Goal: Contribute content: Contribute content

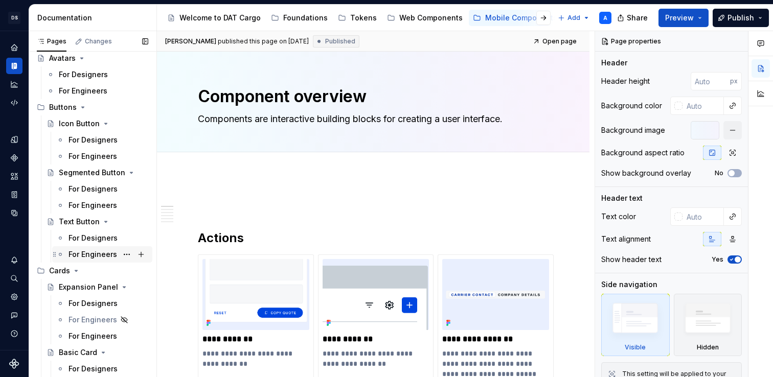
scroll to position [169, 0]
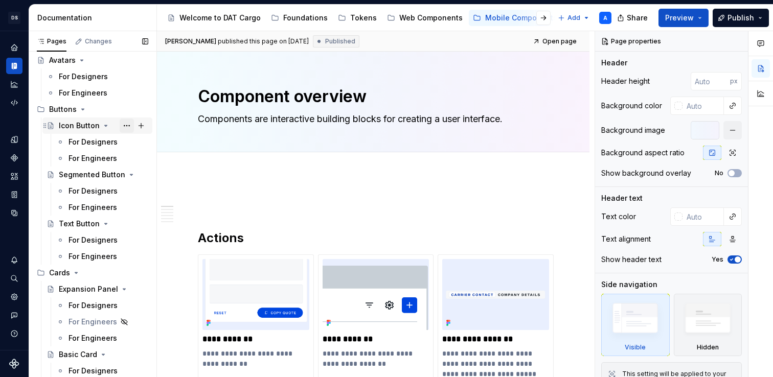
click at [125, 126] on button "Page tree" at bounding box center [127, 126] width 14 height 14
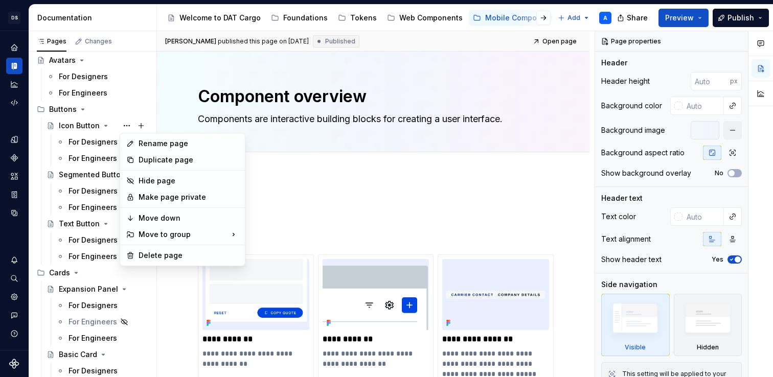
click at [304, 186] on html "DS Cargo A Design system data Documentation Accessibility guide for tree Page t…" at bounding box center [386, 188] width 773 height 377
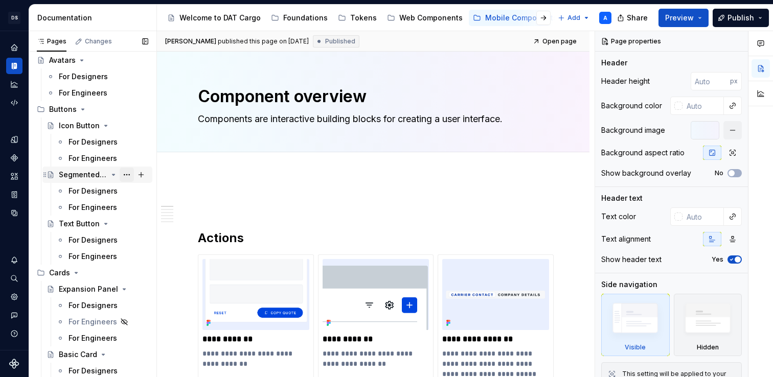
click at [126, 176] on button "Page tree" at bounding box center [127, 175] width 14 height 14
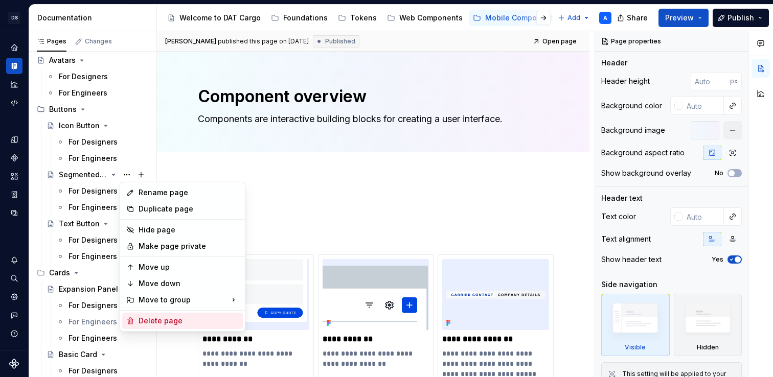
click at [143, 321] on div "Delete page" at bounding box center [189, 321] width 100 height 10
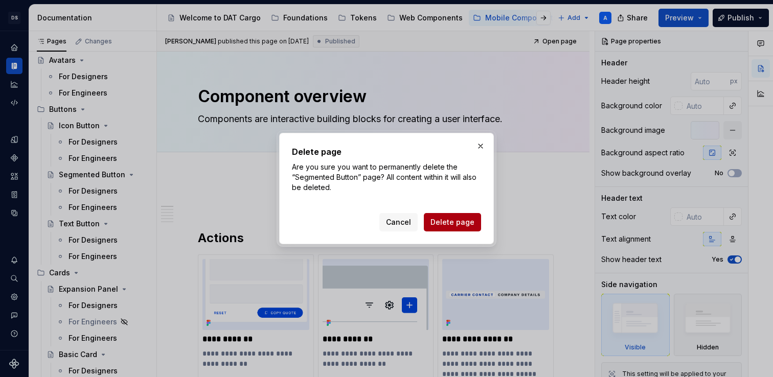
click at [454, 218] on span "Delete page" at bounding box center [453, 222] width 44 height 10
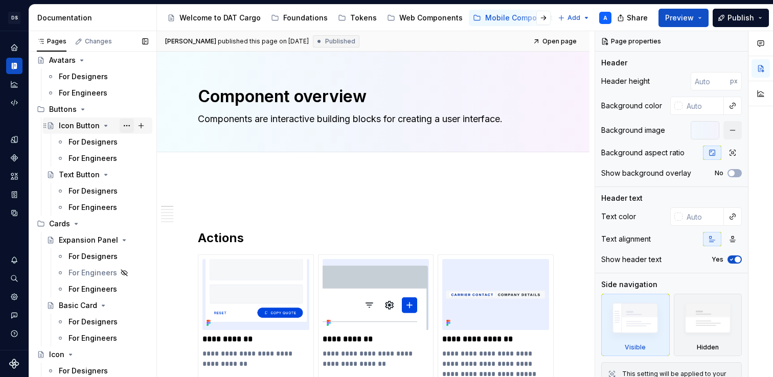
click at [125, 128] on button "Page tree" at bounding box center [127, 126] width 14 height 14
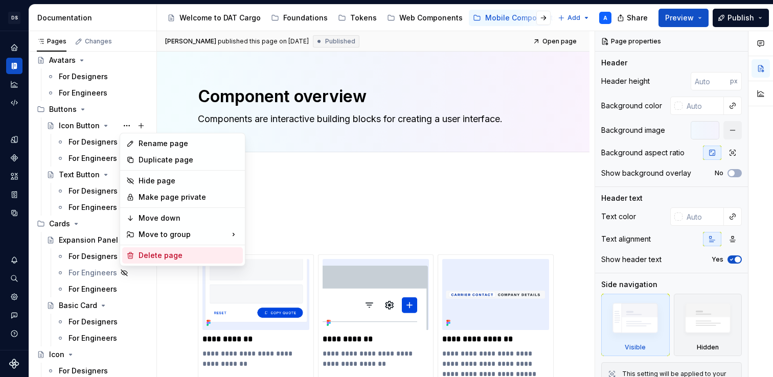
click at [149, 251] on div "Delete page" at bounding box center [189, 256] width 100 height 10
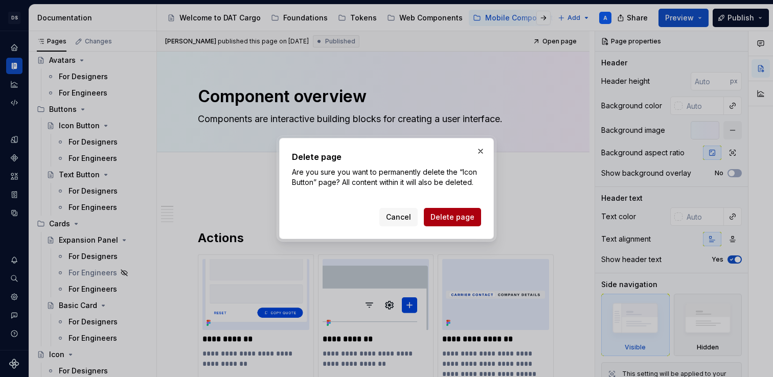
click at [439, 218] on span "Delete page" at bounding box center [453, 217] width 44 height 10
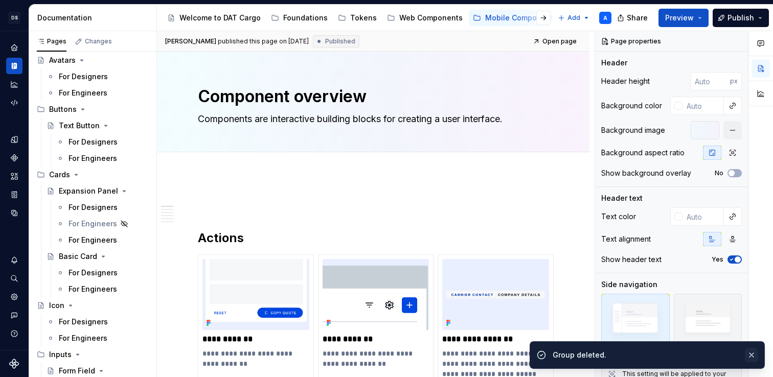
click at [752, 356] on button "button" at bounding box center [751, 355] width 13 height 14
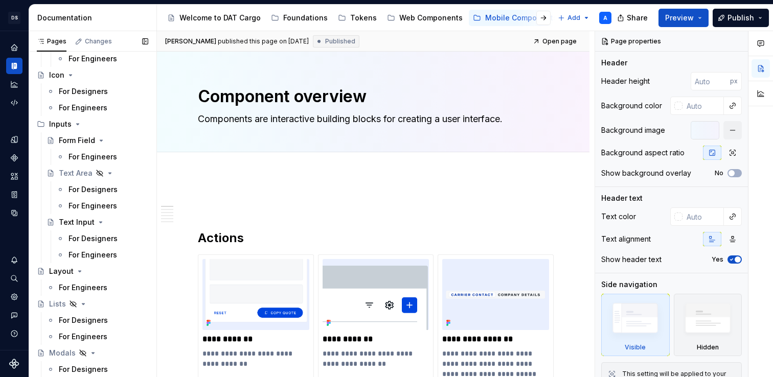
scroll to position [413, 0]
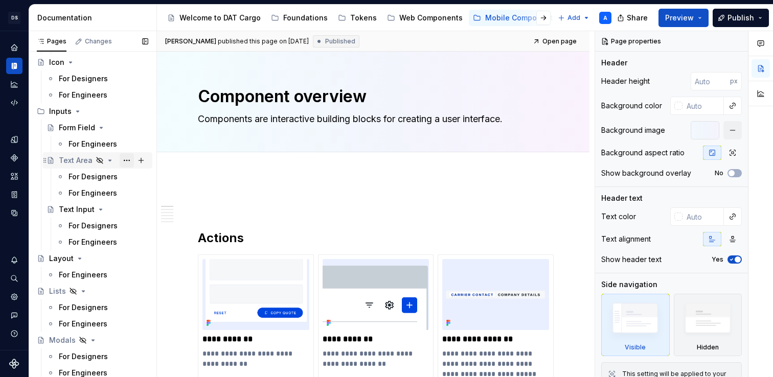
click at [121, 161] on button "Page tree" at bounding box center [127, 160] width 14 height 14
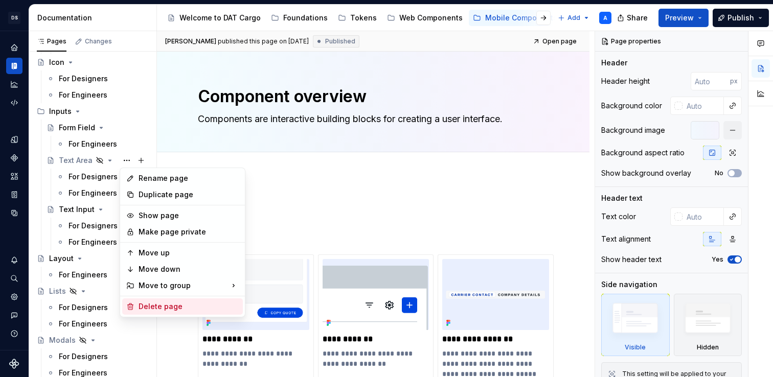
click at [142, 304] on div "Delete page" at bounding box center [189, 307] width 100 height 10
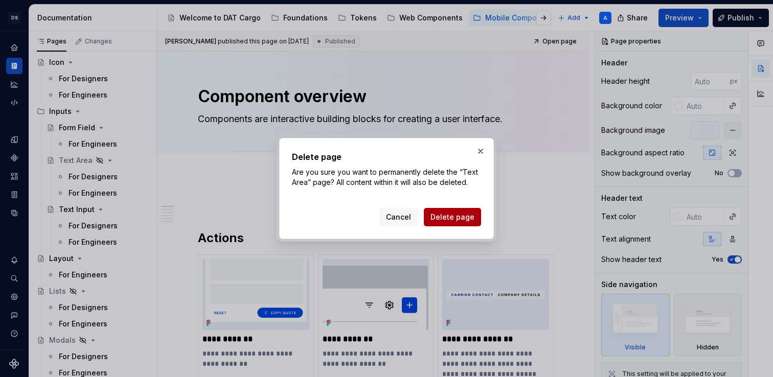
click at [451, 216] on span "Delete page" at bounding box center [453, 217] width 44 height 10
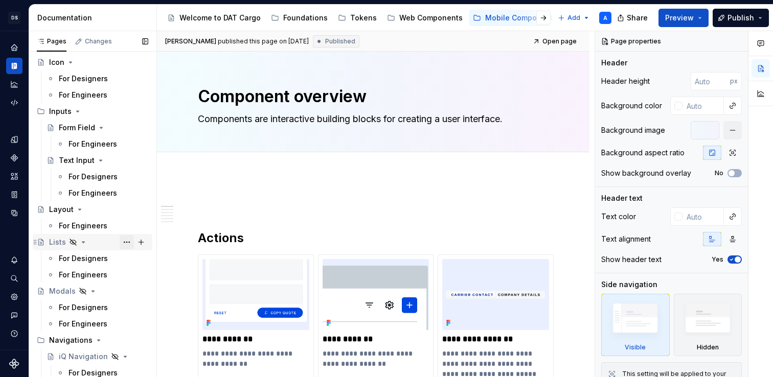
click at [127, 243] on button "Page tree" at bounding box center [127, 242] width 14 height 14
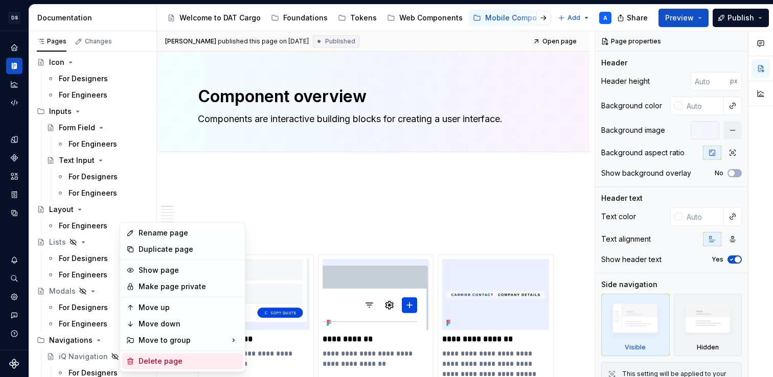
click at [152, 356] on div "Delete page" at bounding box center [189, 361] width 100 height 10
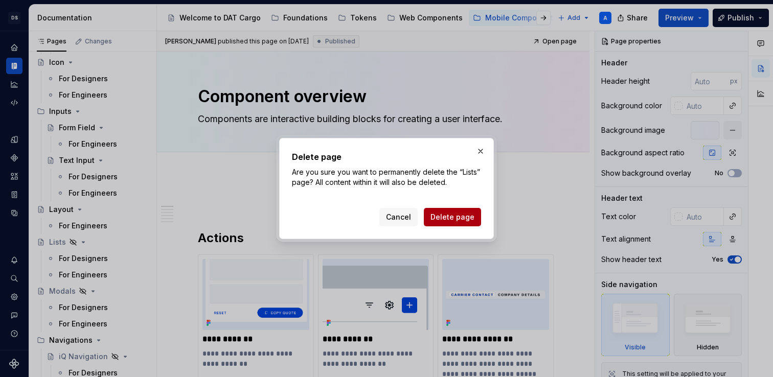
click at [443, 221] on span "Delete page" at bounding box center [453, 217] width 44 height 10
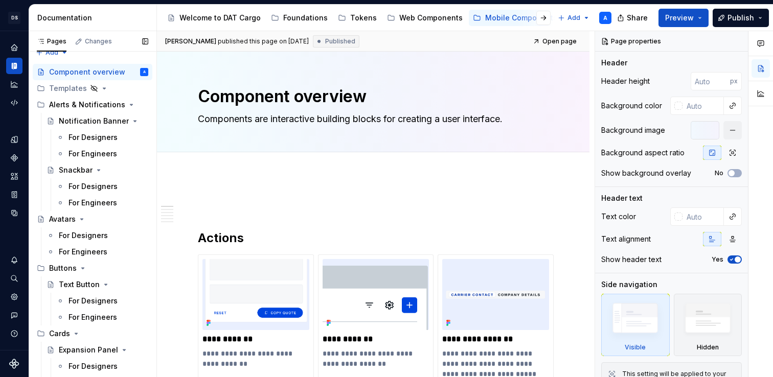
scroll to position [0, 0]
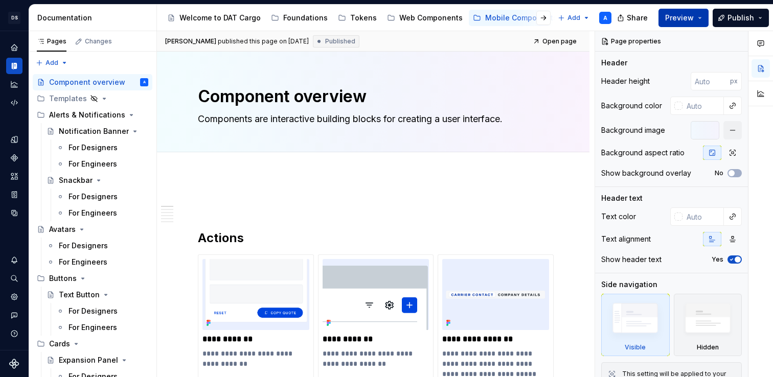
click at [682, 18] on span "Preview" at bounding box center [679, 18] width 29 height 10
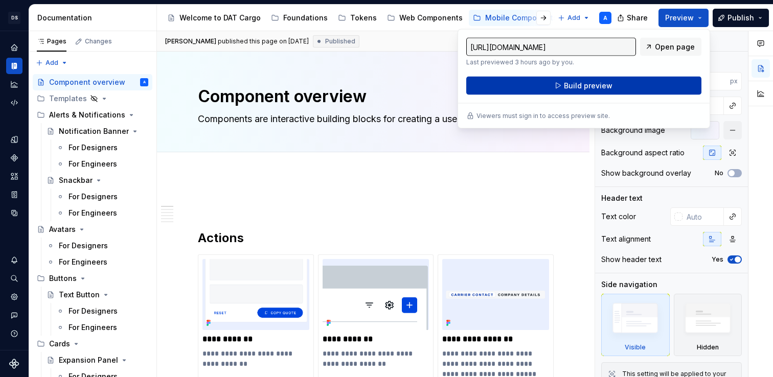
click at [643, 85] on button "Build preview" at bounding box center [583, 86] width 235 height 18
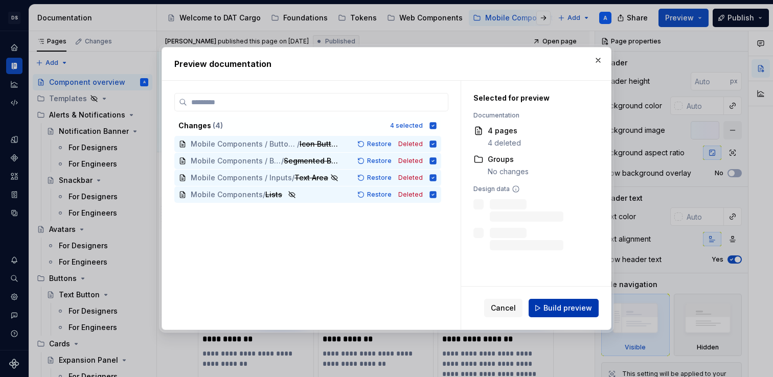
click at [568, 310] on span "Build preview" at bounding box center [568, 308] width 49 height 10
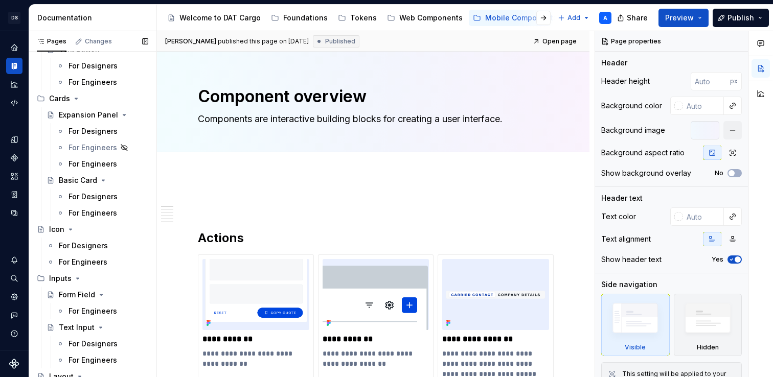
scroll to position [249, 0]
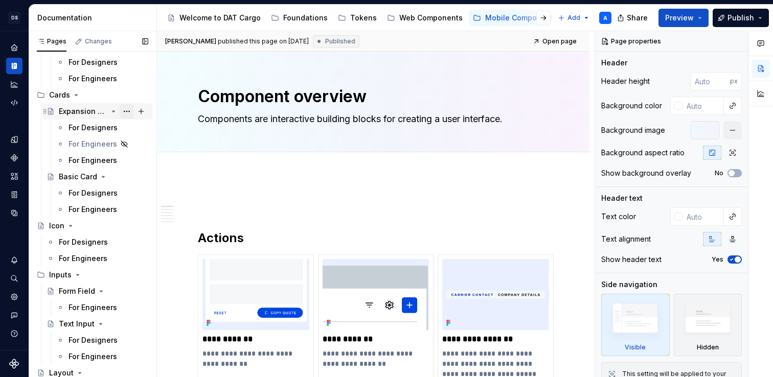
click at [125, 111] on button "Page tree" at bounding box center [127, 111] width 14 height 14
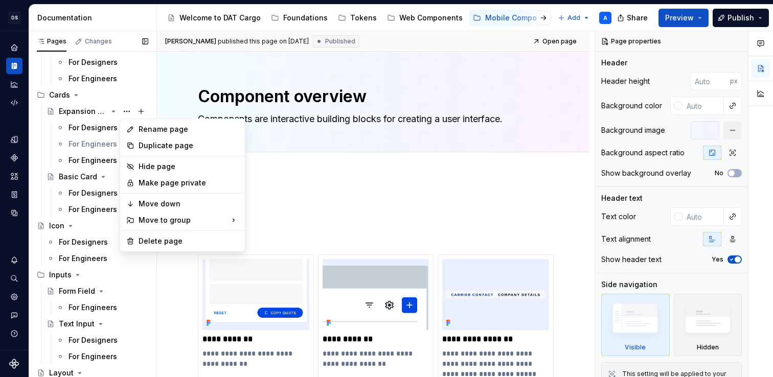
click at [95, 139] on div "Pages Changes Add Accessibility guide for tree Page tree. Navigate the tree wit…" at bounding box center [93, 206] width 128 height 351
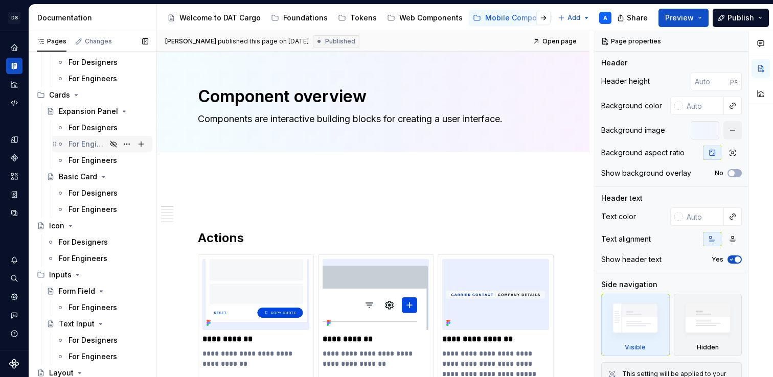
click at [114, 144] on icon "Page tree" at bounding box center [113, 144] width 6 height 6
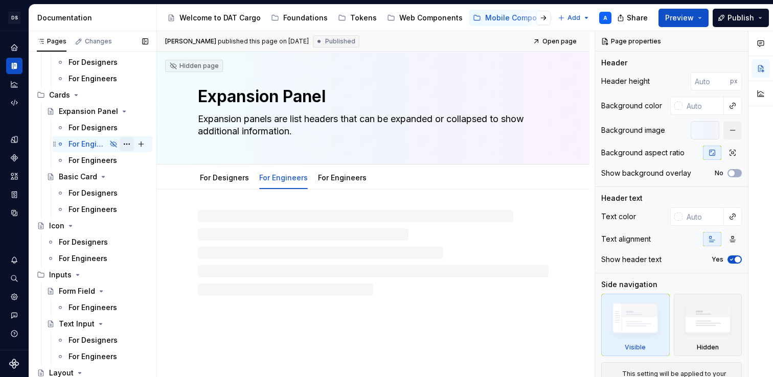
click at [128, 143] on button "Page tree" at bounding box center [127, 144] width 14 height 14
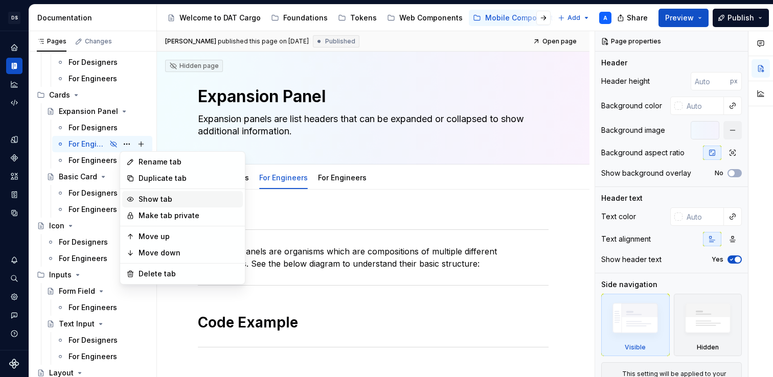
click at [132, 199] on icon at bounding box center [130, 199] width 8 height 8
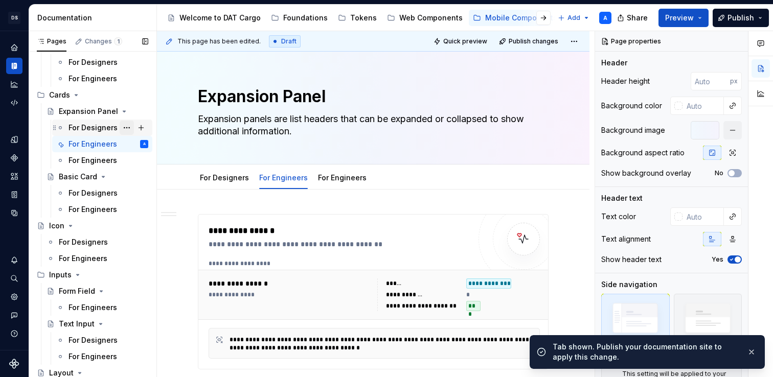
click at [122, 127] on button "Page tree" at bounding box center [127, 128] width 14 height 14
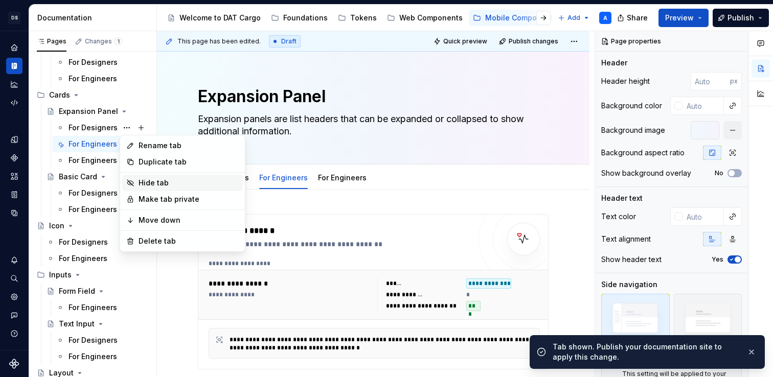
click at [132, 186] on icon at bounding box center [130, 183] width 8 height 8
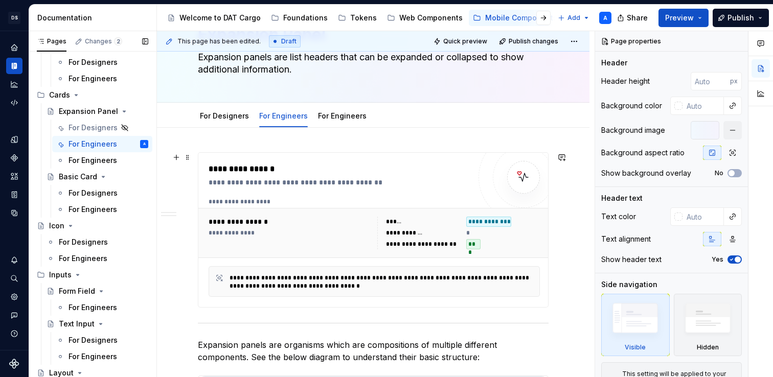
scroll to position [59, 0]
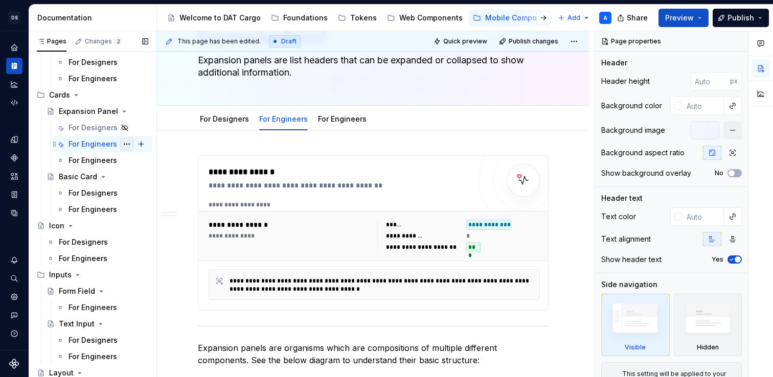
click at [127, 144] on button "Page tree" at bounding box center [127, 144] width 14 height 14
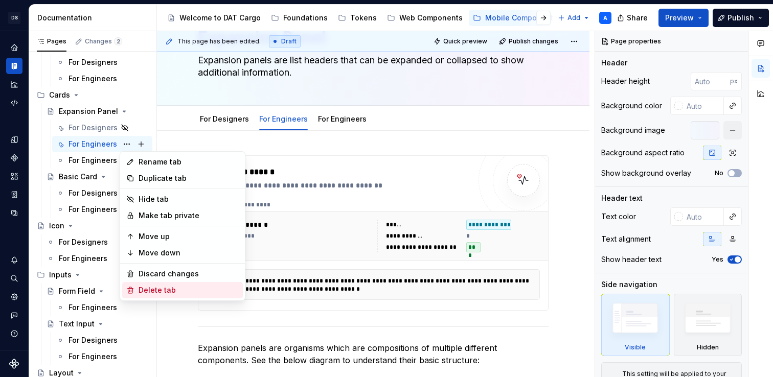
click at [149, 283] on div "Delete tab" at bounding box center [182, 290] width 121 height 16
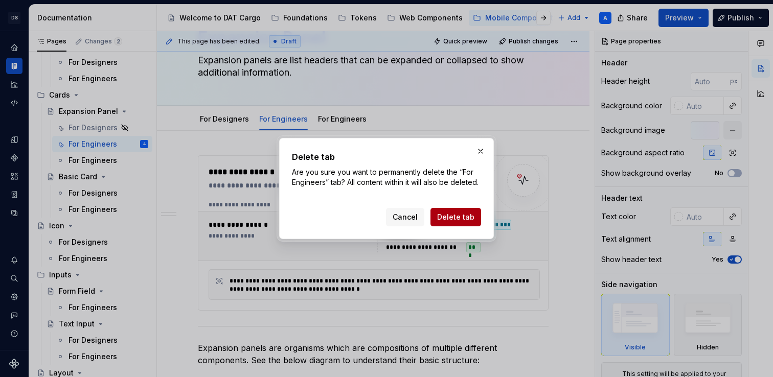
click at [454, 219] on span "Delete tab" at bounding box center [455, 217] width 37 height 10
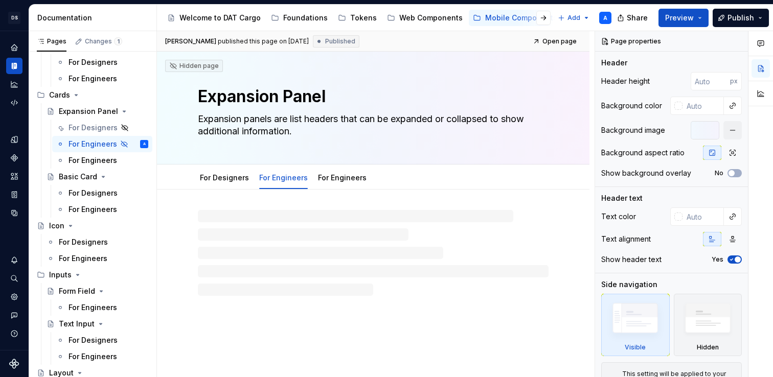
scroll to position [0, 0]
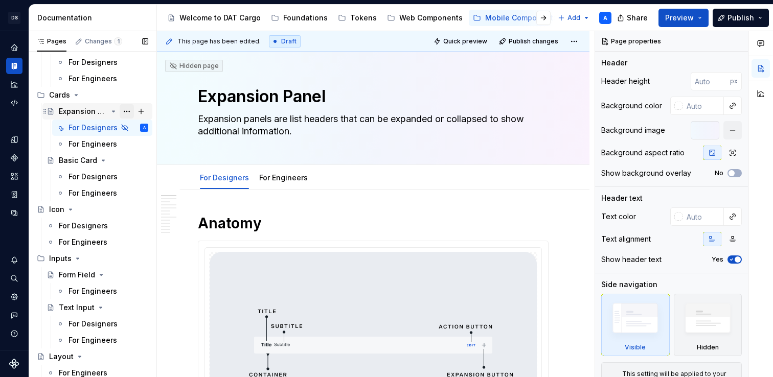
click at [126, 113] on button "Page tree" at bounding box center [127, 111] width 14 height 14
type textarea "*"
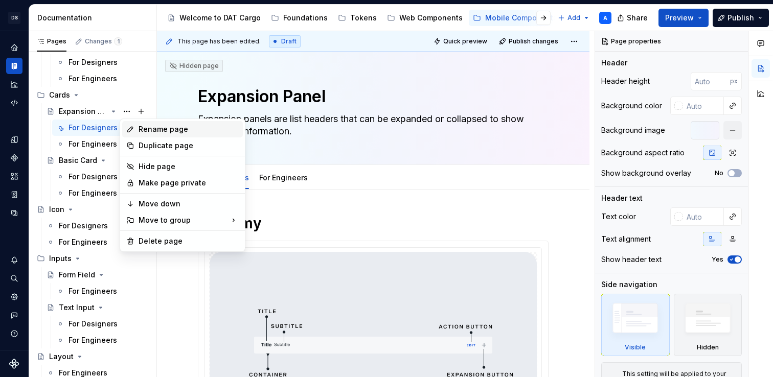
click at [136, 132] on div "Rename page" at bounding box center [182, 129] width 121 height 16
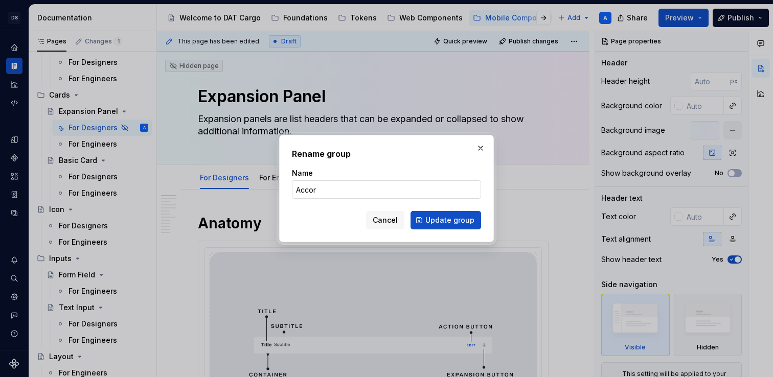
type input "Accordion"
click at [426, 223] on button "Update group" at bounding box center [446, 220] width 71 height 18
type textarea "*"
type textarea "Accordion"
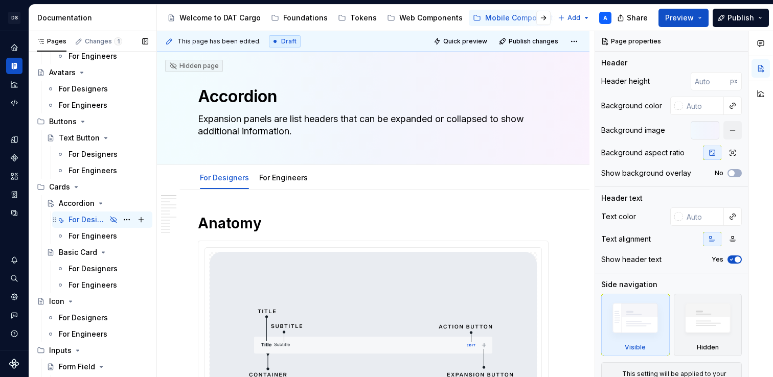
scroll to position [137, 0]
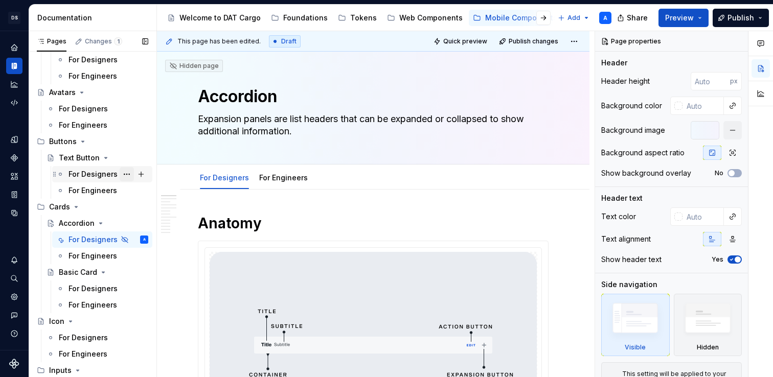
click at [129, 174] on button "Page tree" at bounding box center [127, 174] width 14 height 14
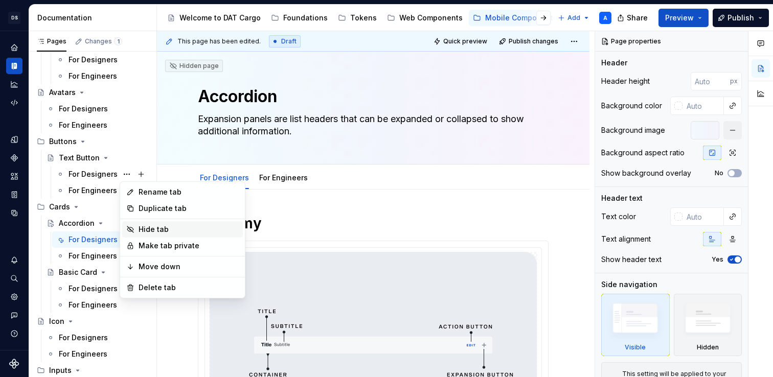
click at [137, 231] on div "Hide tab" at bounding box center [182, 229] width 121 height 16
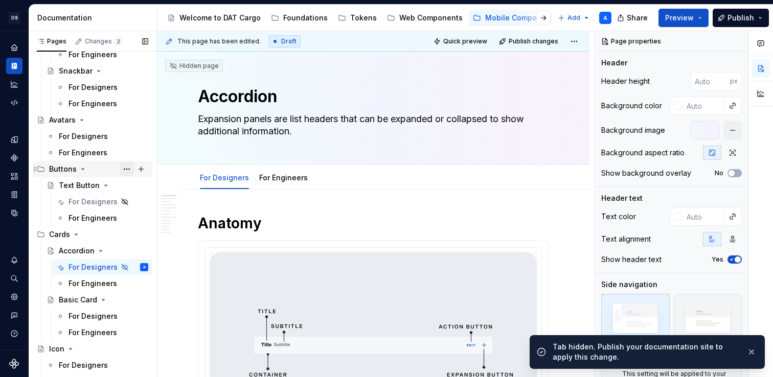
scroll to position [100, 0]
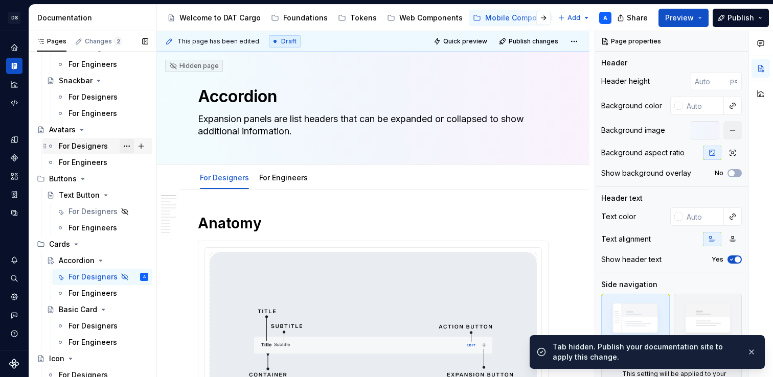
click at [122, 145] on button "Page tree" at bounding box center [127, 146] width 14 height 14
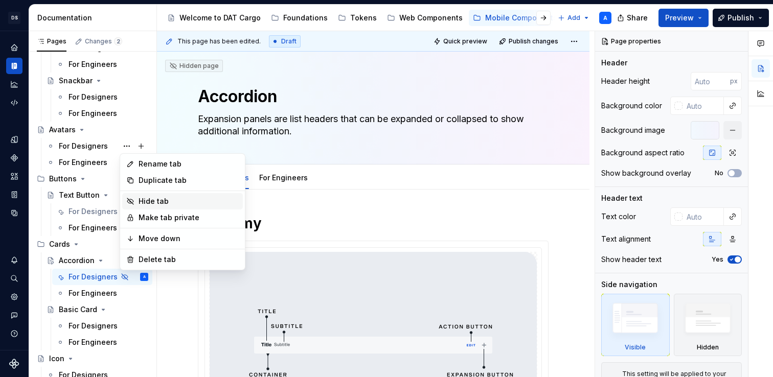
click at [136, 204] on div "Hide tab" at bounding box center [182, 201] width 121 height 16
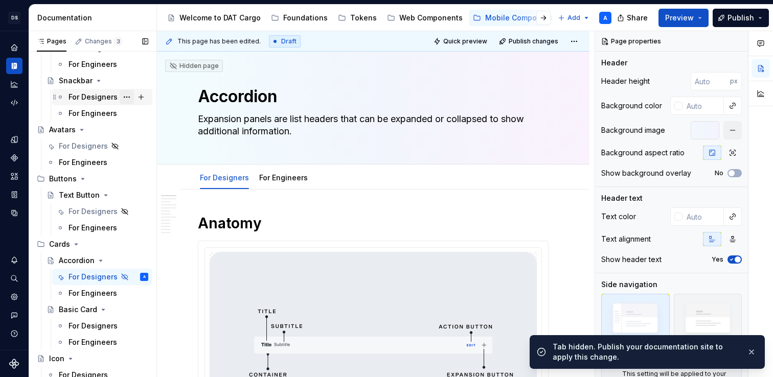
click at [123, 95] on button "Page tree" at bounding box center [127, 97] width 14 height 14
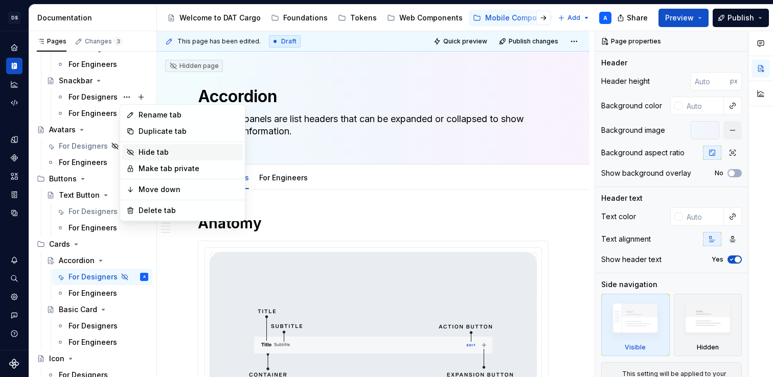
click at [138, 151] on div "Hide tab" at bounding box center [182, 152] width 121 height 16
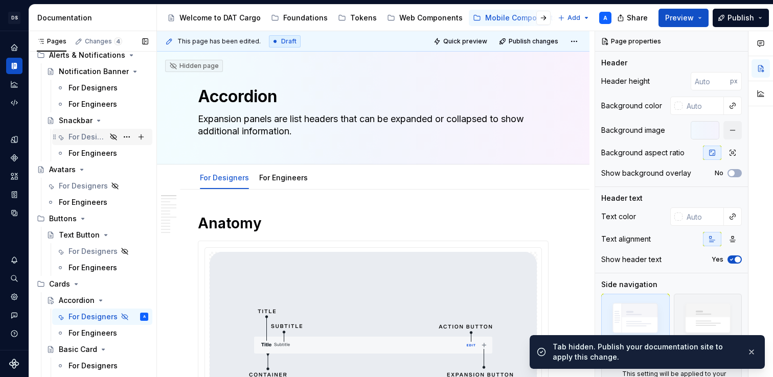
scroll to position [28, 0]
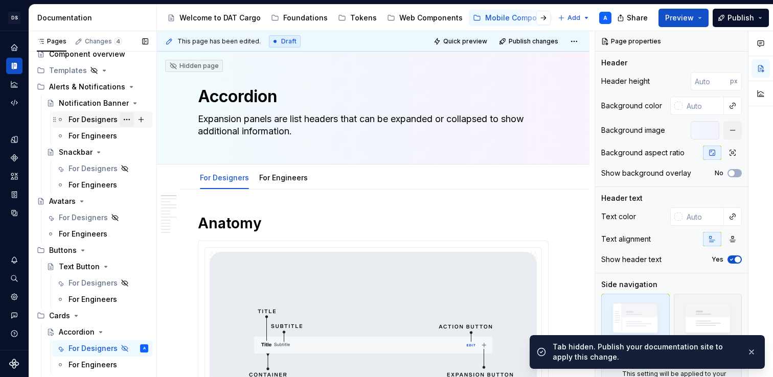
click at [120, 119] on button "Page tree" at bounding box center [127, 120] width 14 height 14
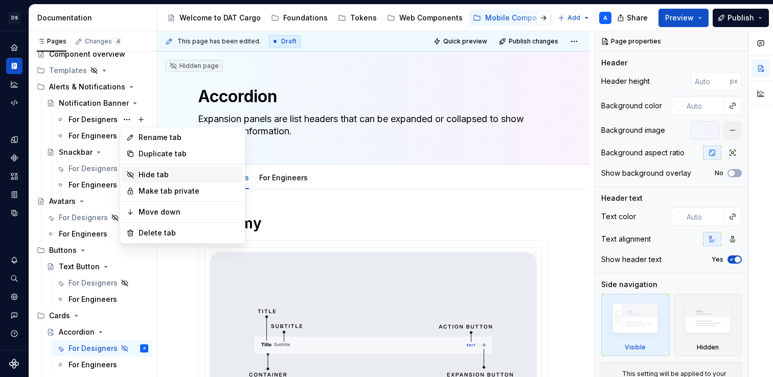
click at [140, 177] on div "Hide tab" at bounding box center [189, 175] width 100 height 10
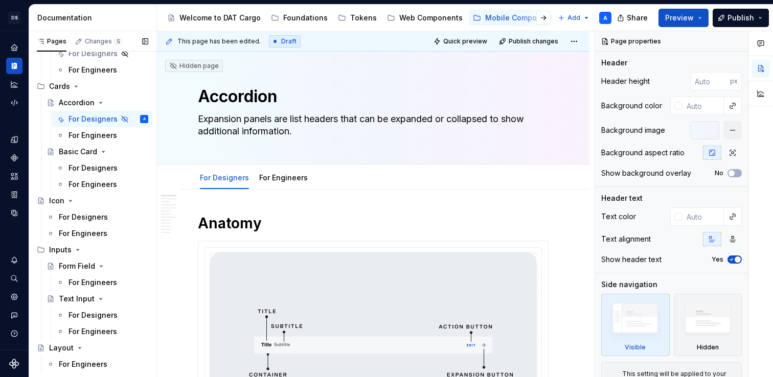
scroll to position [263, 0]
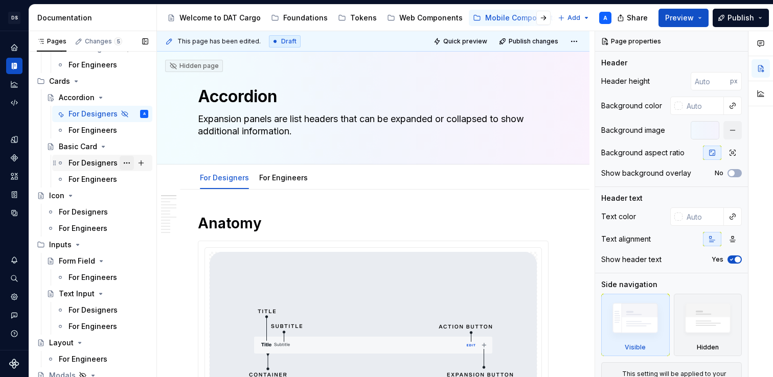
click at [125, 162] on button "Page tree" at bounding box center [127, 163] width 14 height 14
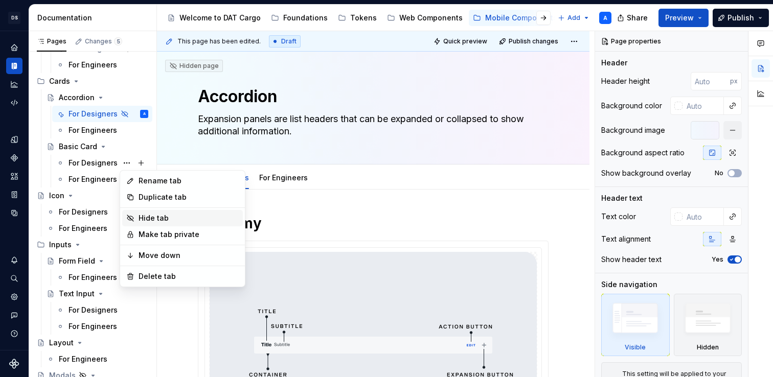
click at [138, 215] on div "Hide tab" at bounding box center [182, 218] width 121 height 16
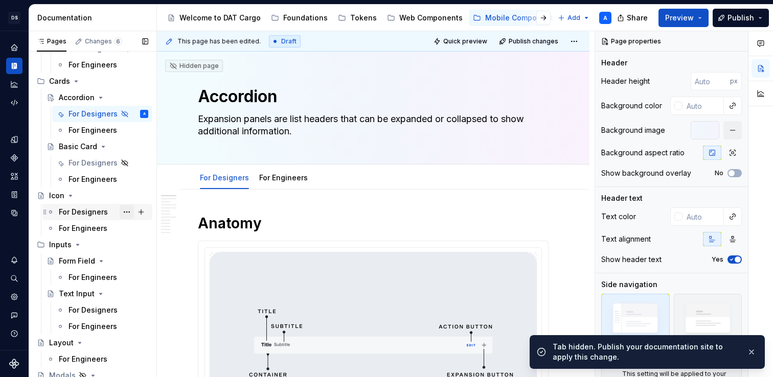
click at [126, 211] on button "Page tree" at bounding box center [127, 212] width 14 height 14
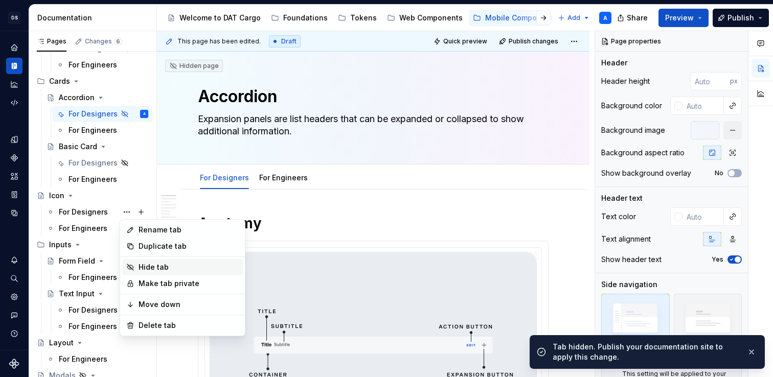
click at [141, 265] on div "Hide tab" at bounding box center [189, 267] width 100 height 10
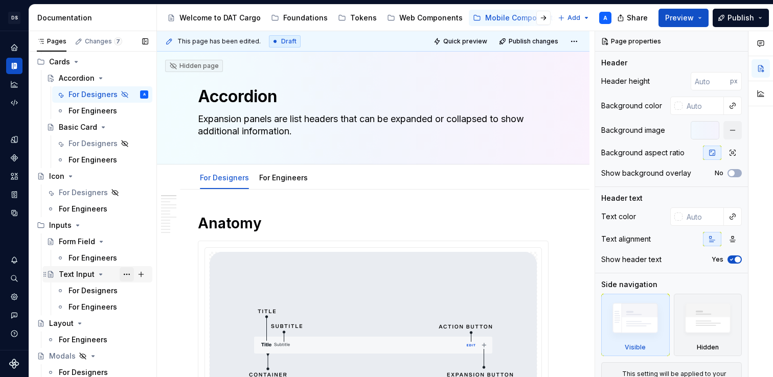
scroll to position [289, 0]
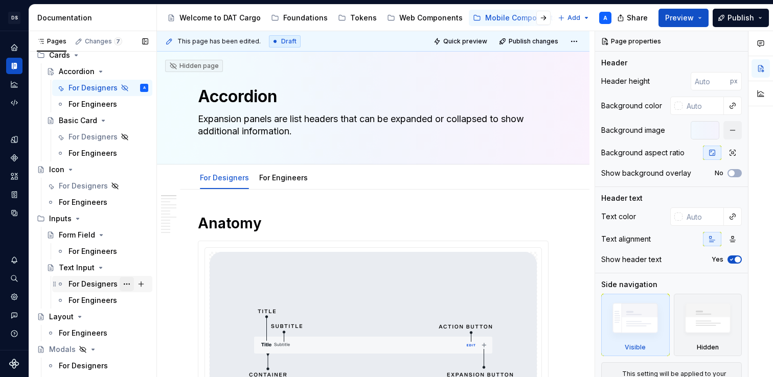
click at [124, 285] on button "Page tree" at bounding box center [127, 284] width 14 height 14
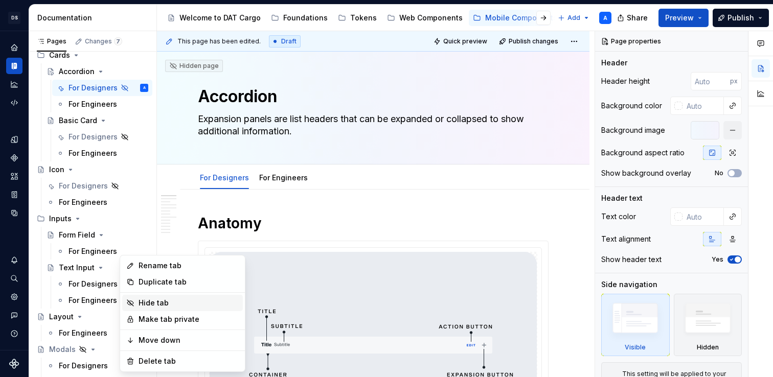
click at [145, 305] on div "Hide tab" at bounding box center [189, 303] width 100 height 10
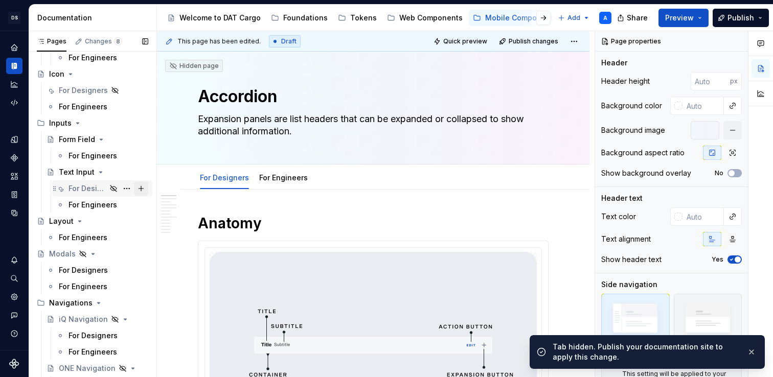
scroll to position [403, 0]
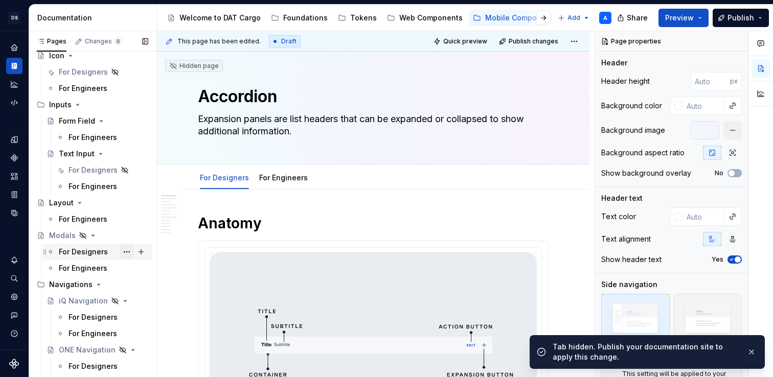
click at [131, 252] on button "Page tree" at bounding box center [127, 252] width 14 height 14
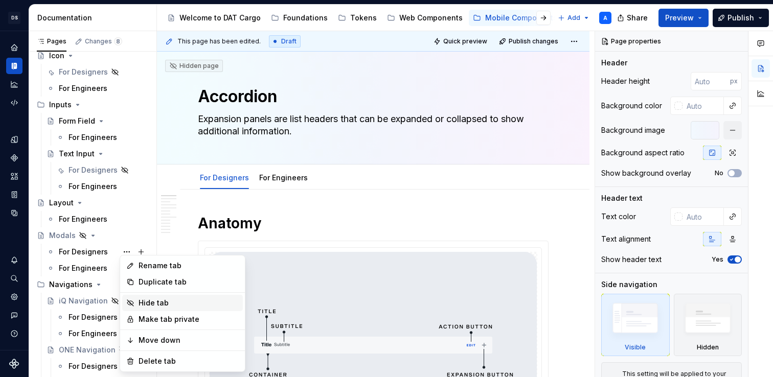
click at [142, 304] on div "Hide tab" at bounding box center [189, 303] width 100 height 10
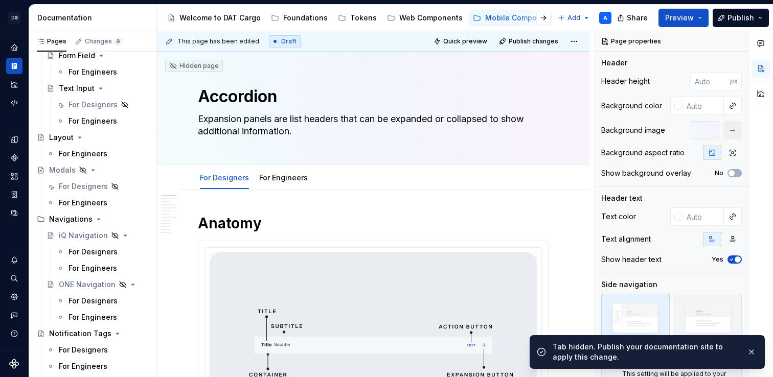
scroll to position [477, 0]
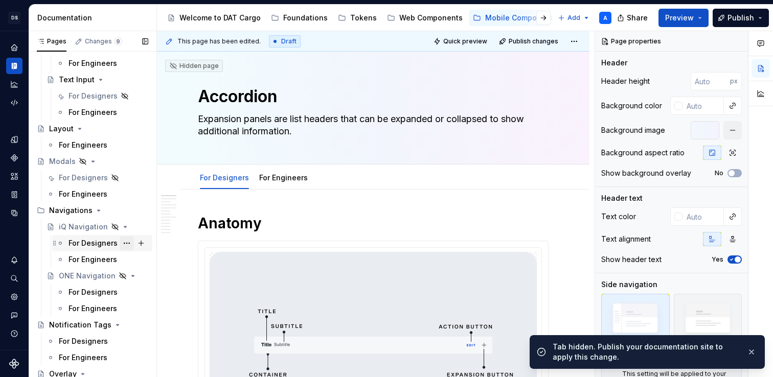
click at [127, 244] on button "Page tree" at bounding box center [127, 243] width 14 height 14
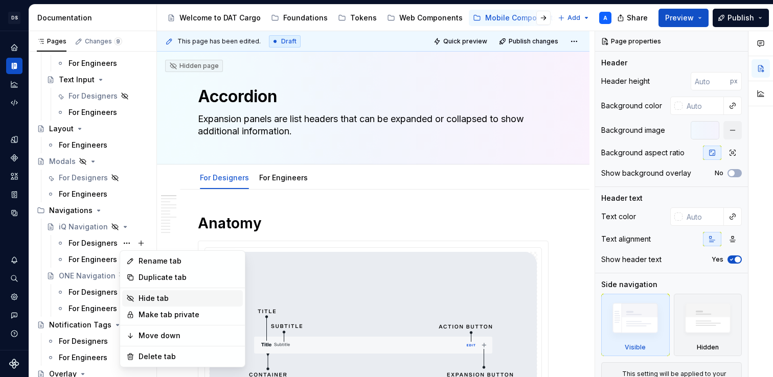
click at [135, 299] on div "Hide tab" at bounding box center [182, 298] width 121 height 16
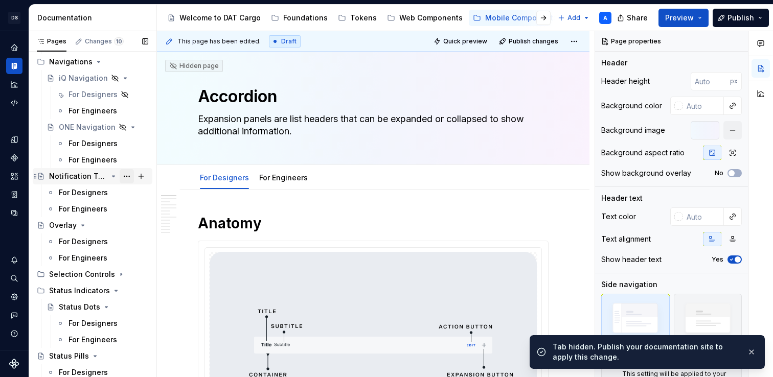
scroll to position [649, 0]
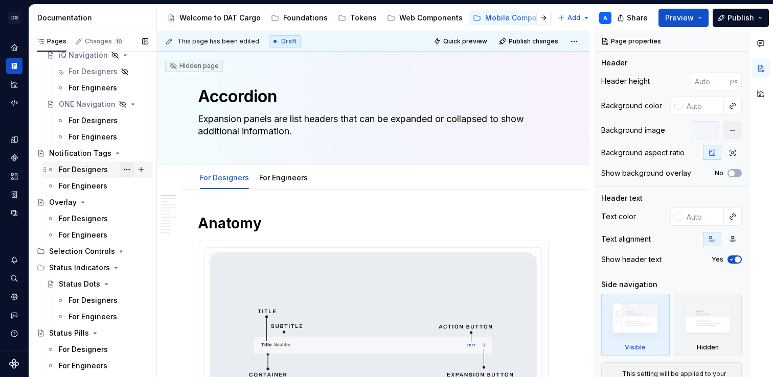
click at [121, 170] on button "Page tree" at bounding box center [127, 170] width 14 height 14
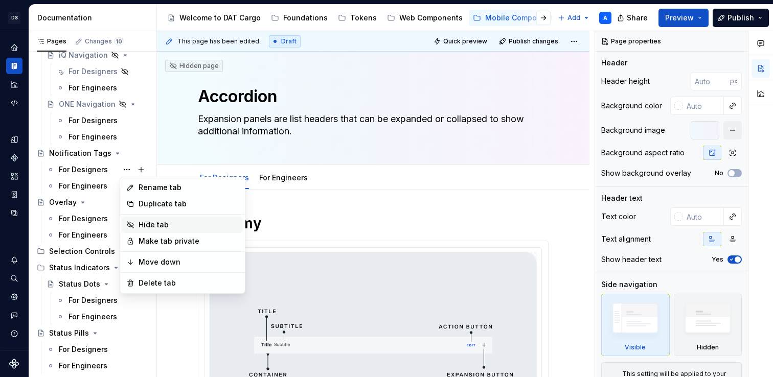
click at [130, 225] on icon at bounding box center [130, 225] width 8 height 8
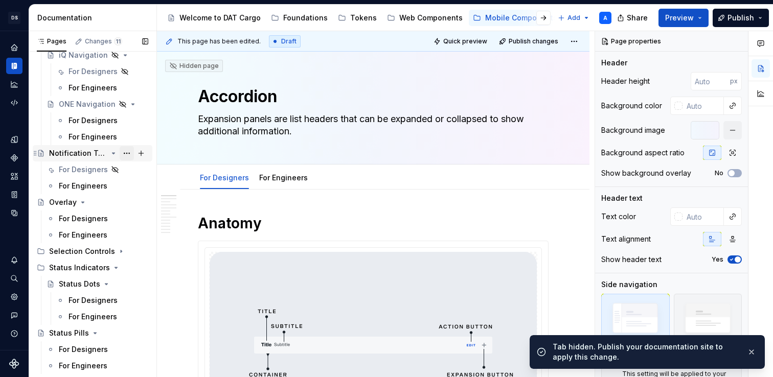
click at [123, 156] on button "Page tree" at bounding box center [127, 153] width 14 height 14
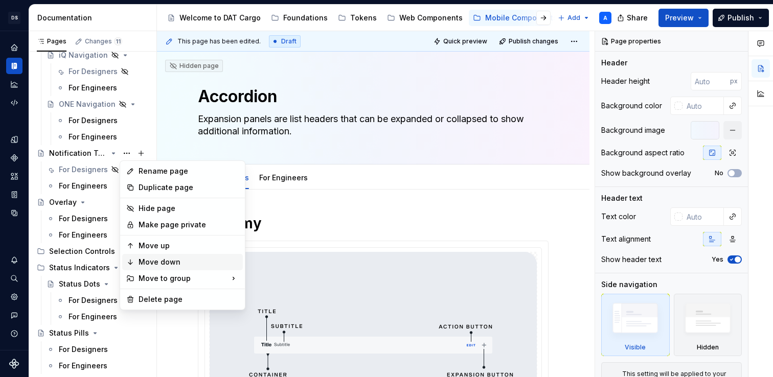
type textarea "*"
click at [150, 172] on div "Rename page" at bounding box center [189, 171] width 100 height 10
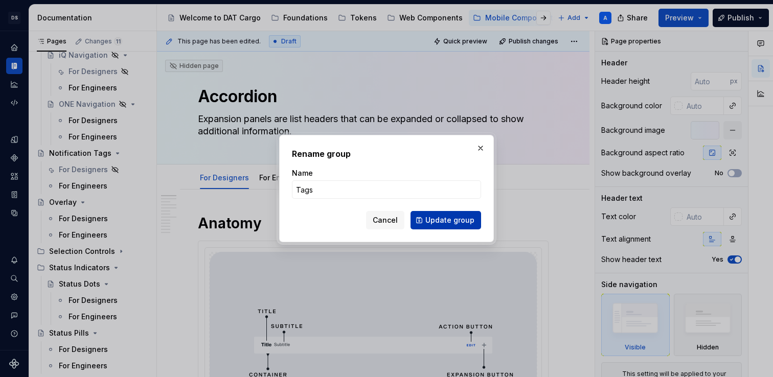
type input "Tags"
click at [438, 222] on span "Update group" at bounding box center [450, 220] width 49 height 10
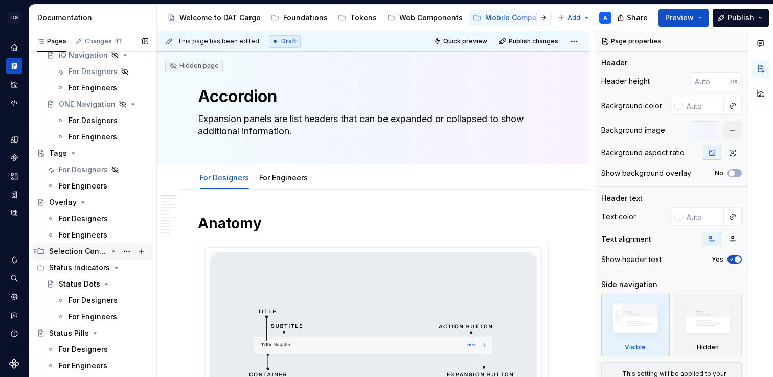
click at [111, 254] on icon "Page tree" at bounding box center [113, 252] width 8 height 8
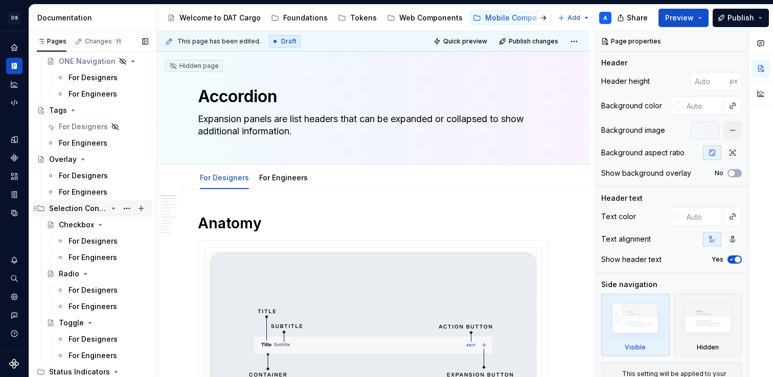
scroll to position [697, 0]
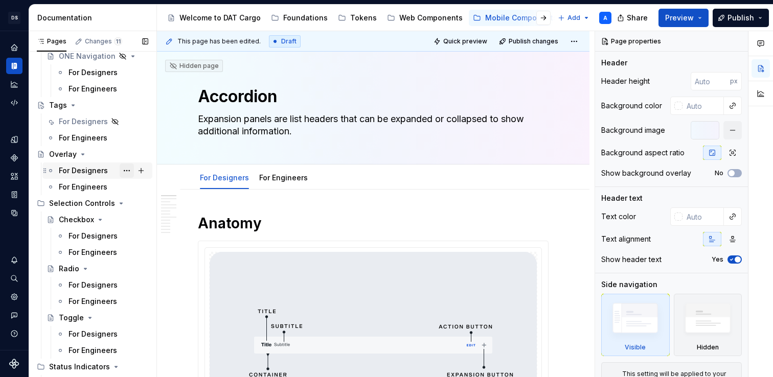
click at [125, 169] on button "Page tree" at bounding box center [127, 171] width 14 height 14
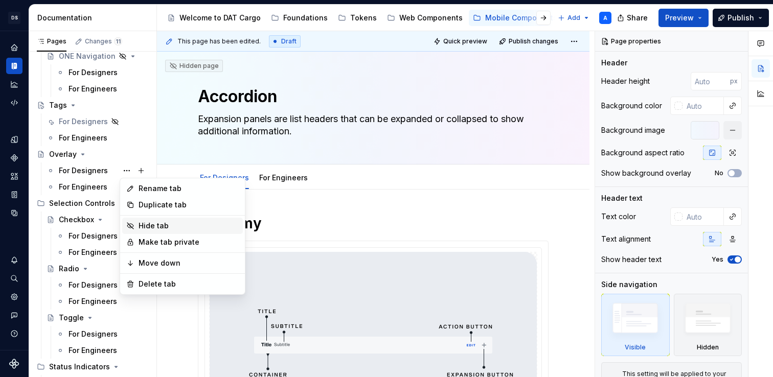
click at [131, 231] on div "Hide tab" at bounding box center [182, 226] width 121 height 16
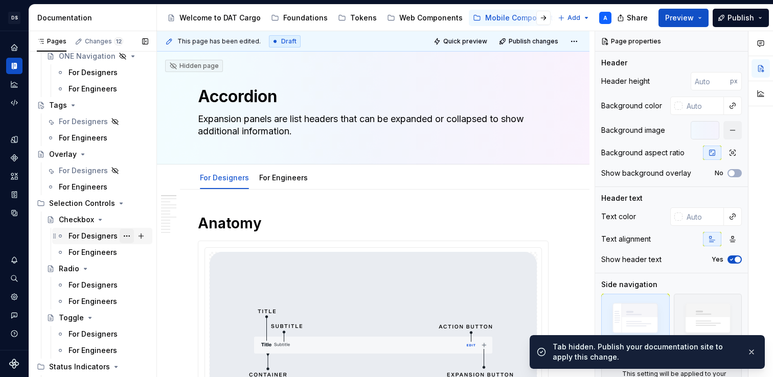
click at [124, 235] on button "Page tree" at bounding box center [127, 236] width 14 height 14
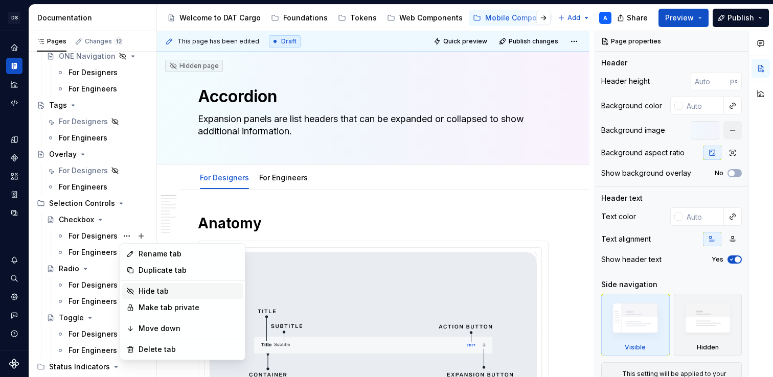
click at [132, 287] on div "Hide tab" at bounding box center [182, 291] width 121 height 16
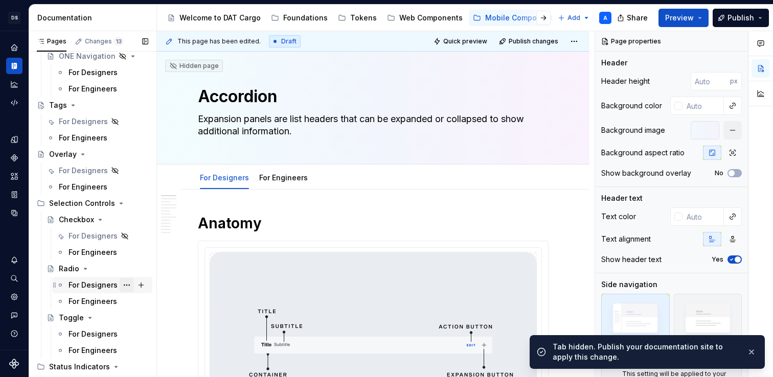
click at [129, 289] on button "Page tree" at bounding box center [127, 285] width 14 height 14
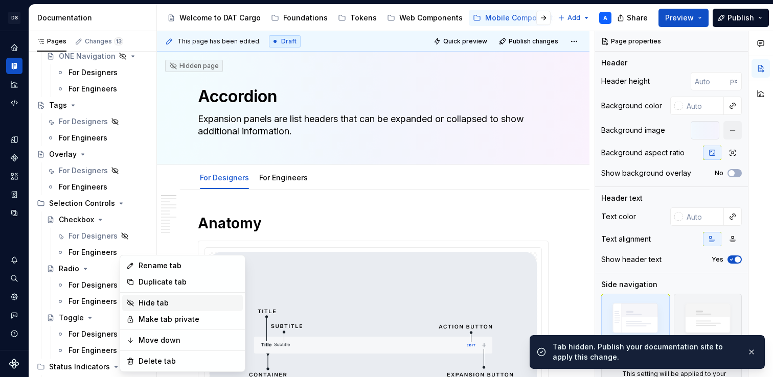
click at [134, 298] on div "Hide tab" at bounding box center [182, 303] width 121 height 16
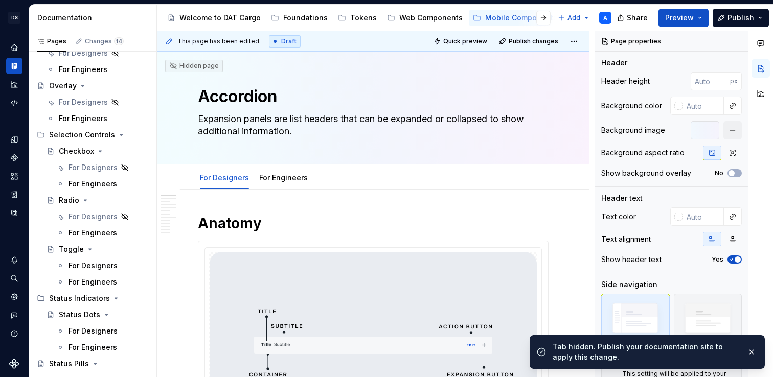
scroll to position [786, 0]
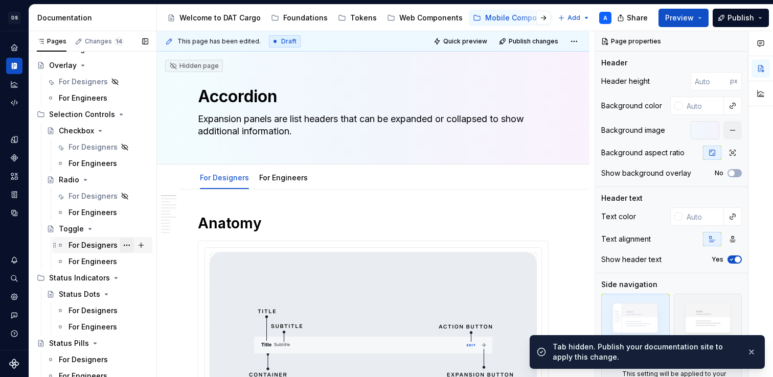
click at [130, 248] on button "Page tree" at bounding box center [127, 245] width 14 height 14
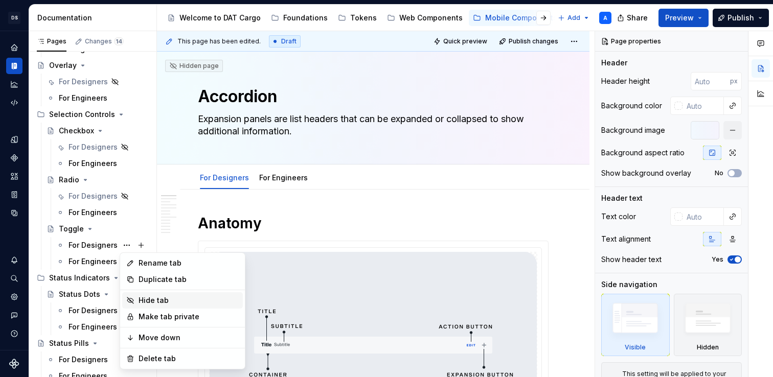
click at [141, 298] on div "Hide tab" at bounding box center [189, 301] width 100 height 10
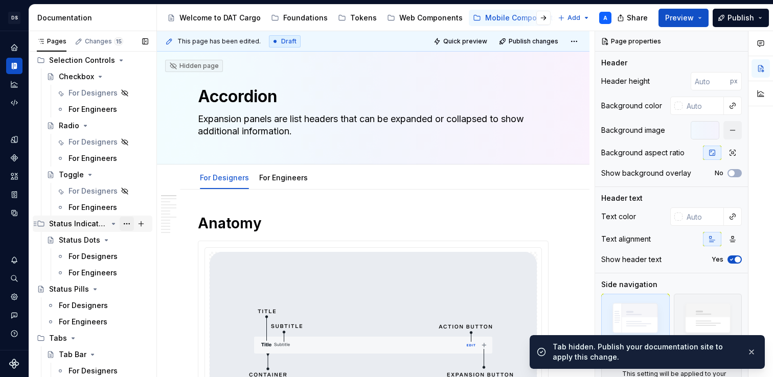
scroll to position [851, 0]
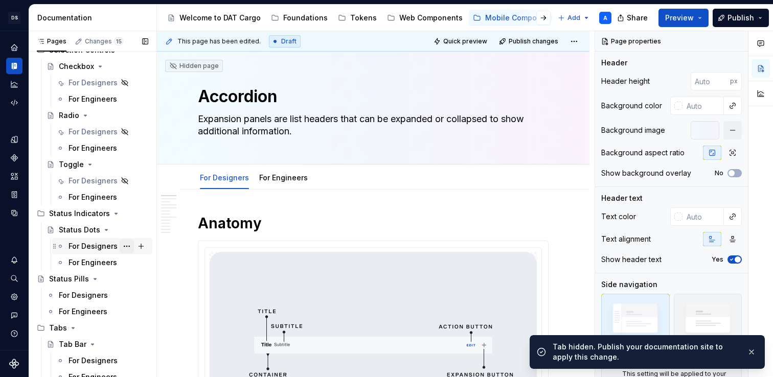
click at [124, 248] on button "Page tree" at bounding box center [127, 246] width 14 height 14
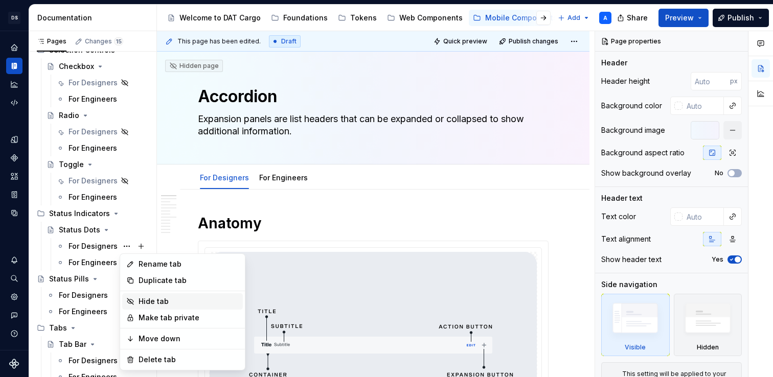
click at [137, 297] on div "Hide tab" at bounding box center [182, 302] width 121 height 16
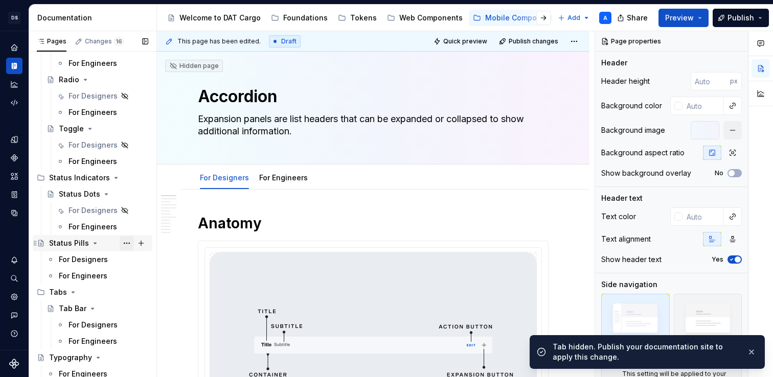
scroll to position [889, 0]
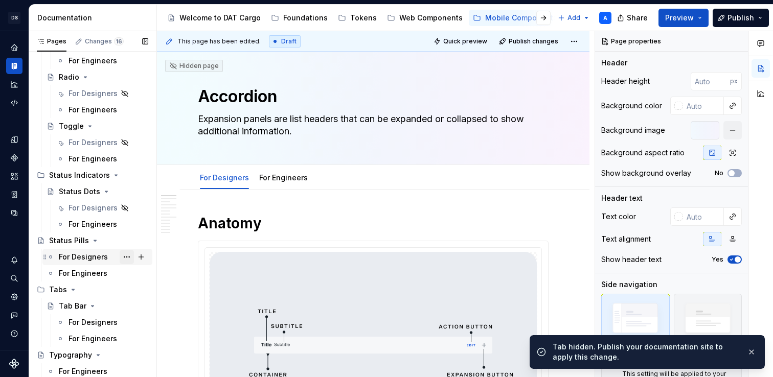
click at [121, 261] on button "Page tree" at bounding box center [127, 257] width 14 height 14
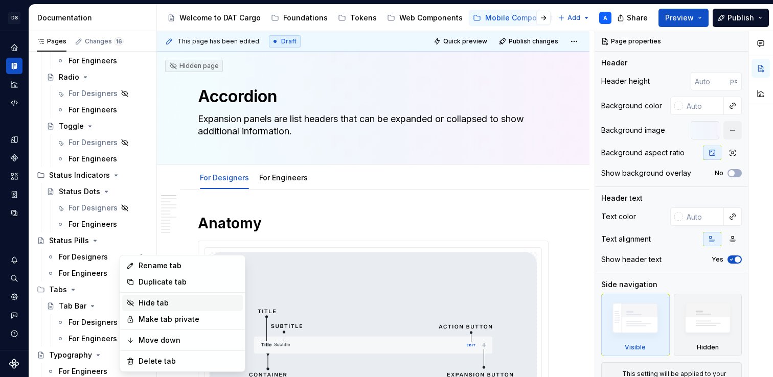
click at [128, 299] on div "Hide tab" at bounding box center [182, 303] width 121 height 16
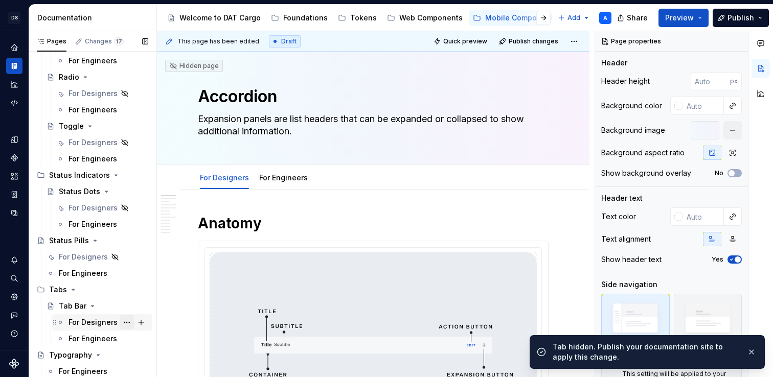
click at [125, 317] on button "Page tree" at bounding box center [127, 323] width 14 height 14
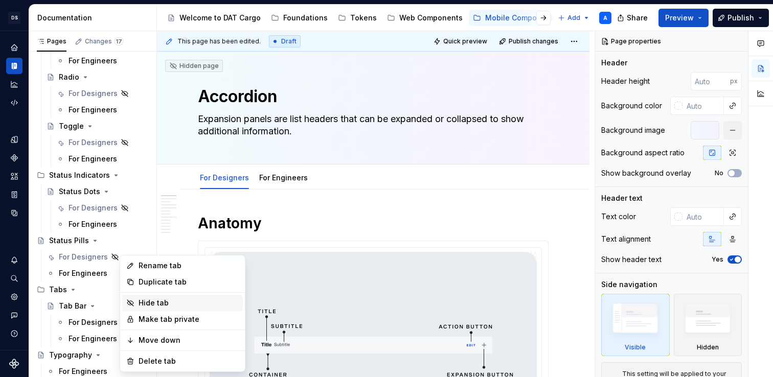
click at [133, 300] on icon at bounding box center [130, 303] width 8 height 8
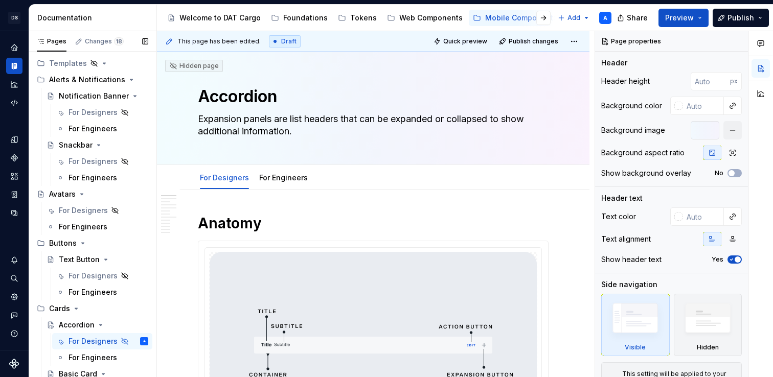
scroll to position [0, 0]
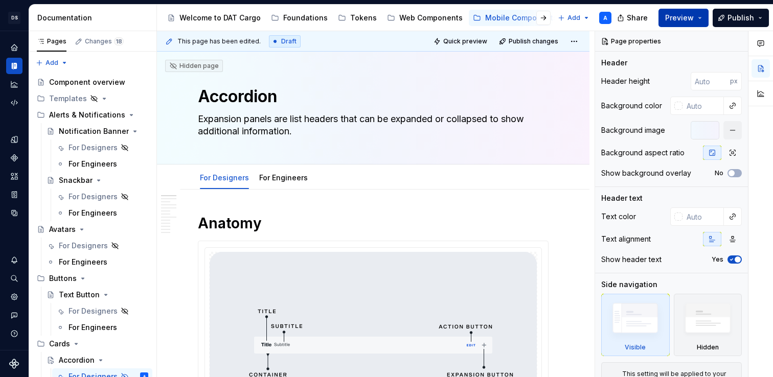
click at [689, 17] on span "Preview" at bounding box center [679, 18] width 29 height 10
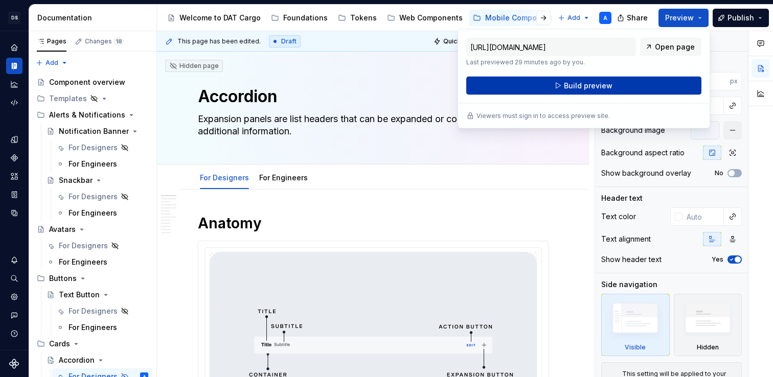
click at [621, 82] on button "Build preview" at bounding box center [583, 86] width 235 height 18
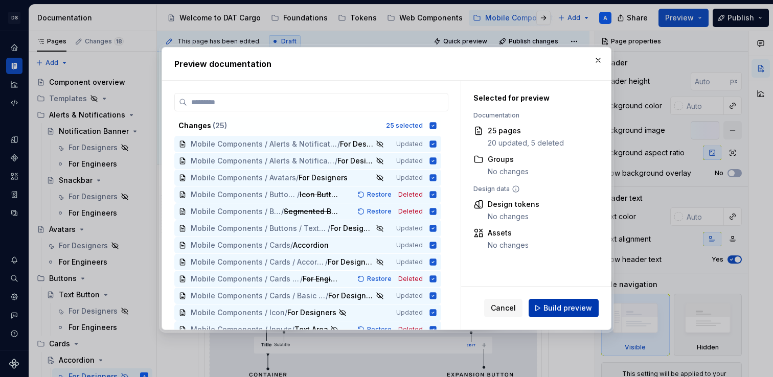
click at [570, 311] on span "Build preview" at bounding box center [568, 308] width 49 height 10
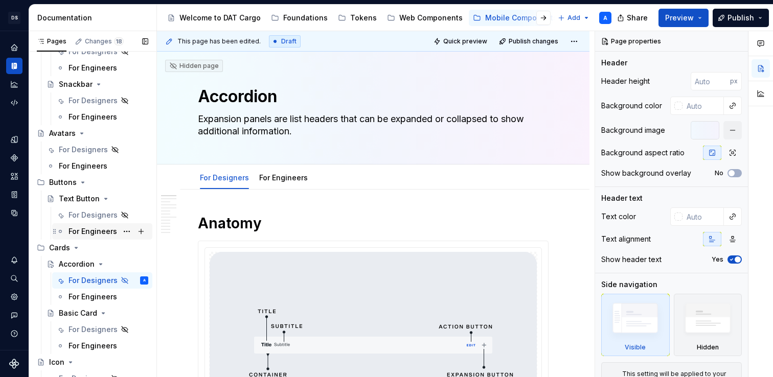
scroll to position [30, 0]
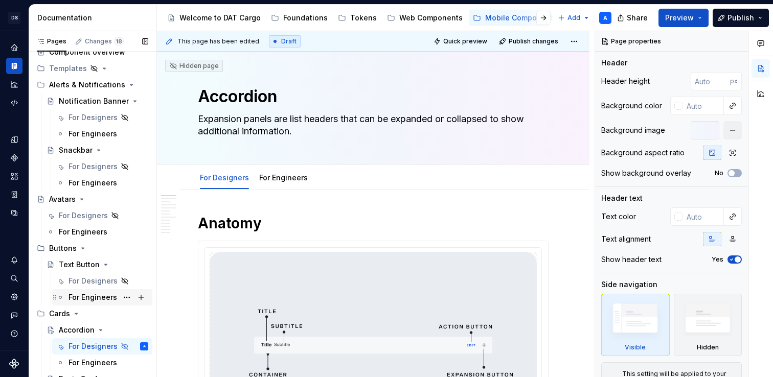
click at [100, 297] on div "For Engineers" at bounding box center [93, 298] width 49 height 10
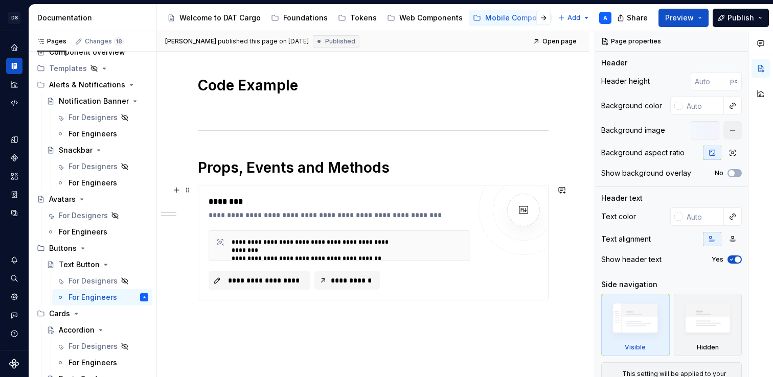
scroll to position [350, 0]
click at [296, 279] on span "**********" at bounding box center [264, 280] width 80 height 10
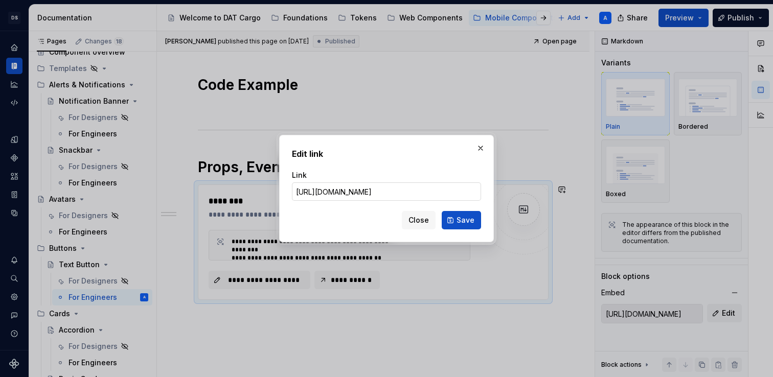
click at [351, 197] on input "[URL][DOMAIN_NAME]" at bounding box center [386, 192] width 189 height 18
click at [420, 226] on button "Close" at bounding box center [419, 220] width 34 height 18
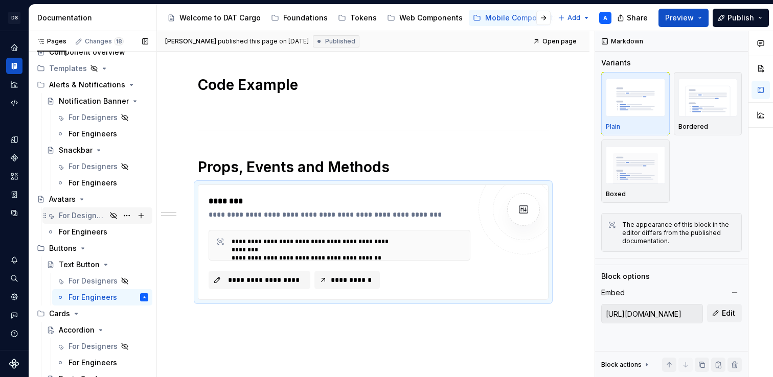
scroll to position [0, 0]
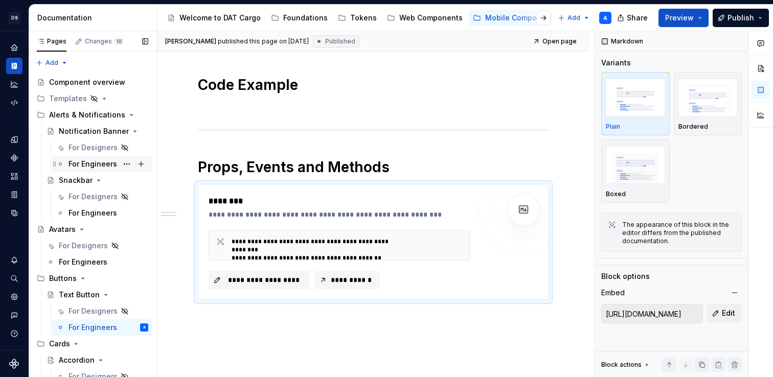
click at [107, 166] on div "For Engineers" at bounding box center [93, 164] width 49 height 10
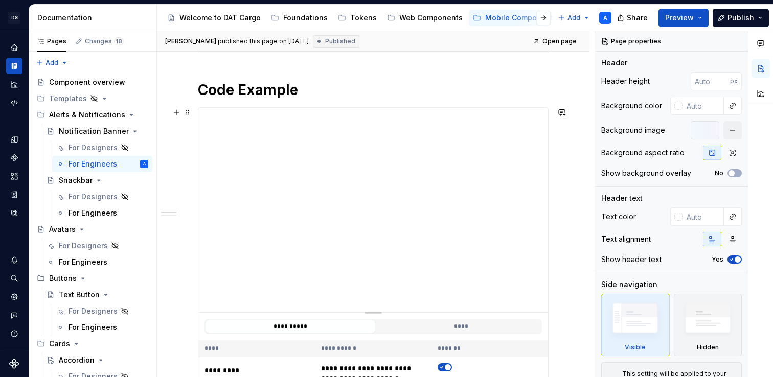
scroll to position [326, 0]
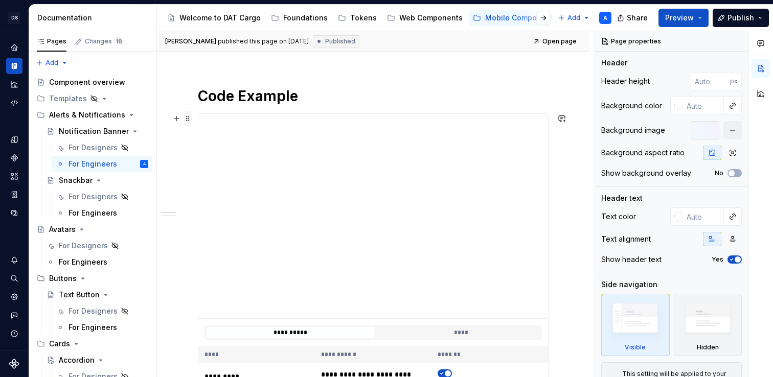
click at [191, 121] on span at bounding box center [188, 118] width 8 height 14
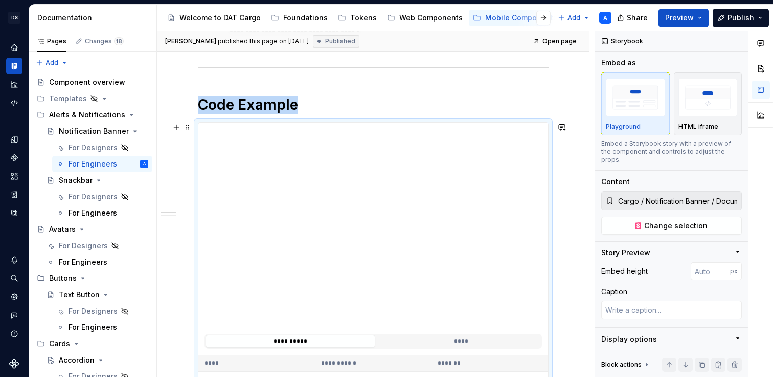
scroll to position [296, 0]
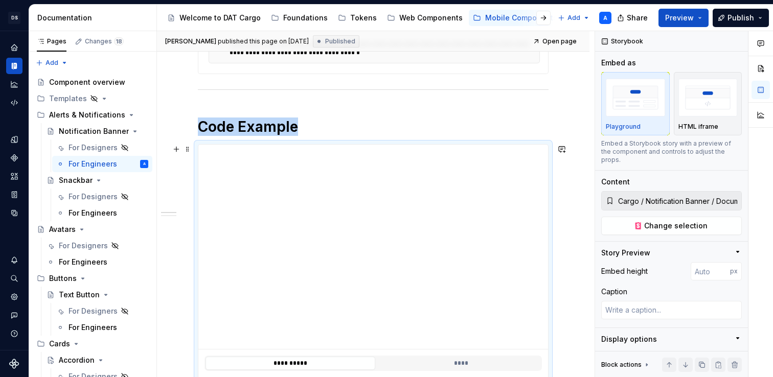
click at [189, 149] on span at bounding box center [188, 149] width 8 height 14
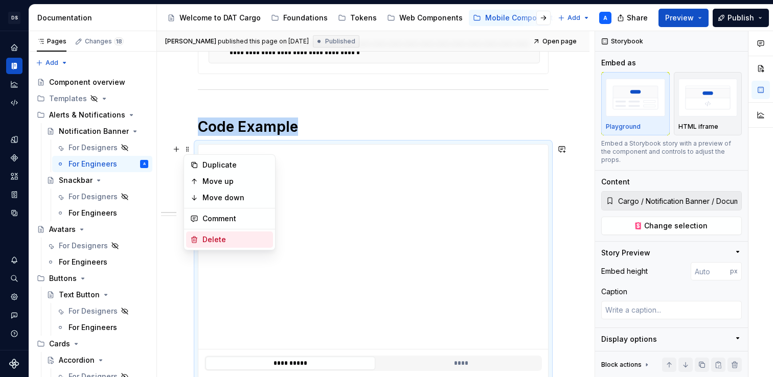
click at [218, 241] on div "Delete" at bounding box center [236, 240] width 66 height 10
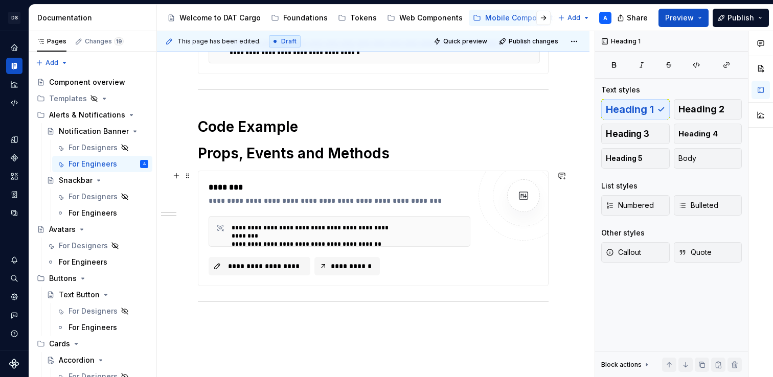
type textarea "*"
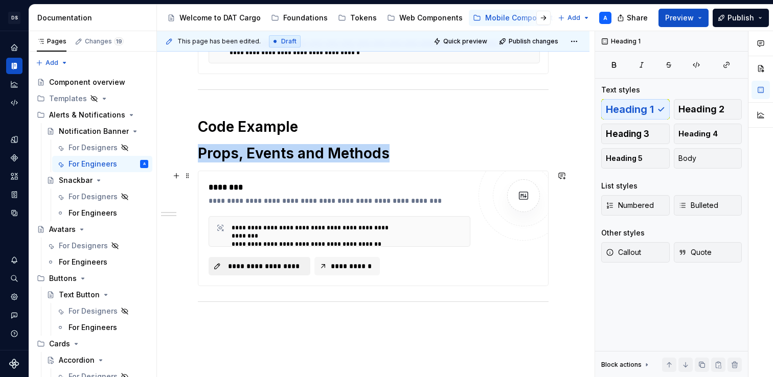
click at [275, 270] on span "**********" at bounding box center [264, 266] width 80 height 10
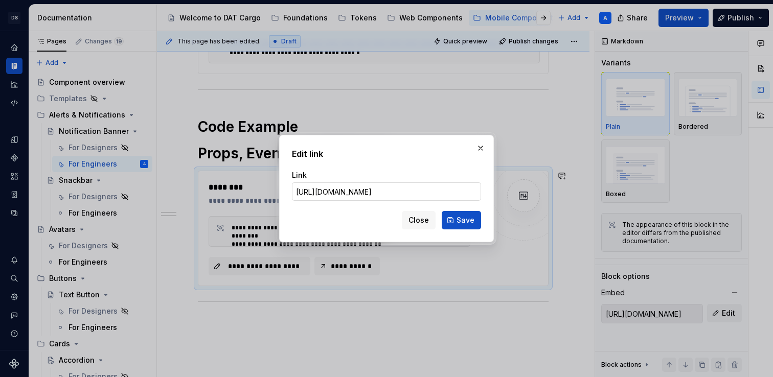
click at [348, 192] on input "[URL][DOMAIN_NAME]" at bounding box center [386, 192] width 189 height 18
drag, startPoint x: 464, startPoint y: 193, endPoint x: 442, endPoint y: 194, distance: 22.0
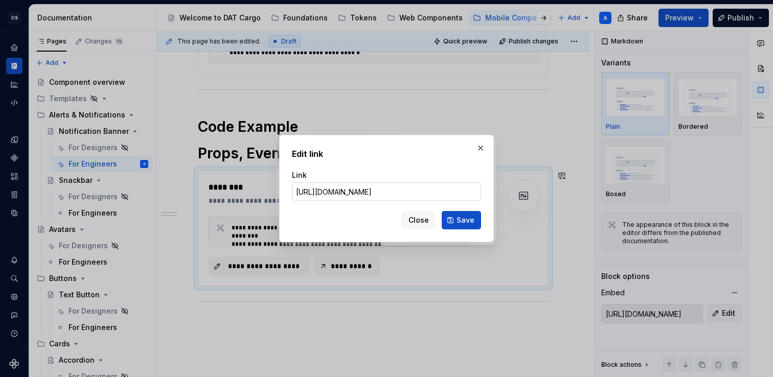
click at [442, 194] on input "[URL][DOMAIN_NAME]" at bounding box center [386, 192] width 189 height 18
type input "[URL][DOMAIN_NAME]"
click at [468, 220] on span "Save" at bounding box center [466, 220] width 18 height 10
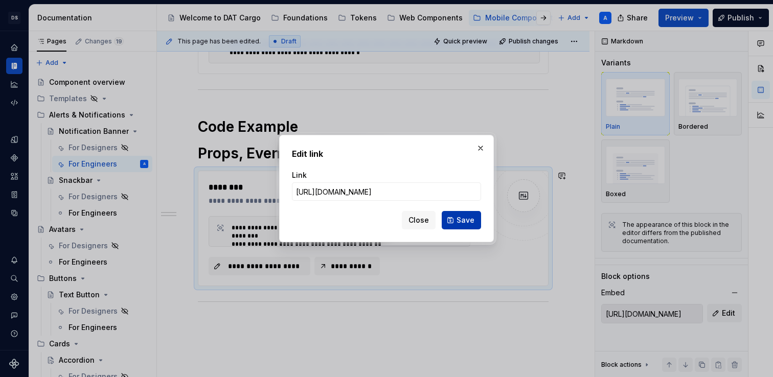
type input "[URL][DOMAIN_NAME]"
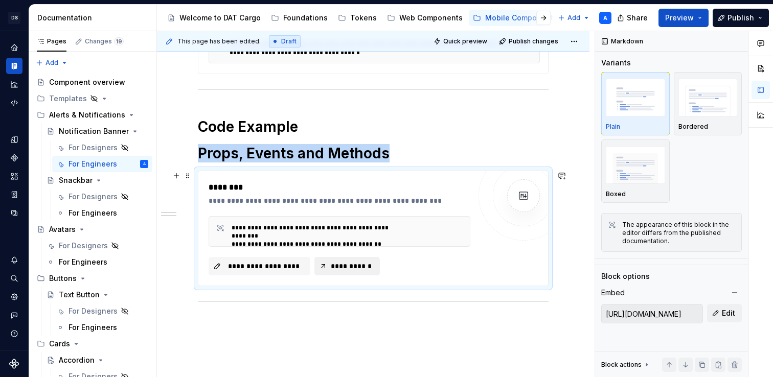
click at [367, 267] on span "**********" at bounding box center [351, 266] width 44 height 10
type textarea "*"
click at [177, 127] on button "button" at bounding box center [176, 127] width 14 height 14
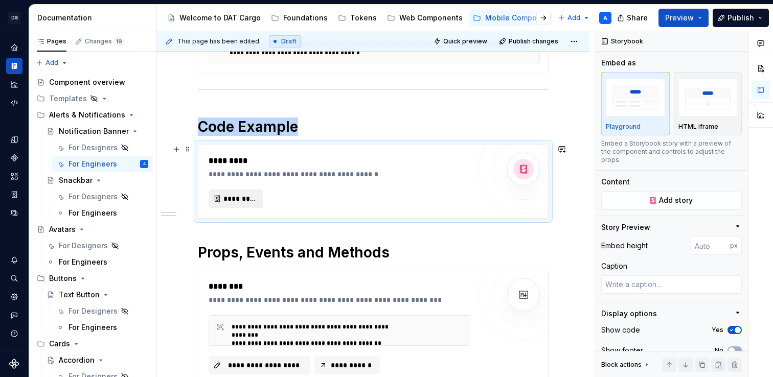
click at [229, 203] on span "*********" at bounding box center [240, 199] width 33 height 10
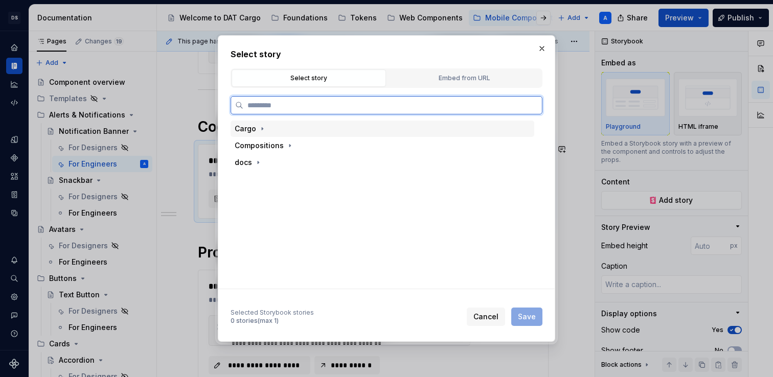
click at [250, 132] on div "Cargo" at bounding box center [245, 129] width 21 height 10
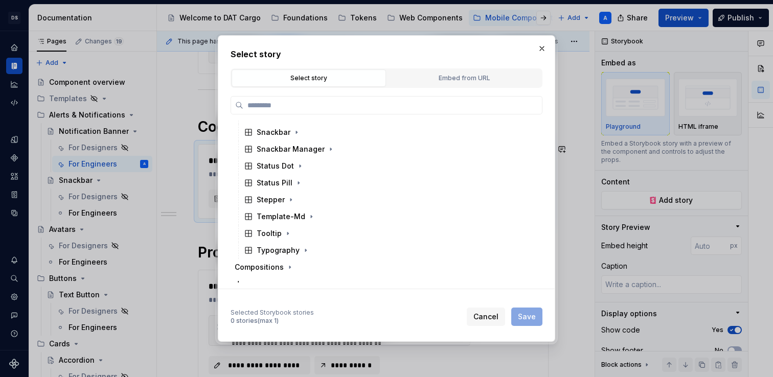
scroll to position [377, 0]
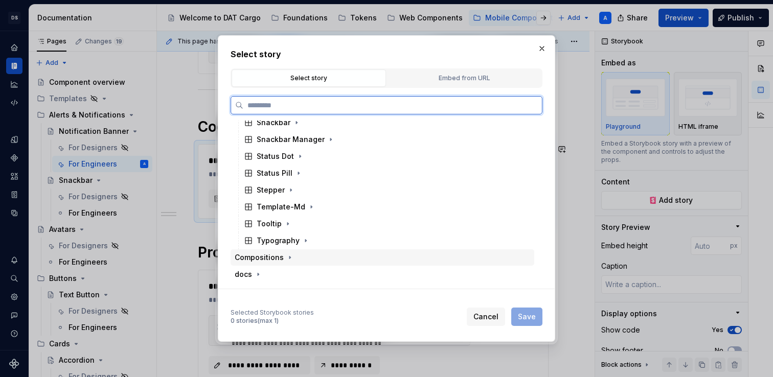
click at [261, 256] on div "Compositions" at bounding box center [259, 258] width 49 height 10
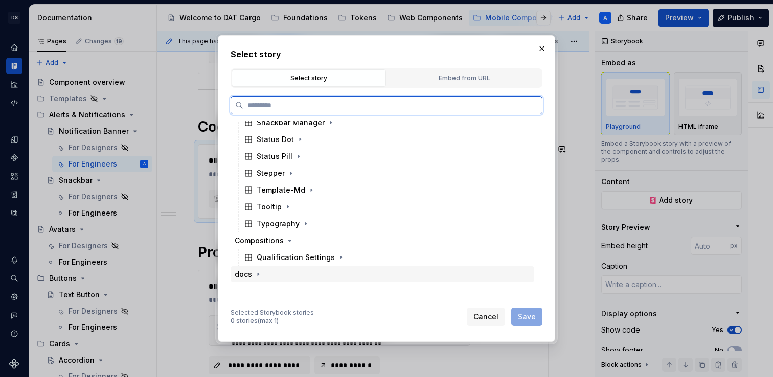
click at [246, 278] on div "docs" at bounding box center [243, 275] width 17 height 10
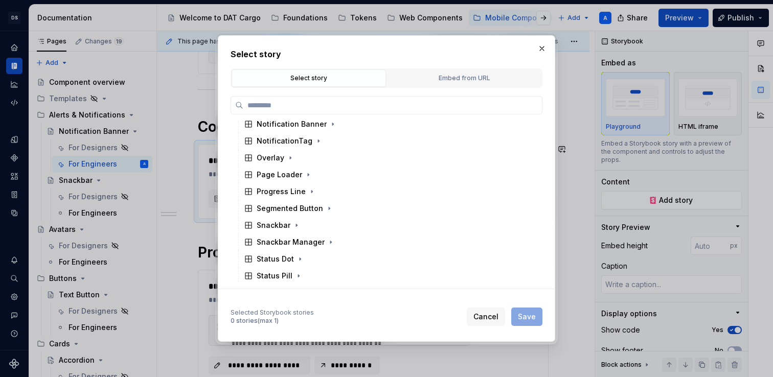
scroll to position [284, 0]
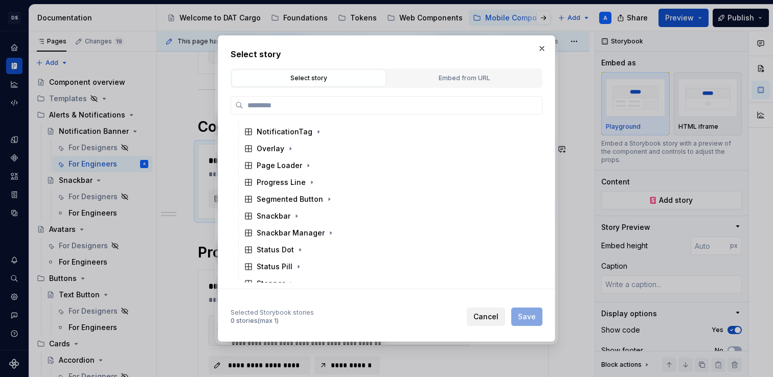
click at [489, 321] on span "Cancel" at bounding box center [486, 317] width 25 height 10
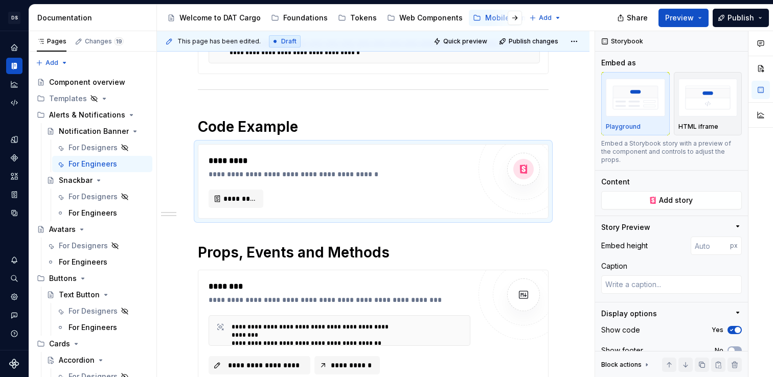
type textarea "*"
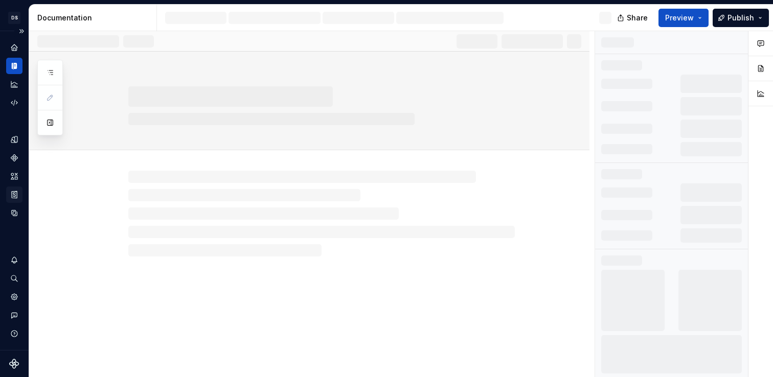
click at [14, 196] on icon "Storybook stories" at bounding box center [14, 194] width 5 height 7
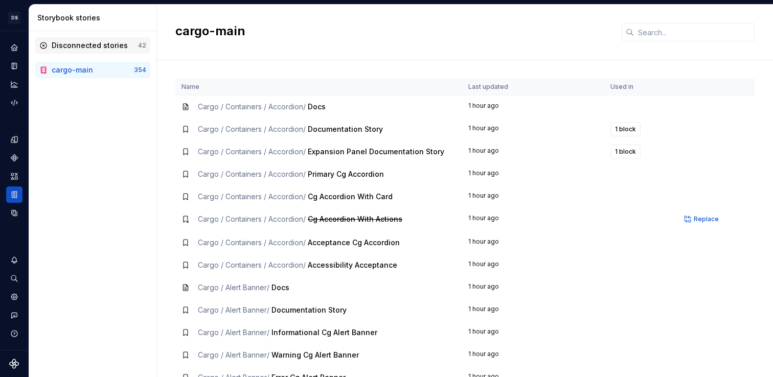
click at [95, 49] on div "Disconnected stories" at bounding box center [90, 45] width 76 height 10
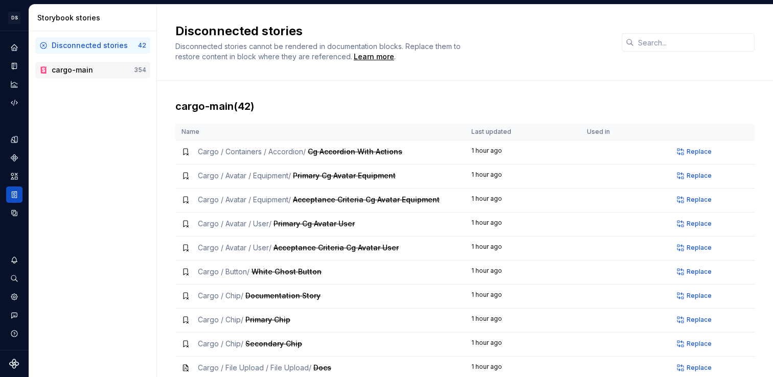
click at [90, 71] on div "cargo-main" at bounding box center [72, 70] width 41 height 10
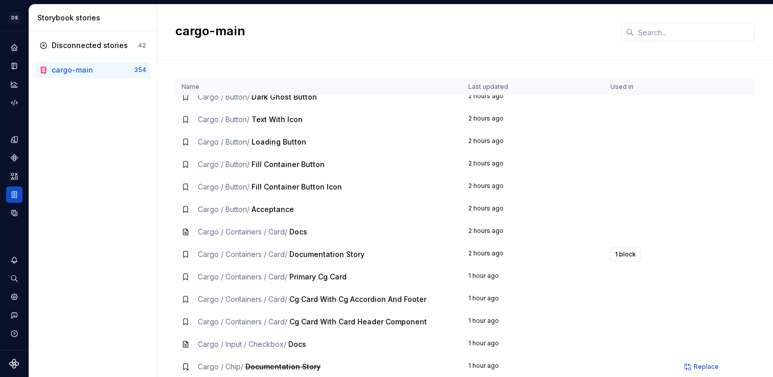
scroll to position [977, 0]
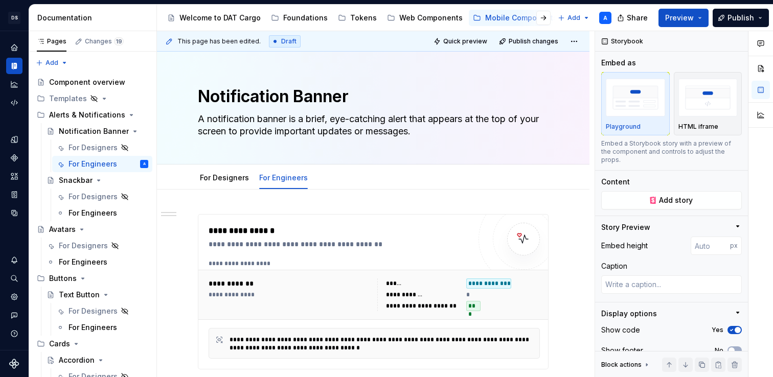
scroll to position [296, 0]
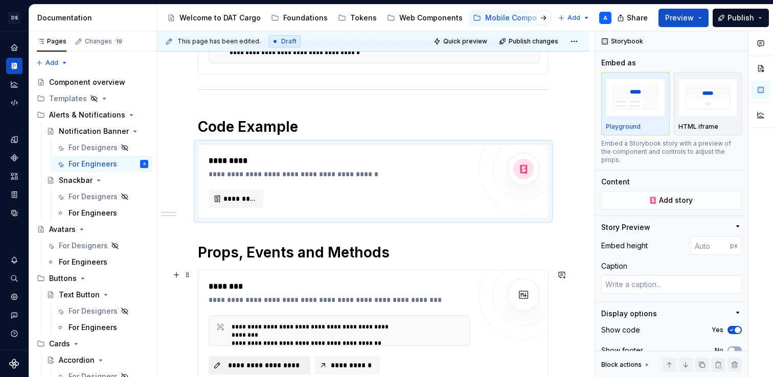
type textarea "*"
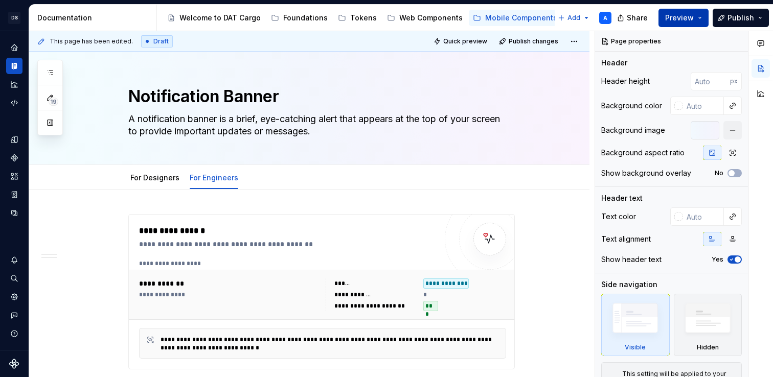
click at [686, 21] on span "Preview" at bounding box center [679, 18] width 29 height 10
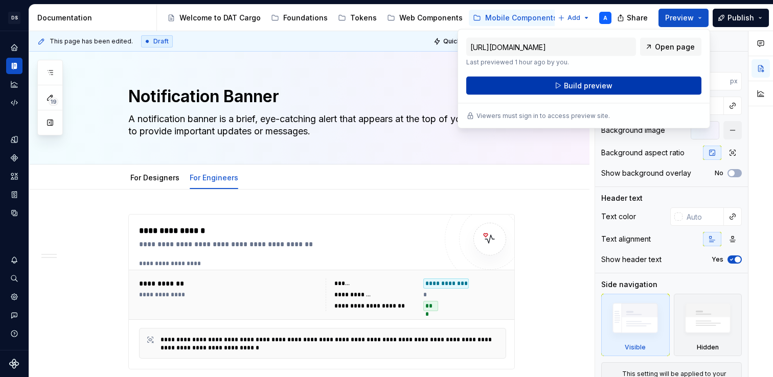
click at [618, 84] on button "Build preview" at bounding box center [583, 86] width 235 height 18
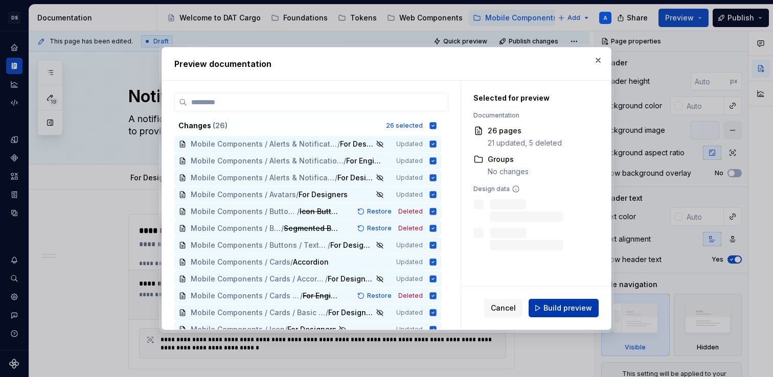
click at [554, 303] on span "Build preview" at bounding box center [568, 308] width 49 height 10
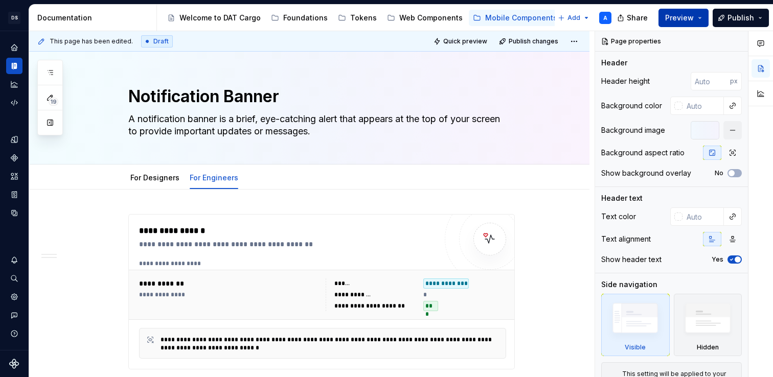
click at [676, 17] on span "Preview" at bounding box center [679, 18] width 29 height 10
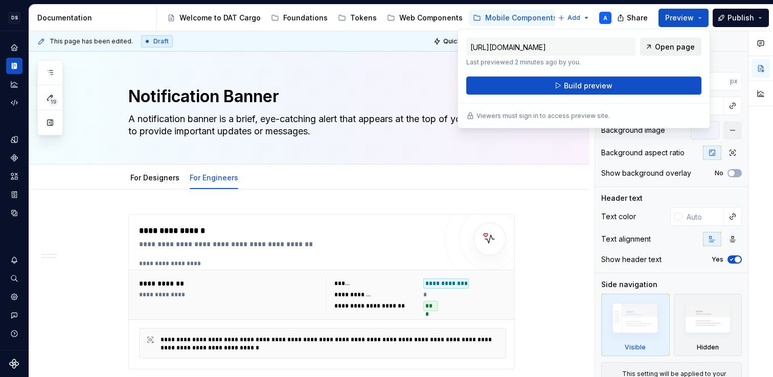
click at [669, 52] on link "Open page" at bounding box center [670, 47] width 61 height 18
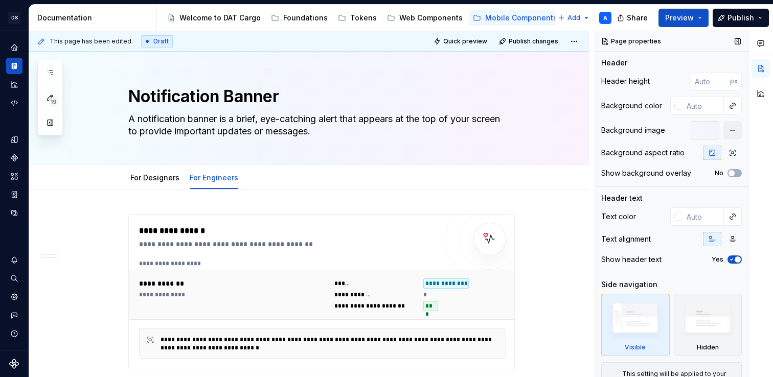
click at [729, 54] on div "Page properties Header Header height px Background color Background image Backg…" at bounding box center [671, 204] width 153 height 347
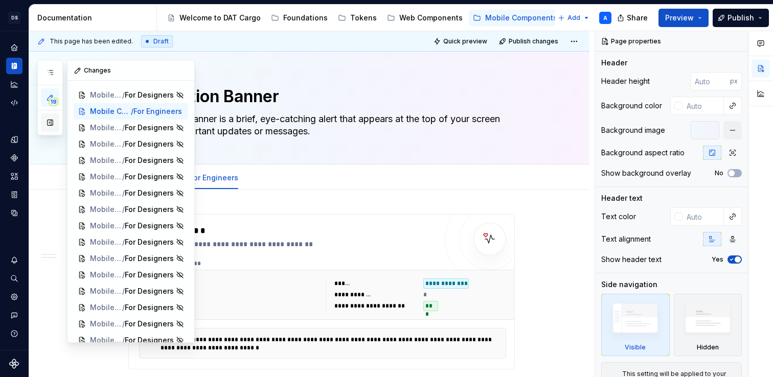
click at [52, 121] on button "button" at bounding box center [50, 123] width 18 height 18
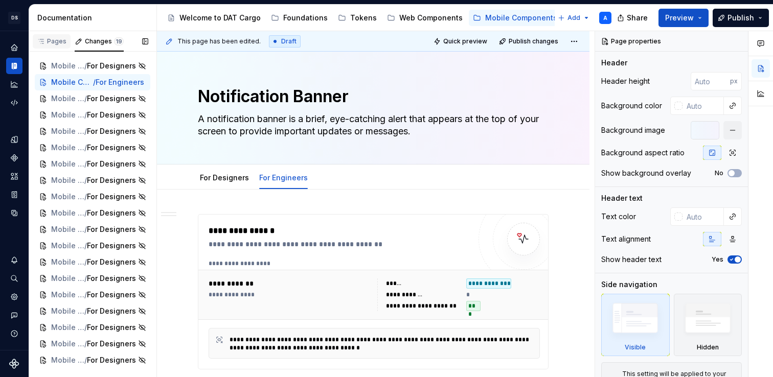
click at [62, 41] on div "Pages" at bounding box center [52, 41] width 30 height 8
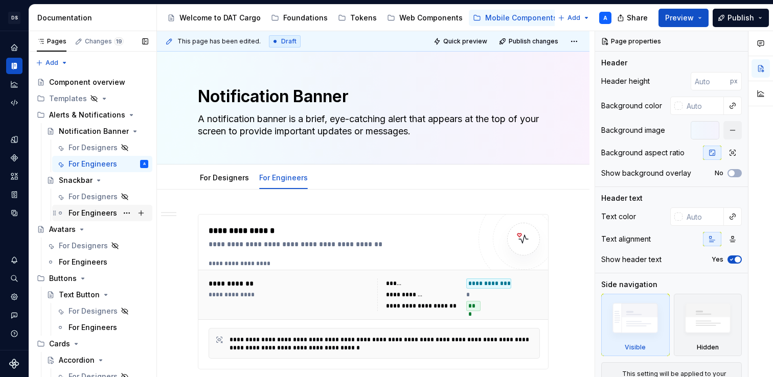
click at [110, 210] on div "For Engineers" at bounding box center [93, 213] width 49 height 10
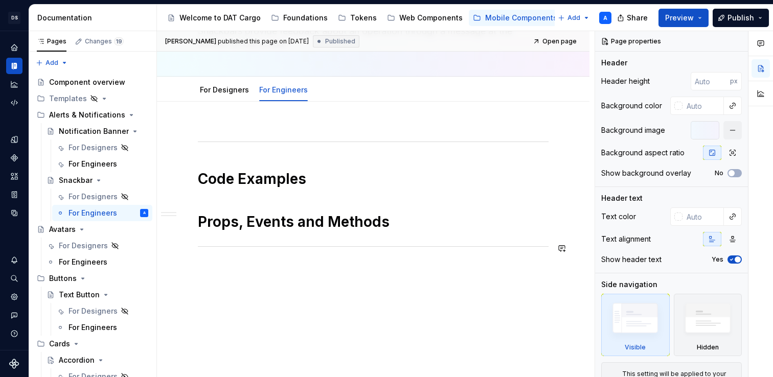
scroll to position [110, 0]
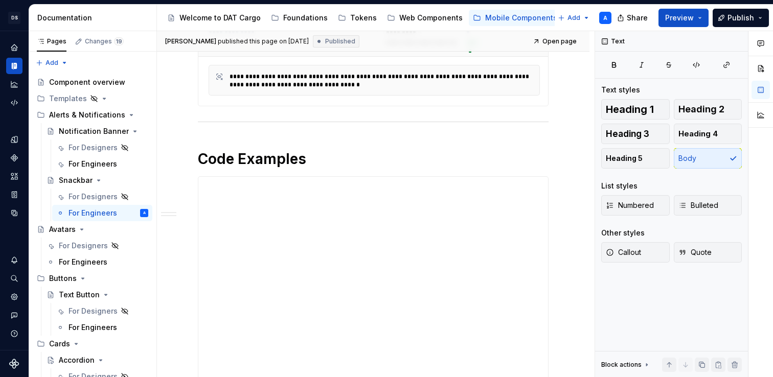
scroll to position [265, 0]
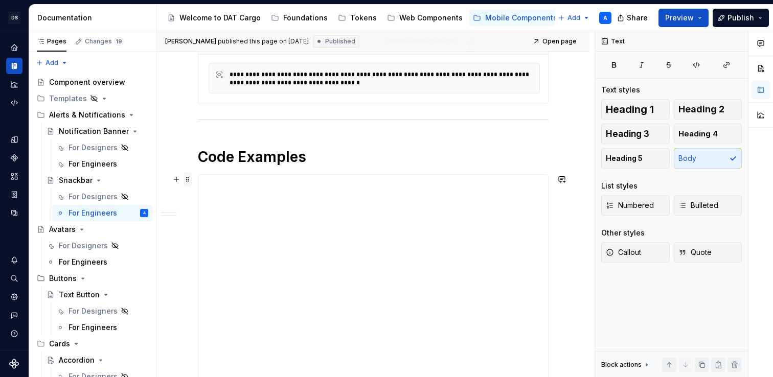
click at [189, 179] on span at bounding box center [188, 179] width 8 height 14
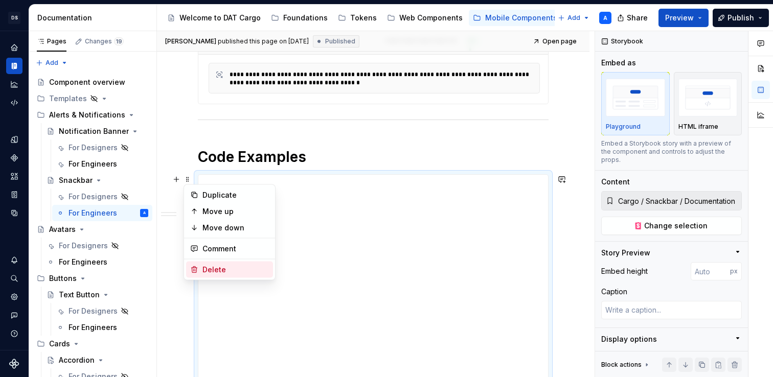
click at [213, 271] on div "Delete" at bounding box center [236, 270] width 66 height 10
type textarea "*"
type input "Cargo / Snackbar Manager / Primary"
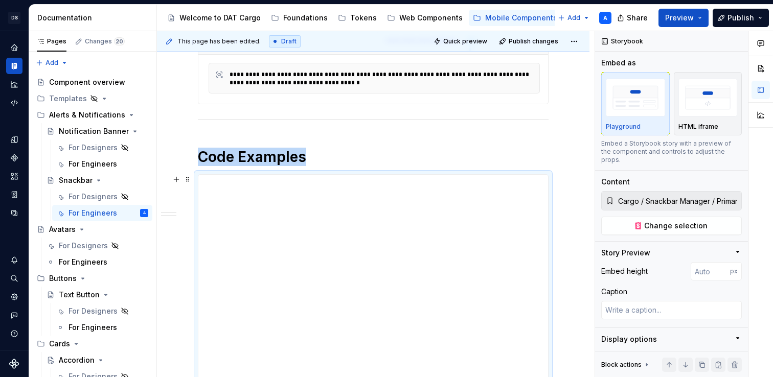
scroll to position [268, 0]
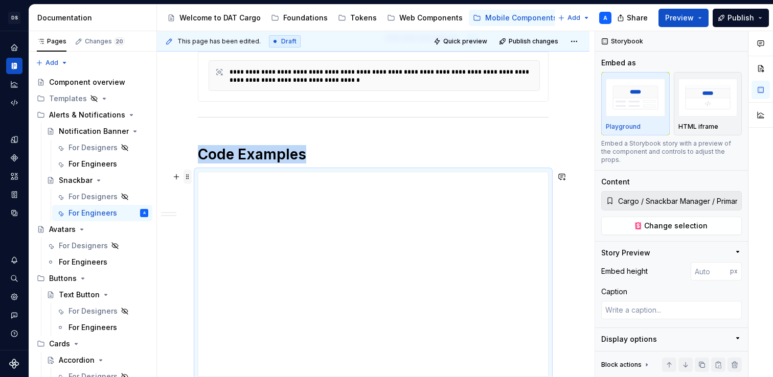
click at [186, 178] on span at bounding box center [188, 177] width 8 height 14
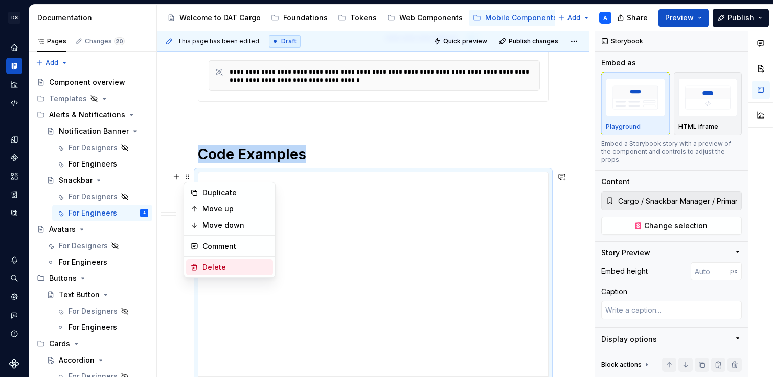
click at [213, 262] on div "Delete" at bounding box center [236, 267] width 66 height 10
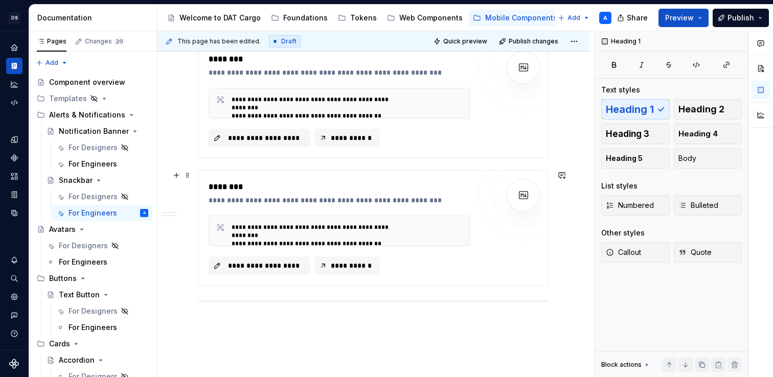
scroll to position [426, 0]
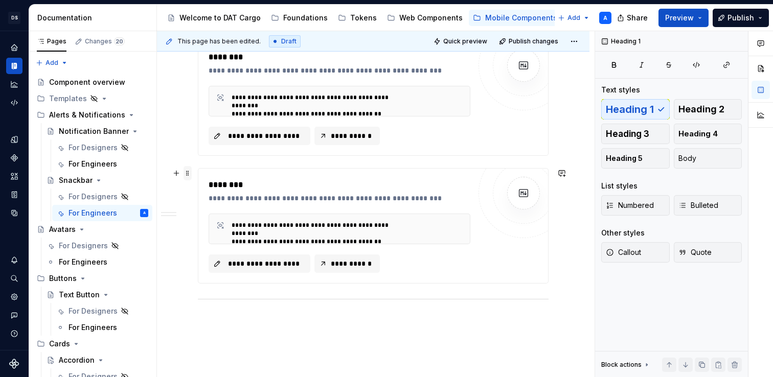
click at [186, 172] on span at bounding box center [188, 173] width 8 height 14
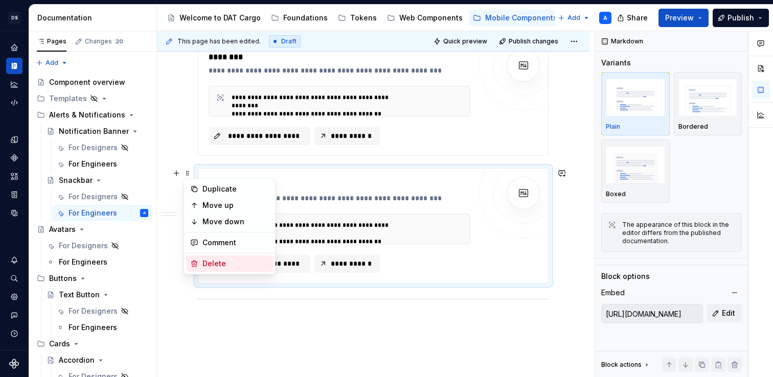
click at [219, 260] on div "Delete" at bounding box center [236, 264] width 66 height 10
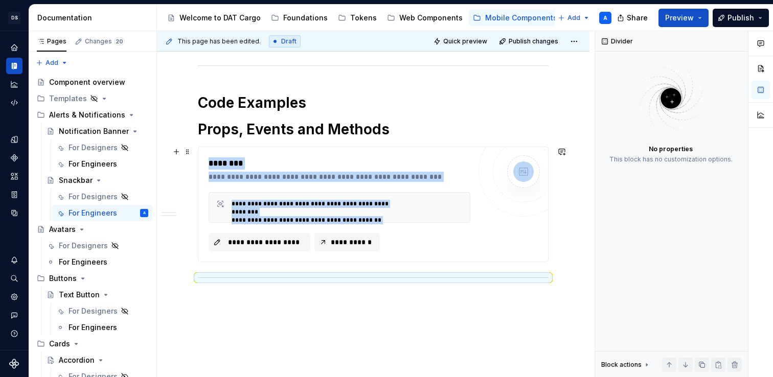
scroll to position [311, 0]
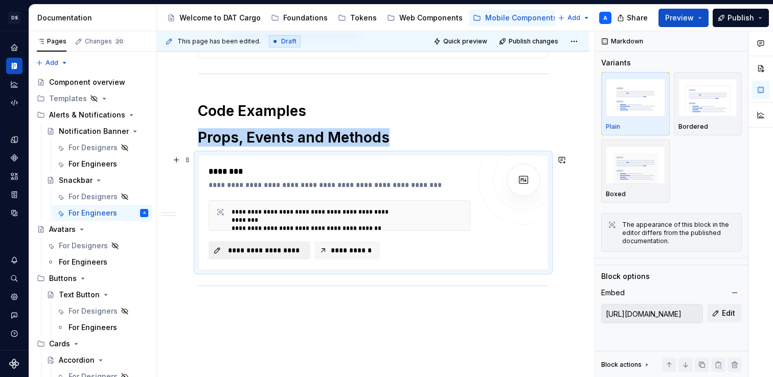
click at [252, 247] on span "**********" at bounding box center [264, 250] width 80 height 10
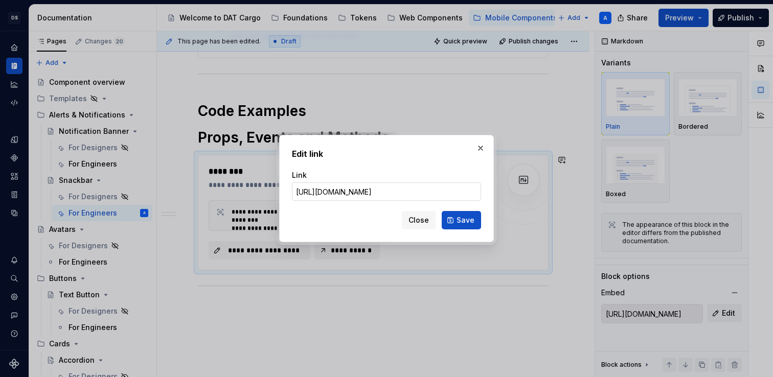
scroll to position [0, 69]
type textarea "*"
click at [378, 193] on input "https://shared-content-cargo.dat.com/docs/components/cg-snackbar.md" at bounding box center [386, 192] width 189 height 18
type input "https://shared-content-cargo.dat.com/docs/react-native-components/cg-snackbar.md"
click at [466, 213] on button "Save" at bounding box center [461, 220] width 39 height 18
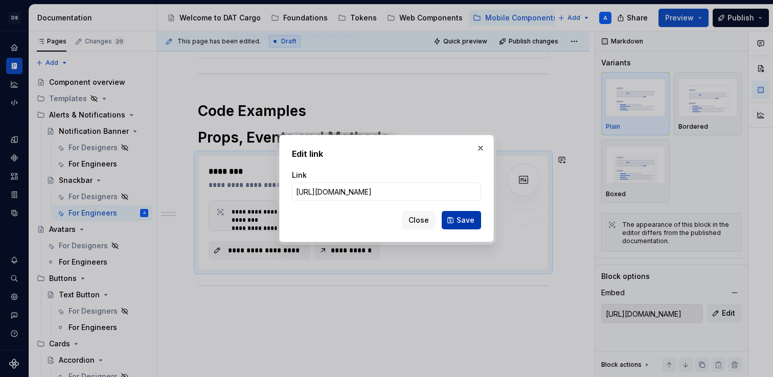
type input "https://shared-content-cargo.dat.com/docs/react-native-components/cg-snackbar.md"
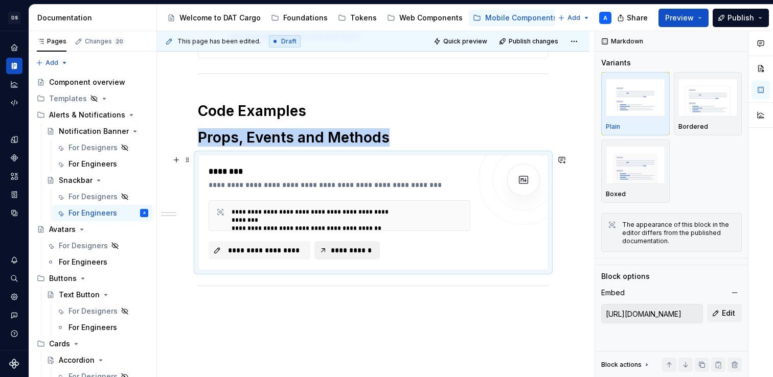
click at [365, 250] on span "**********" at bounding box center [351, 250] width 44 height 10
click at [100, 166] on div "For Engineers" at bounding box center [93, 164] width 49 height 10
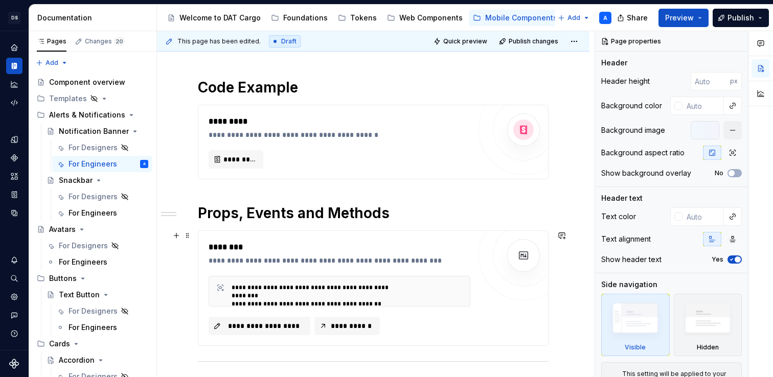
scroll to position [369, 0]
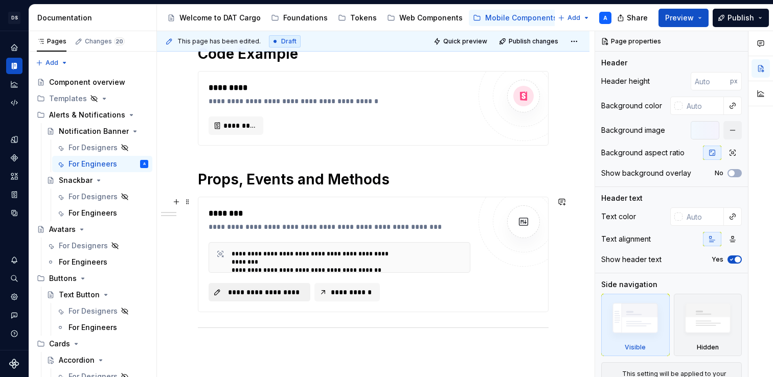
click at [236, 288] on span "**********" at bounding box center [264, 292] width 80 height 10
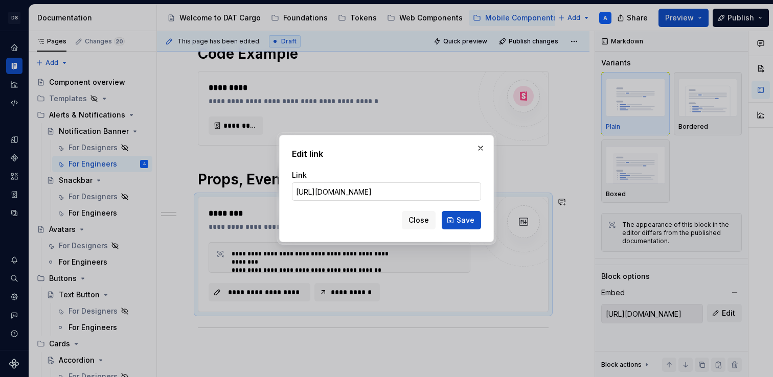
click at [391, 190] on input "[URL][DOMAIN_NAME]" at bounding box center [386, 192] width 189 height 18
click at [429, 225] on span "Close" at bounding box center [419, 220] width 20 height 10
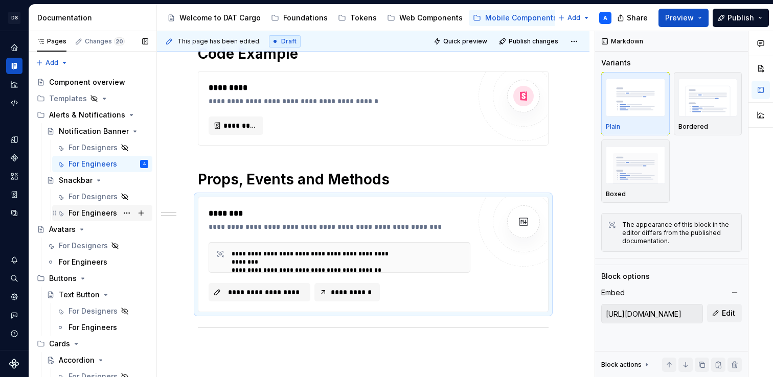
click at [106, 211] on div "For Engineers" at bounding box center [93, 213] width 49 height 10
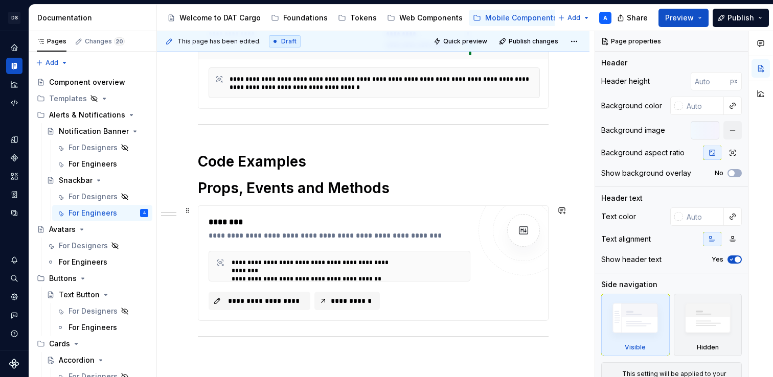
scroll to position [315, 0]
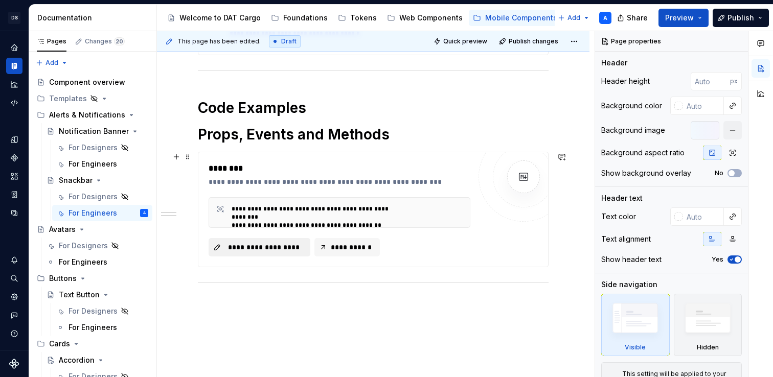
type textarea "*"
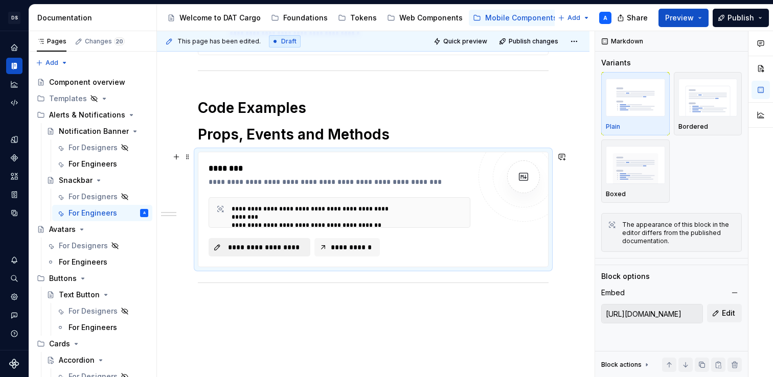
click at [244, 250] on span "**********" at bounding box center [264, 247] width 80 height 10
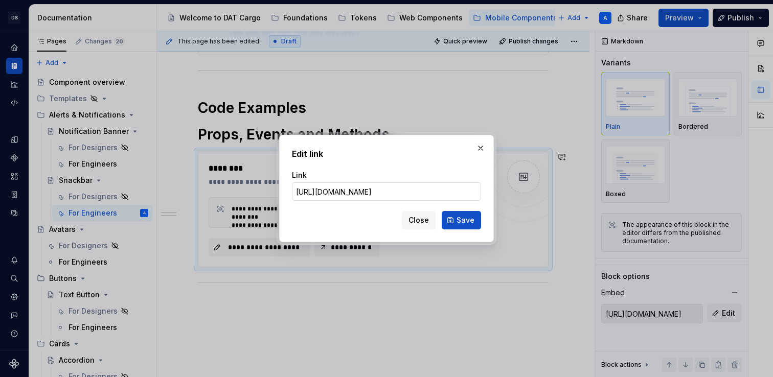
click at [311, 193] on input "https://shared-content-cargo.dat.com/docs/react-native-components/cg-snackbar.md" at bounding box center [386, 192] width 189 height 18
click at [370, 194] on input "https://shared-content-cargo.dat.com/docs/react-native-components/cg-snackbar.md" at bounding box center [386, 192] width 189 height 18
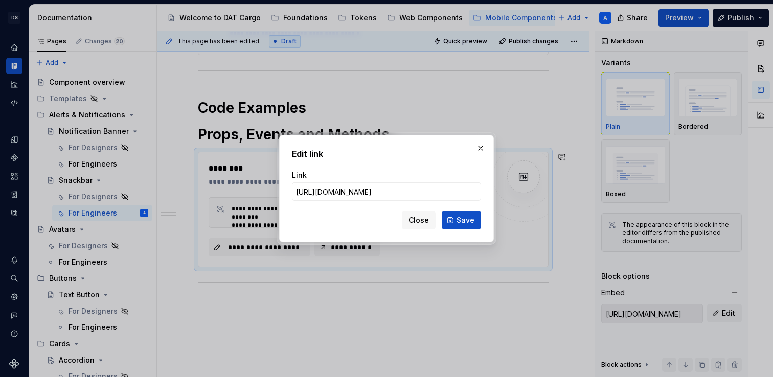
scroll to position [0, 0]
drag, startPoint x: 422, startPoint y: 192, endPoint x: 253, endPoint y: 187, distance: 169.4
click at [253, 187] on div "Edit link Link https://shared-content-cargo.dat.com/docs/react-native-component…" at bounding box center [386, 188] width 773 height 377
drag, startPoint x: 444, startPoint y: 192, endPoint x: 381, endPoint y: 192, distance: 62.9
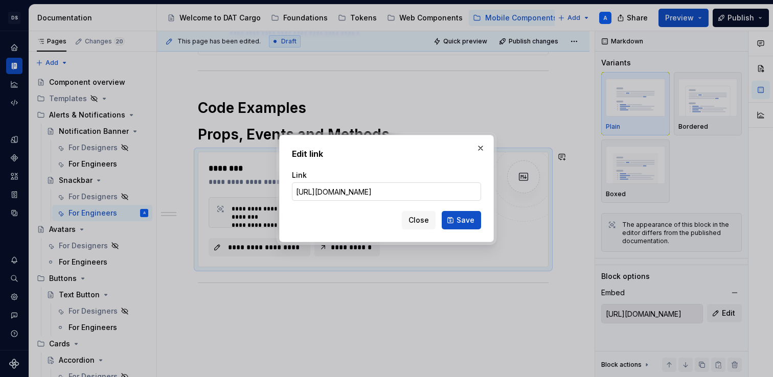
click at [381, 192] on input "https://shared-content-cargo.dat.com/docs/react-native-components/cg-notificati…" at bounding box center [386, 192] width 189 height 18
type input "https://shared-content-cargo.dat.com/docs/react-native-components/cg-snackbar.md"
click at [466, 219] on span "Save" at bounding box center [466, 220] width 18 height 10
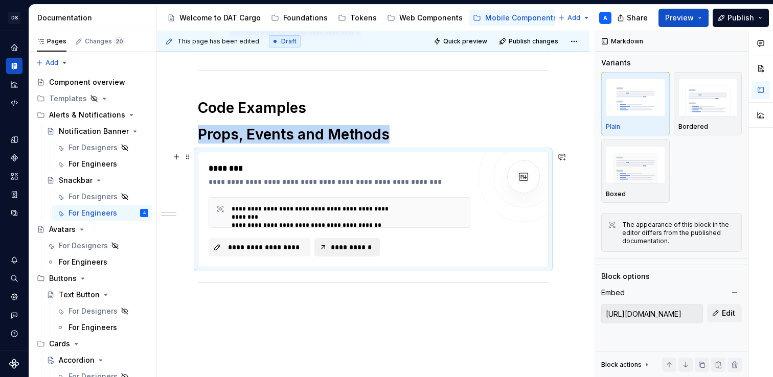
click at [331, 252] on span "**********" at bounding box center [351, 247] width 44 height 10
click at [283, 252] on span "**********" at bounding box center [264, 247] width 80 height 10
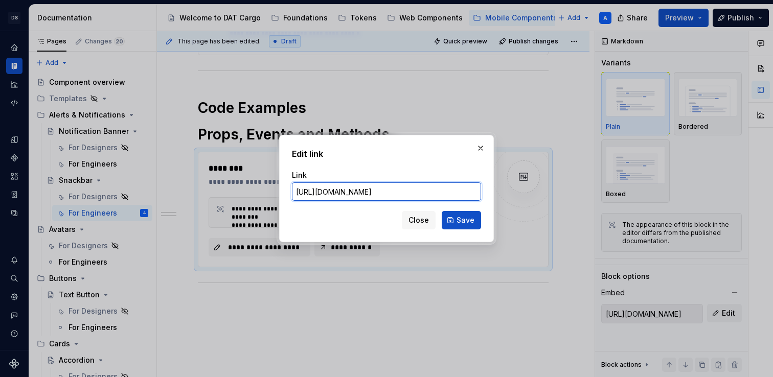
type textarea "*"
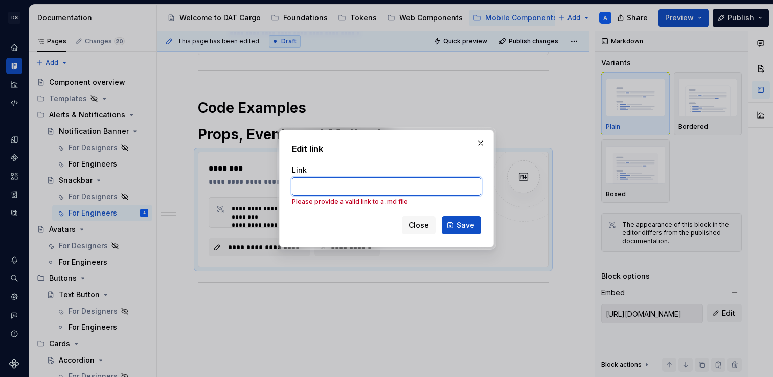
paste input "[URL][DOMAIN_NAME]"
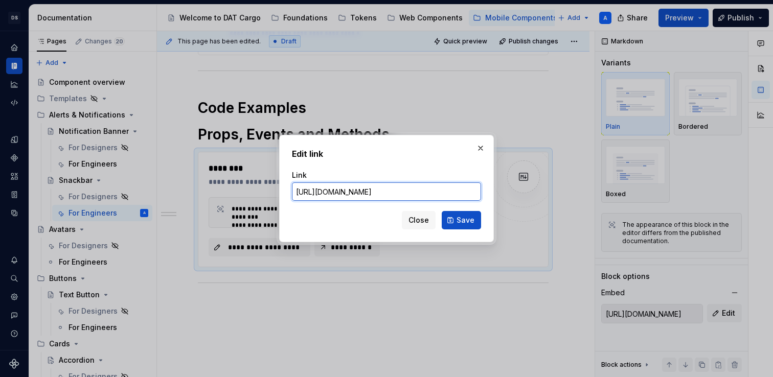
scroll to position [0, 147]
drag, startPoint x: 464, startPoint y: 192, endPoint x: 399, endPoint y: 193, distance: 64.4
click at [399, 193] on input "[URL][DOMAIN_NAME]" at bounding box center [386, 192] width 189 height 18
type input "https://shared-content-cargo.dat.com/docs/react-native-components/cg-snackbar.md"
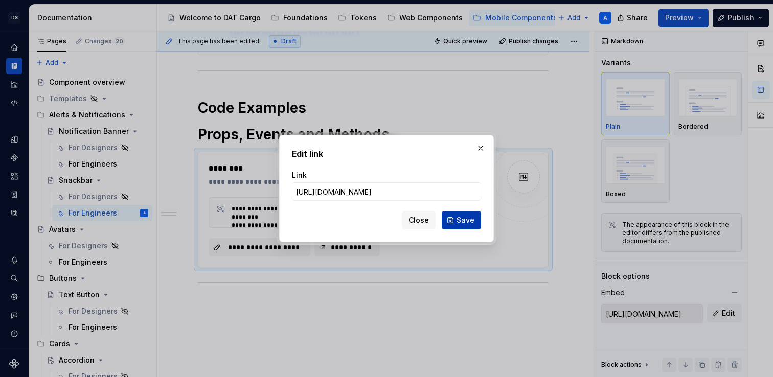
click at [466, 220] on span "Save" at bounding box center [466, 220] width 18 height 10
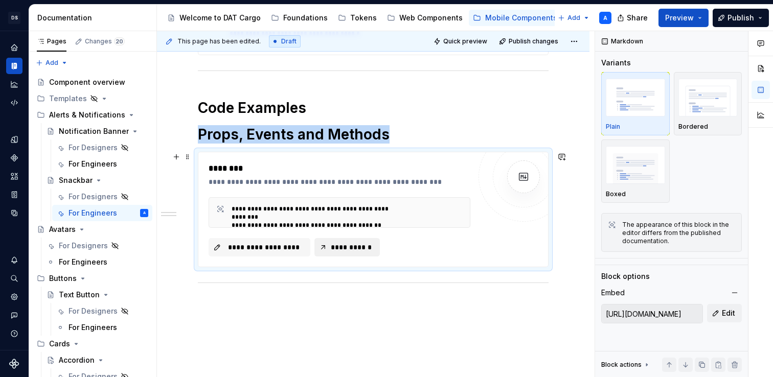
click at [335, 249] on span "**********" at bounding box center [351, 247] width 44 height 10
type textarea "*"
click at [294, 245] on span "**********" at bounding box center [264, 247] width 80 height 10
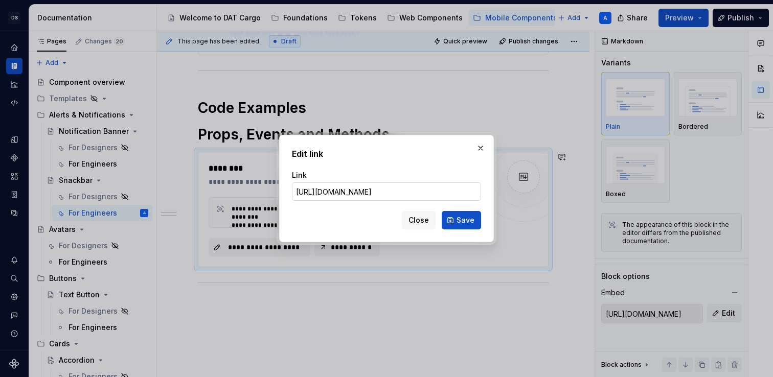
scroll to position [0, 113]
click at [451, 192] on input "https://shared-content-cargo.dat.com/docs/react-native-components/cg-snackbar.md" at bounding box center [386, 192] width 189 height 18
type input "https://shared-content-cargo.dat.com/docs/react-native-components/cg-snack-bar.…"
click at [456, 222] on button "Save" at bounding box center [461, 220] width 39 height 18
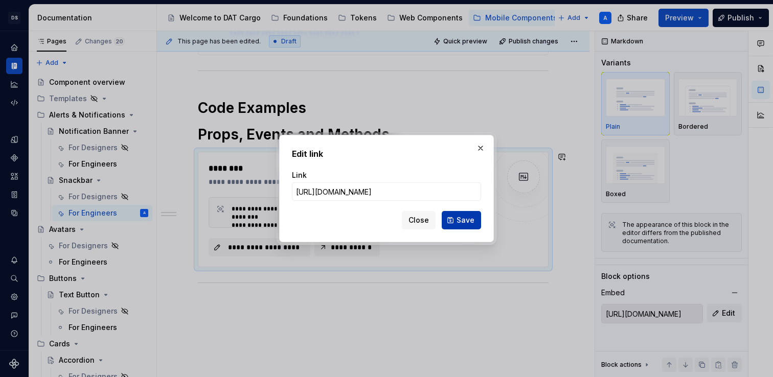
type input "https://shared-content-cargo.dat.com/docs/react-native-components/cg-snack-bar.…"
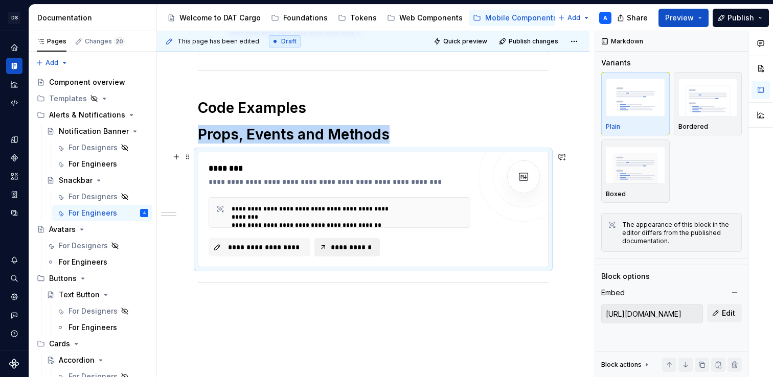
click at [359, 243] on span "**********" at bounding box center [351, 247] width 44 height 10
click at [186, 157] on span at bounding box center [188, 157] width 8 height 14
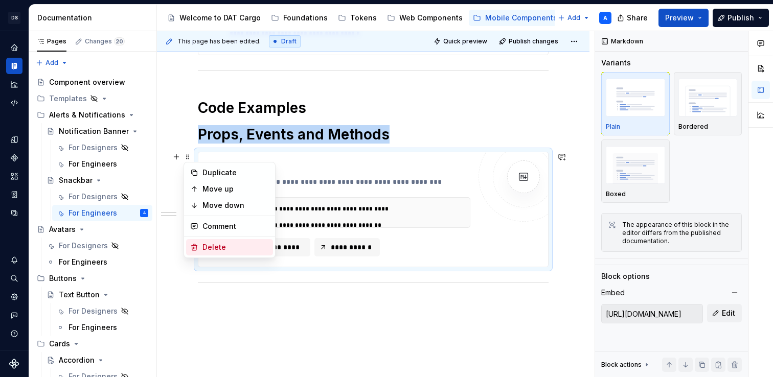
click at [208, 244] on div "Delete" at bounding box center [236, 247] width 66 height 10
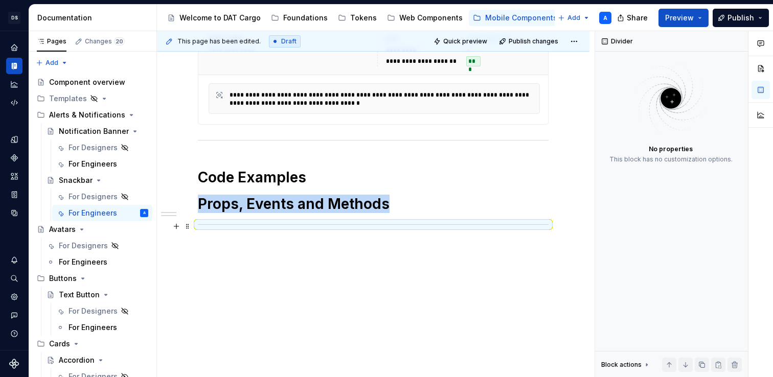
scroll to position [245, 0]
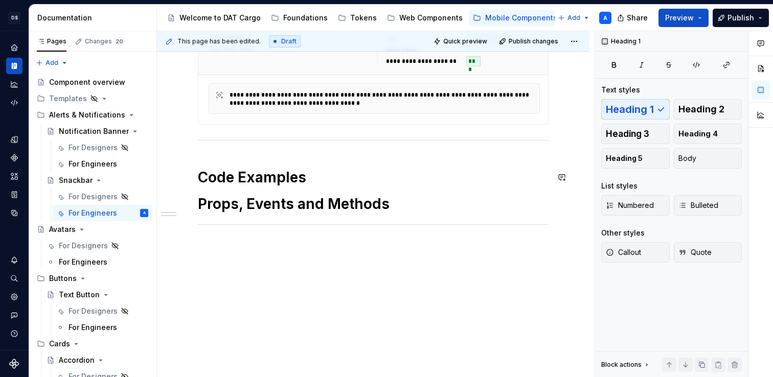
click at [310, 166] on div "**********" at bounding box center [373, 110] width 351 height 283
click at [188, 178] on span at bounding box center [188, 177] width 8 height 14
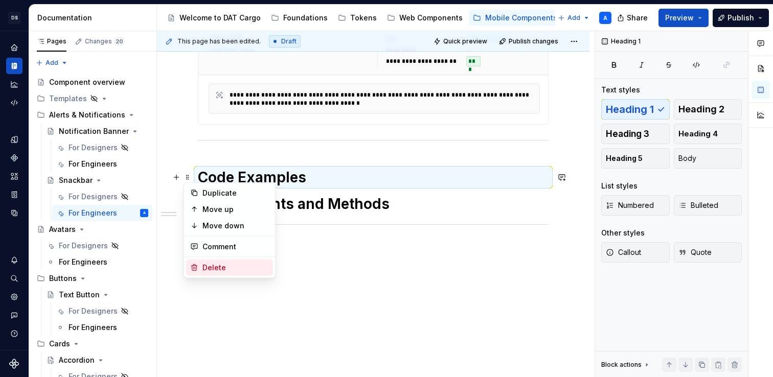
click at [205, 267] on div "Delete" at bounding box center [236, 268] width 66 height 10
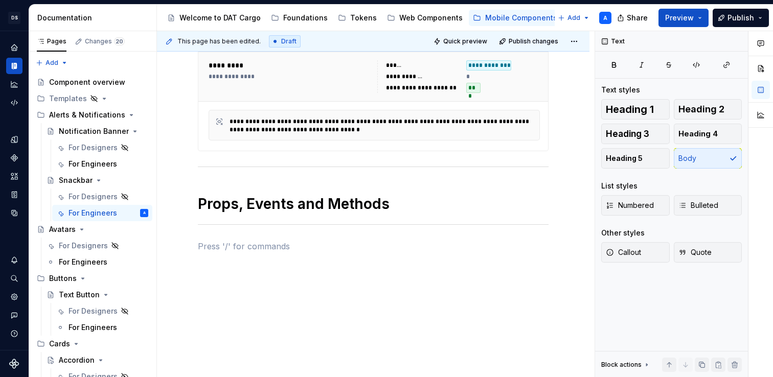
click at [204, 254] on div "**********" at bounding box center [373, 130] width 351 height 269
click at [100, 263] on div "For Engineers" at bounding box center [83, 262] width 49 height 10
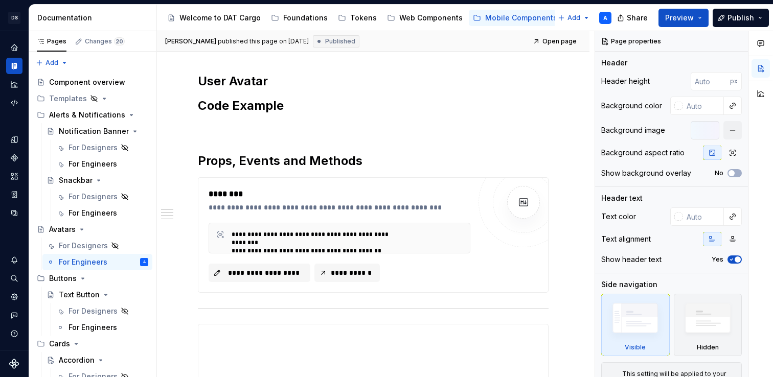
scroll to position [352, 0]
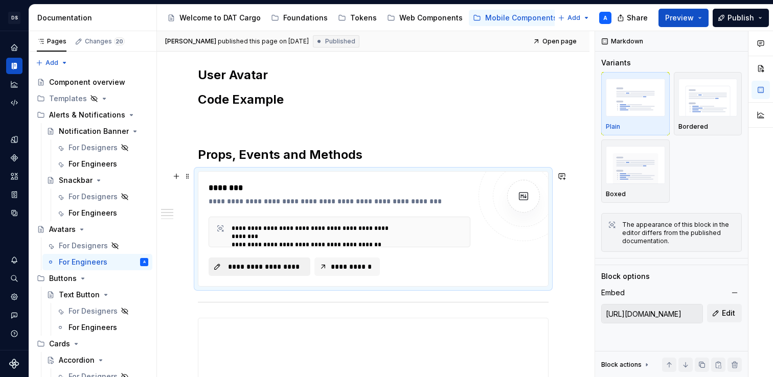
click at [243, 264] on span "**********" at bounding box center [264, 267] width 80 height 10
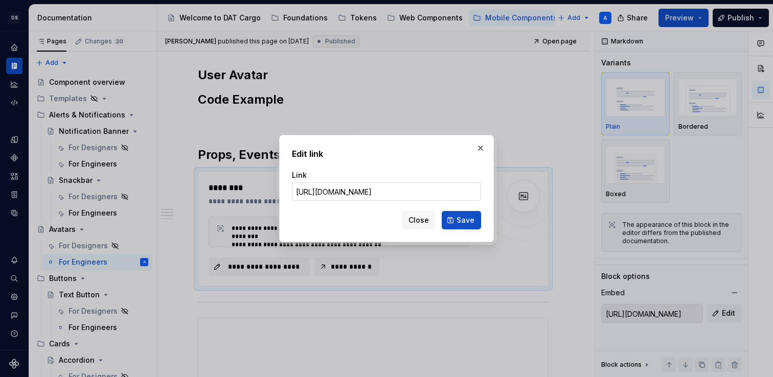
click at [449, 188] on input "https://shared-content-cargo.dat.com/docs/react-native-components/cg-avatar.md" at bounding box center [386, 192] width 189 height 18
drag, startPoint x: 442, startPoint y: 193, endPoint x: 501, endPoint y: 195, distance: 59.4
click at [502, 194] on div "Edit link Link https://shared-content-cargo.dat.com/docs/react-native-component…" at bounding box center [386, 188] width 773 height 377
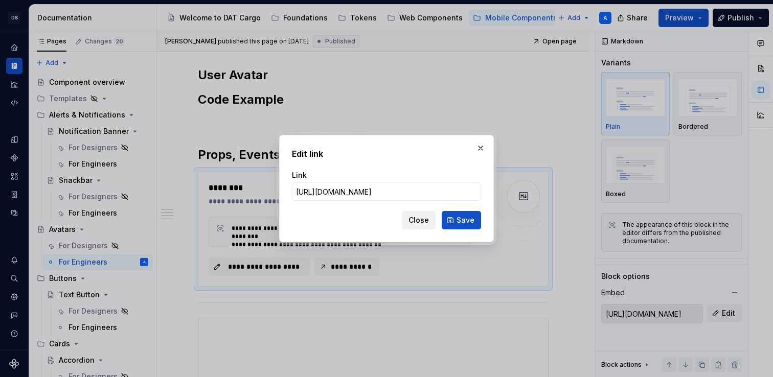
click at [424, 222] on span "Close" at bounding box center [419, 220] width 20 height 10
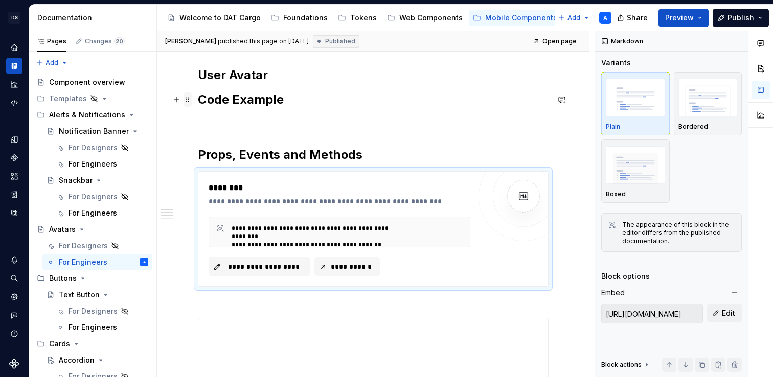
click at [189, 101] on span at bounding box center [188, 100] width 8 height 14
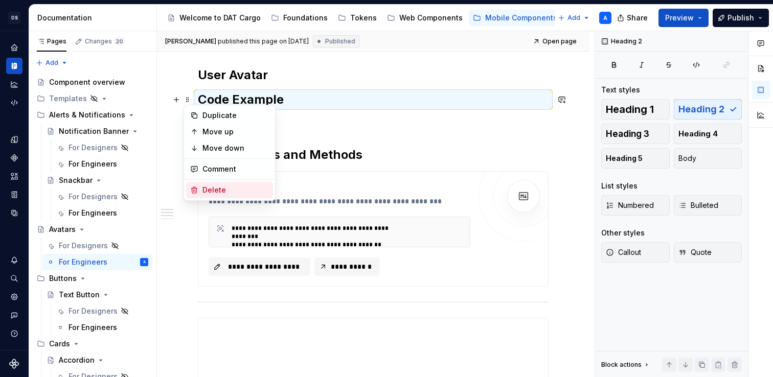
click at [213, 189] on div "Delete" at bounding box center [236, 190] width 66 height 10
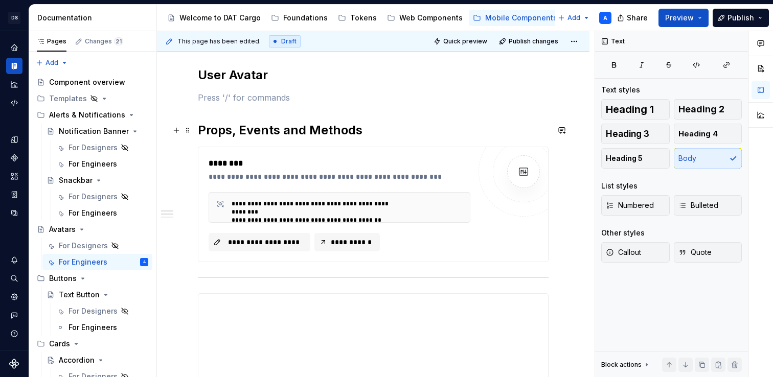
click at [199, 130] on h2 "Props, Events and Methods" at bounding box center [373, 130] width 351 height 16
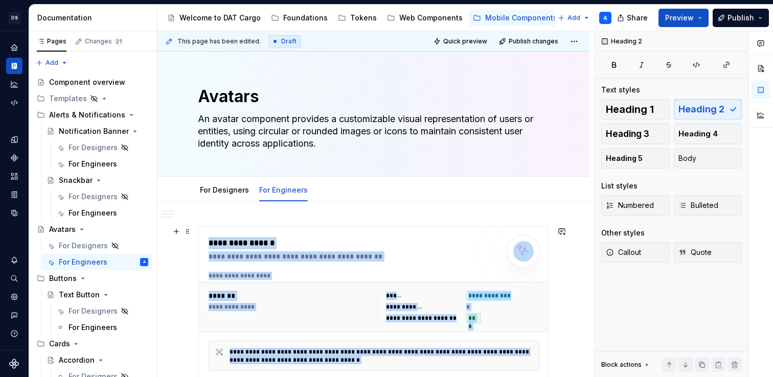
drag, startPoint x: 231, startPoint y: 72, endPoint x: 194, endPoint y: 243, distance: 175.2
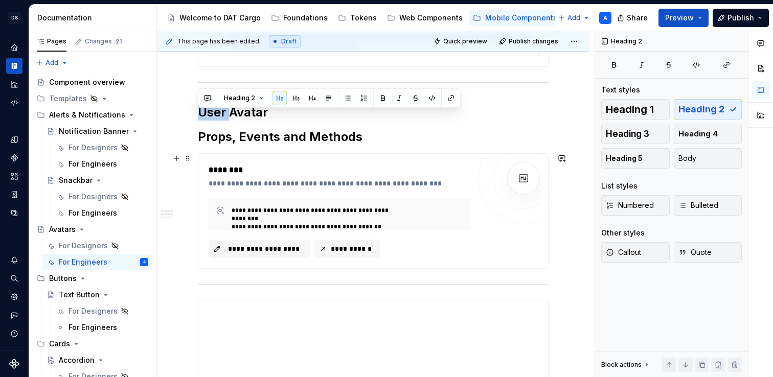
scroll to position [317, 0]
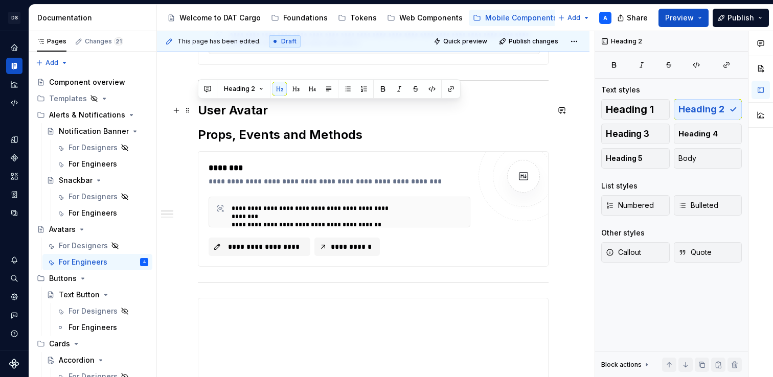
click at [279, 116] on h2 "User Avatar" at bounding box center [373, 110] width 351 height 16
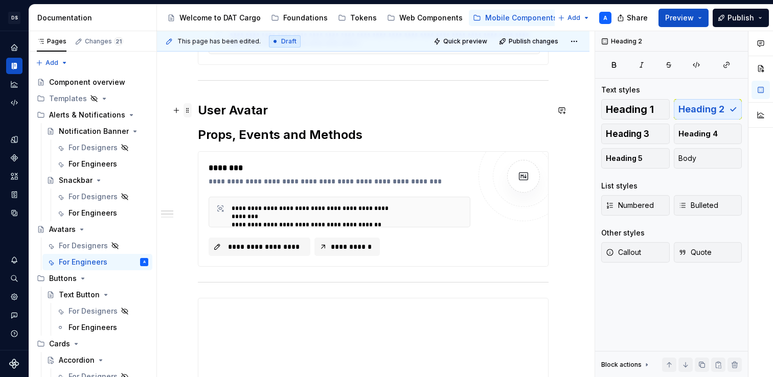
click at [190, 108] on span at bounding box center [188, 110] width 8 height 14
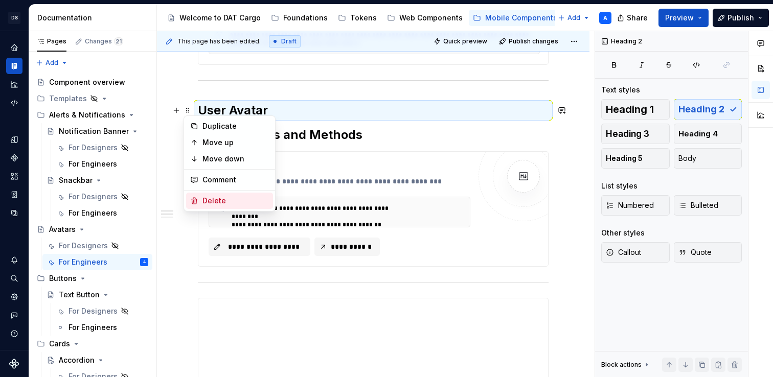
click at [215, 199] on div "Delete" at bounding box center [236, 201] width 66 height 10
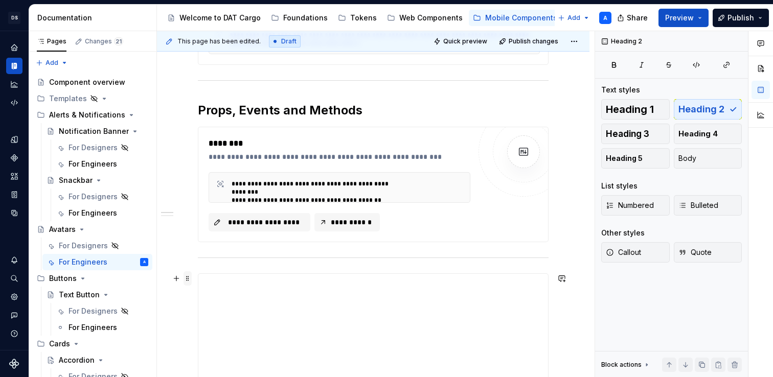
click at [189, 280] on span at bounding box center [188, 279] width 8 height 14
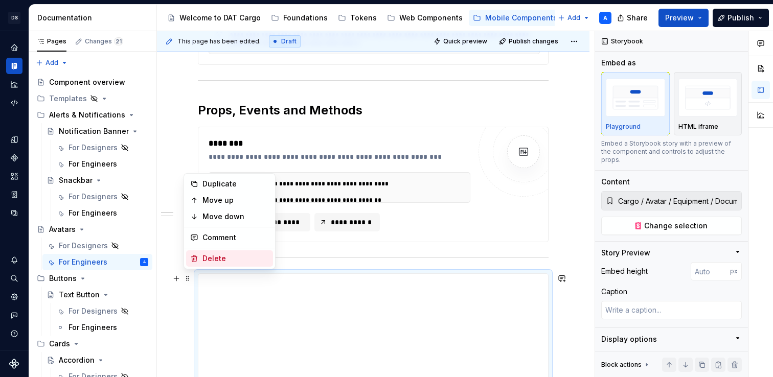
click at [201, 265] on div "Delete" at bounding box center [229, 259] width 87 height 16
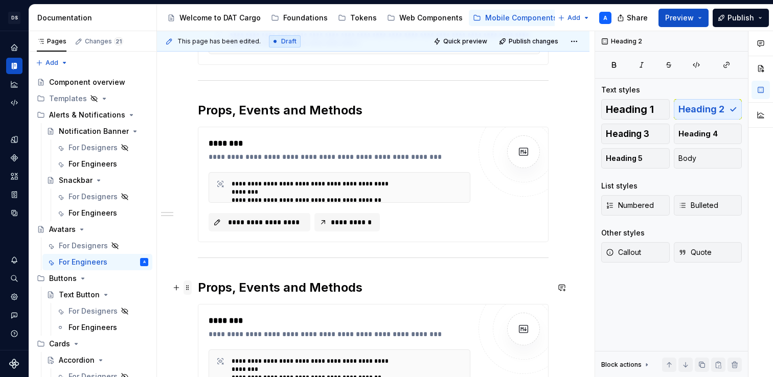
click at [189, 290] on span at bounding box center [188, 288] width 8 height 14
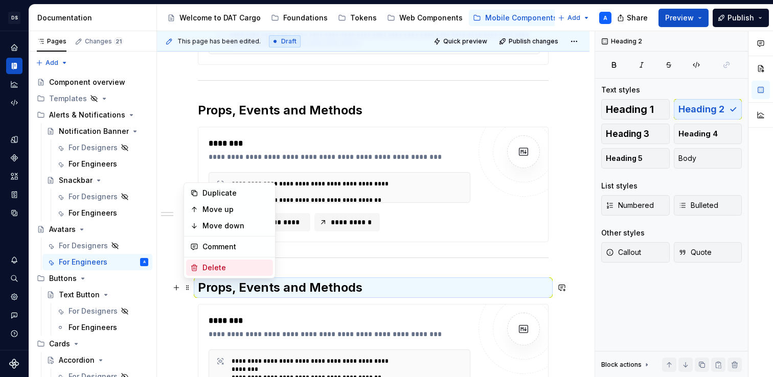
click at [200, 273] on div "Delete" at bounding box center [229, 268] width 87 height 16
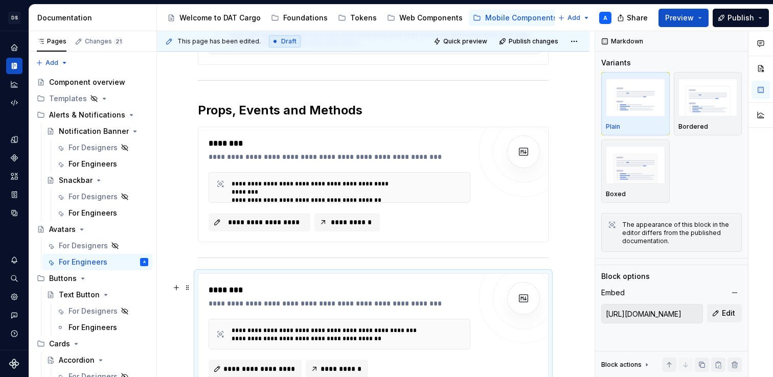
scroll to position [328, 0]
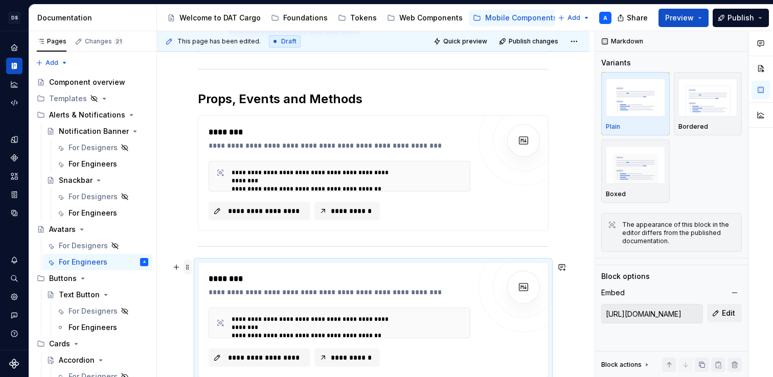
click at [187, 272] on span at bounding box center [188, 267] width 8 height 14
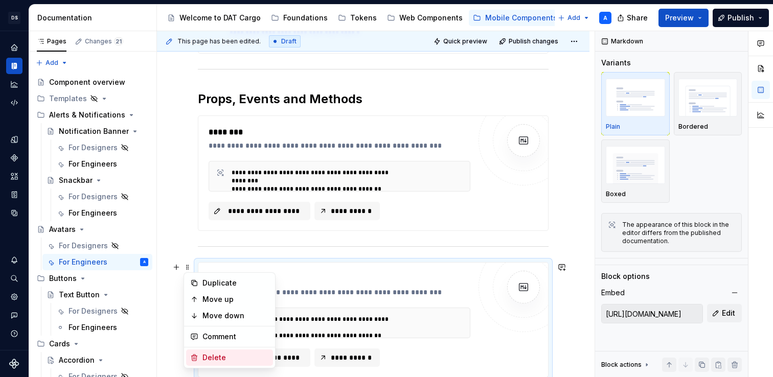
click at [207, 351] on div "Delete" at bounding box center [229, 358] width 87 height 16
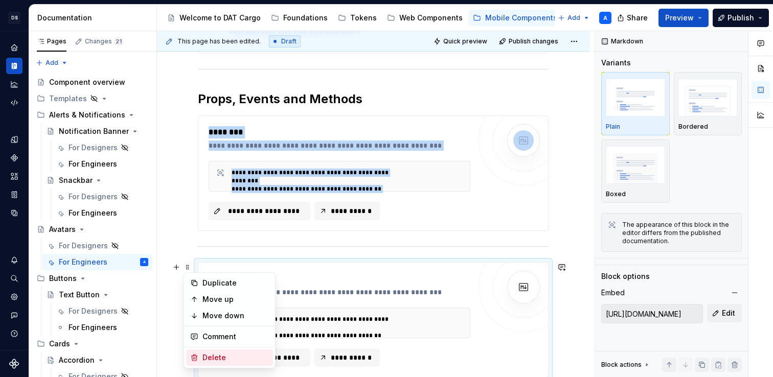
scroll to position [326, 0]
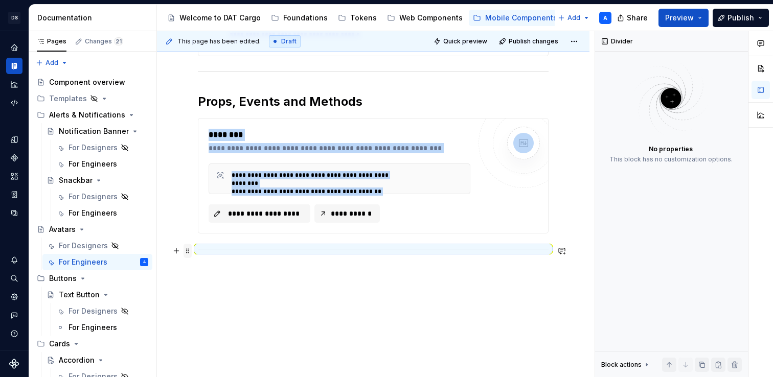
click at [187, 252] on span at bounding box center [188, 251] width 8 height 14
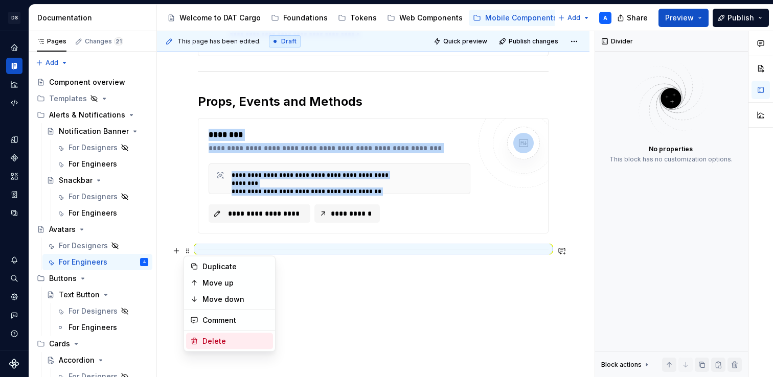
click at [206, 335] on div "Delete" at bounding box center [229, 341] width 87 height 16
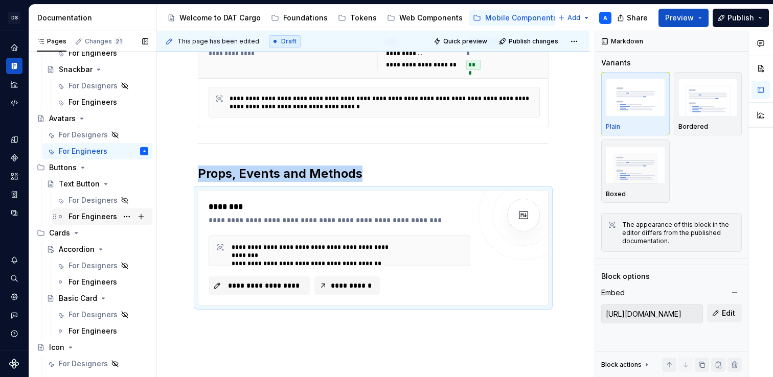
scroll to position [120, 0]
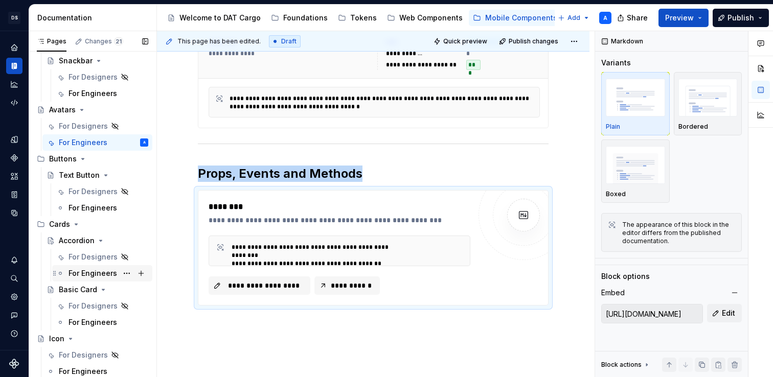
click at [98, 275] on div "For Engineers" at bounding box center [93, 274] width 49 height 10
type textarea "*"
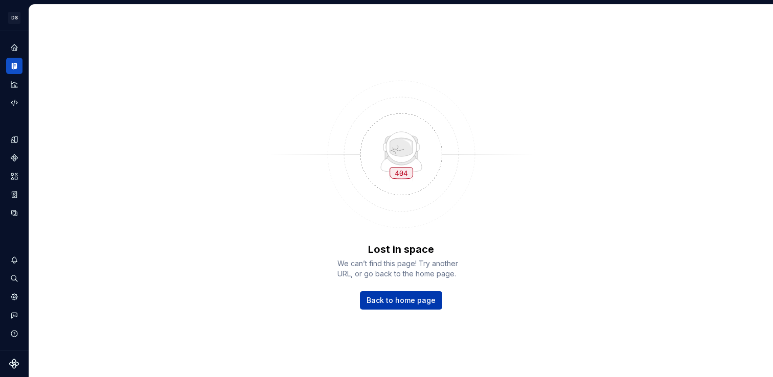
click at [387, 301] on span "Back to home page" at bounding box center [401, 301] width 69 height 10
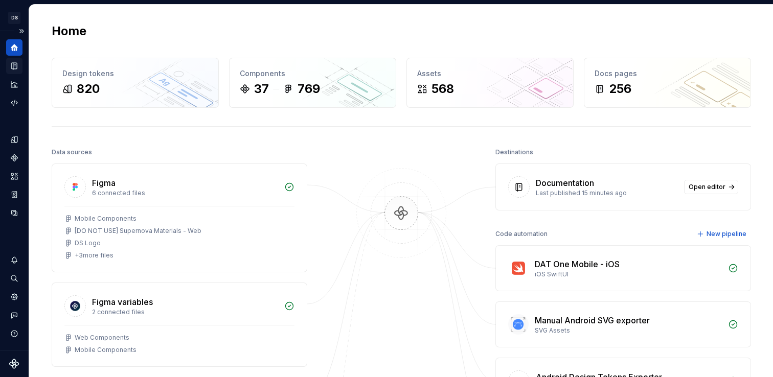
click at [13, 65] on icon "Documentation" at bounding box center [14, 66] width 5 height 7
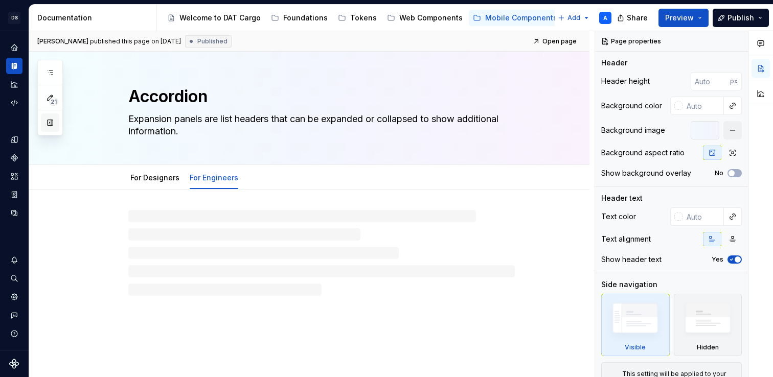
click at [51, 127] on button "button" at bounding box center [50, 123] width 18 height 18
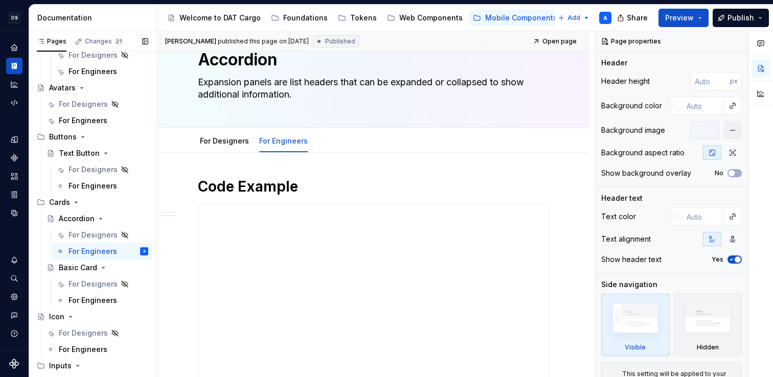
scroll to position [74, 0]
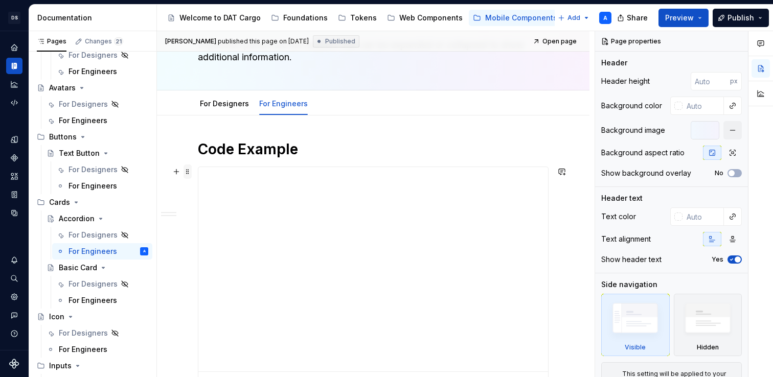
click at [188, 173] on span at bounding box center [188, 172] width 8 height 14
type textarea "*"
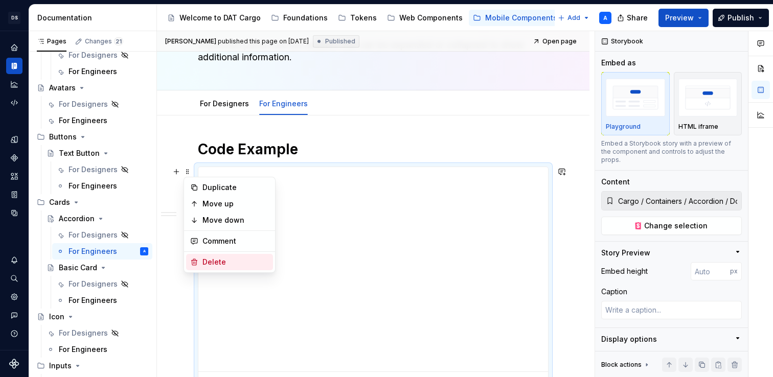
click at [210, 260] on div "Delete" at bounding box center [236, 262] width 66 height 10
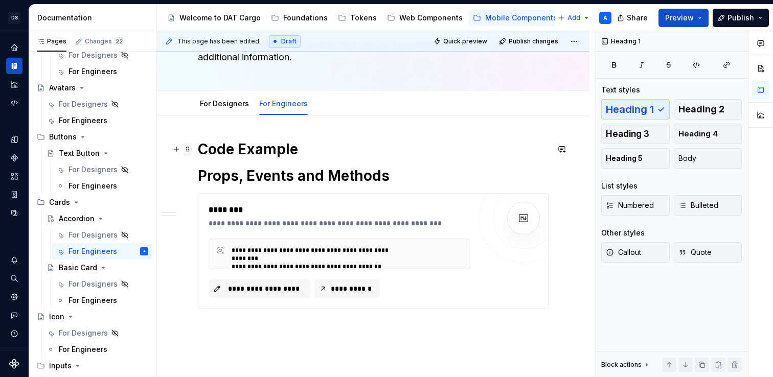
click at [188, 148] on span at bounding box center [188, 149] width 8 height 14
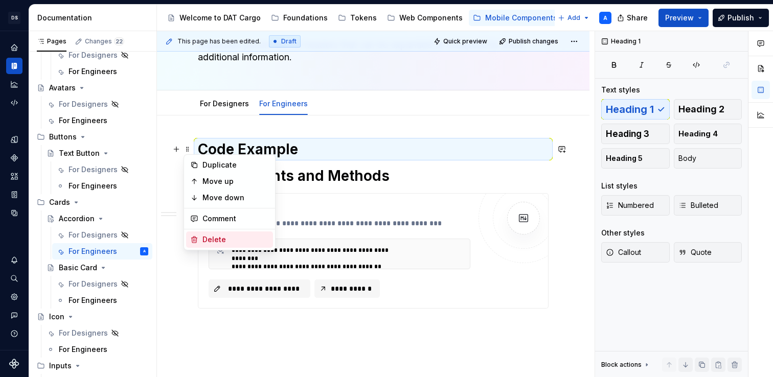
click at [219, 236] on div "Delete" at bounding box center [236, 240] width 66 height 10
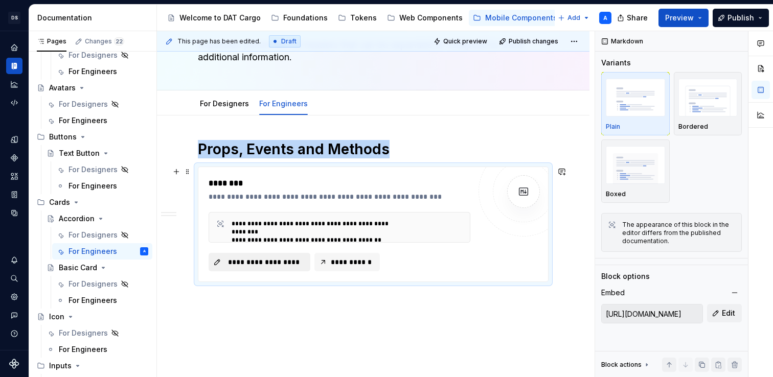
click at [279, 260] on span "**********" at bounding box center [264, 262] width 80 height 10
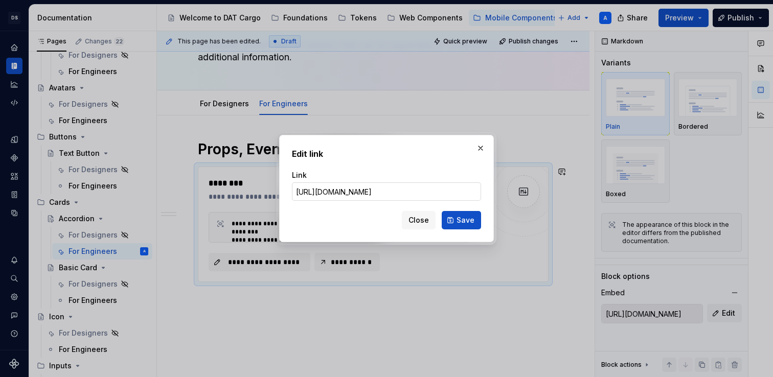
click at [325, 187] on input "https://shared-content-cargo.dat.com/docs/components/cg-accordion.md" at bounding box center [386, 192] width 189 height 18
drag, startPoint x: 464, startPoint y: 192, endPoint x: 399, endPoint y: 193, distance: 65.5
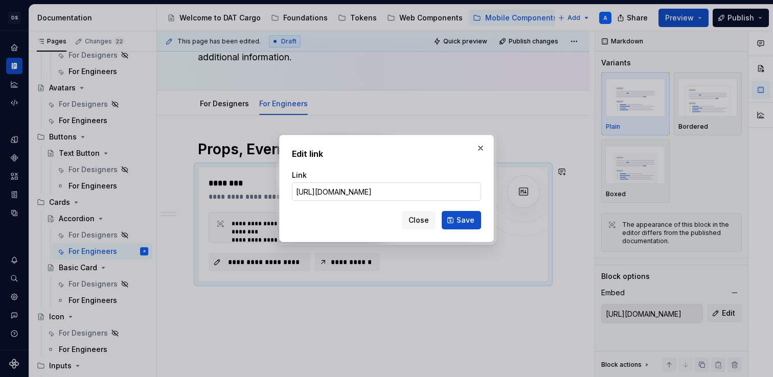
click at [399, 193] on input "[URL][DOMAIN_NAME]" at bounding box center [386, 192] width 189 height 18
type input "https://shared-content-cargo.dat.com/docs/react-native-components/cg-accordion.…"
click at [458, 217] on span "Save" at bounding box center [466, 220] width 18 height 10
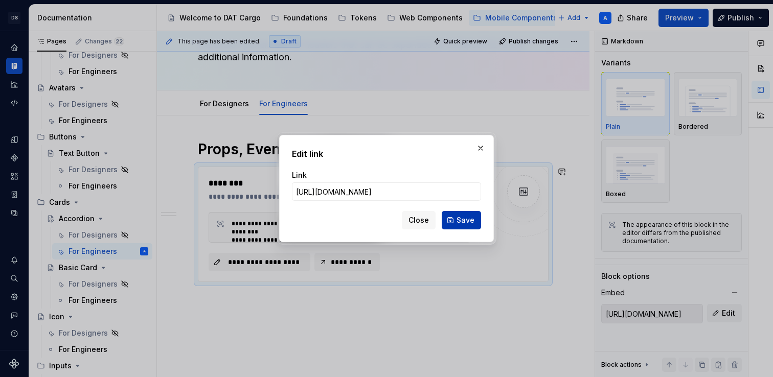
type input "https://shared-content-cargo.dat.com/docs/react-native-components/cg-accordion.…"
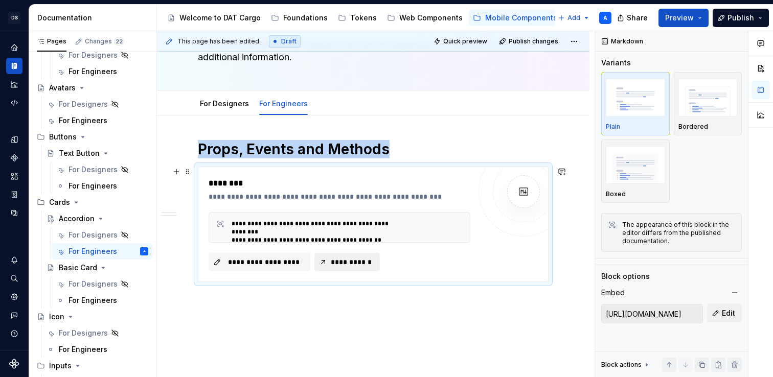
click at [341, 259] on span "**********" at bounding box center [351, 262] width 44 height 10
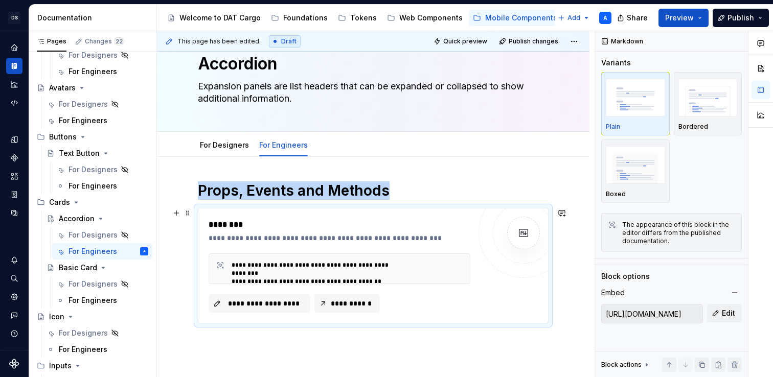
scroll to position [17, 0]
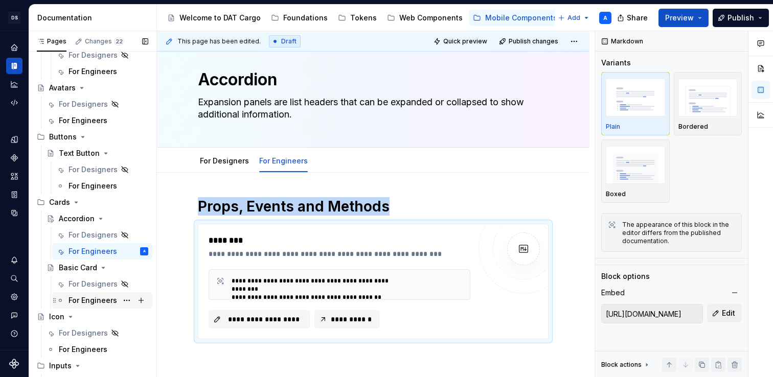
click at [97, 301] on div "For Engineers" at bounding box center [93, 301] width 49 height 10
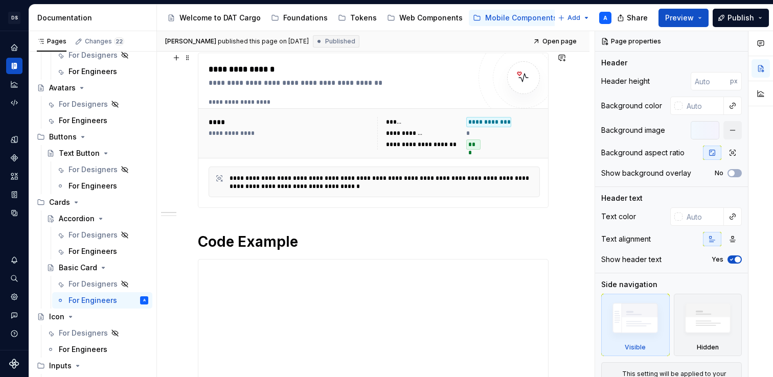
scroll to position [163, 0]
click at [190, 241] on span at bounding box center [188, 241] width 8 height 14
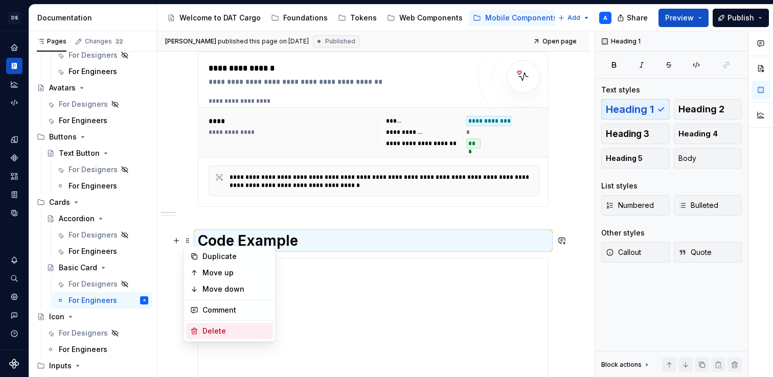
click at [213, 332] on div "Delete" at bounding box center [236, 331] width 66 height 10
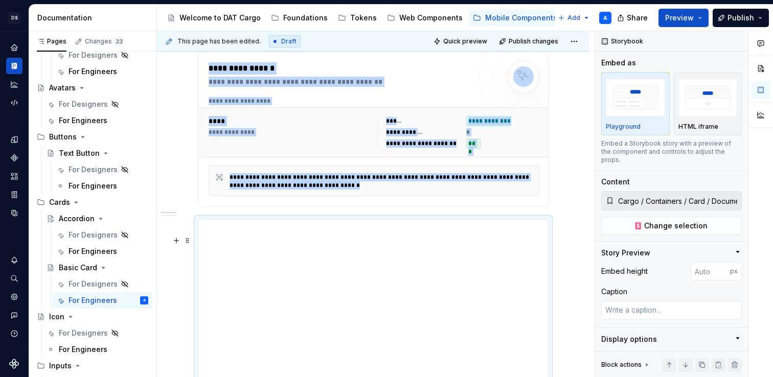
scroll to position [210, 0]
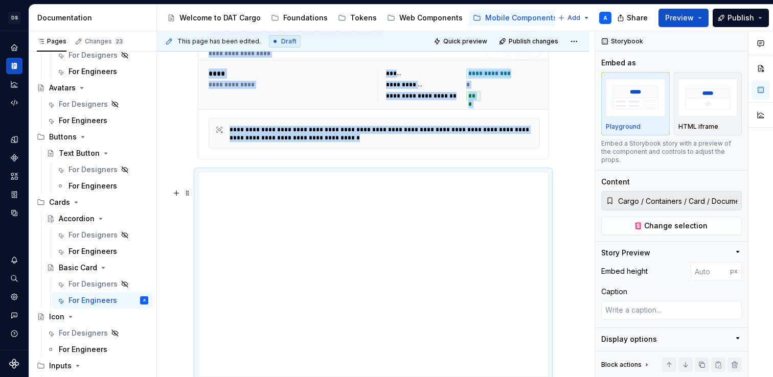
type textarea "*"
click at [188, 175] on span at bounding box center [188, 177] width 8 height 14
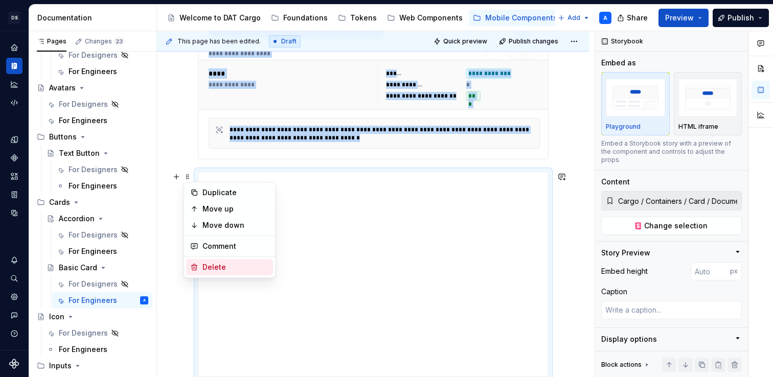
click at [206, 274] on div "Delete" at bounding box center [229, 267] width 87 height 16
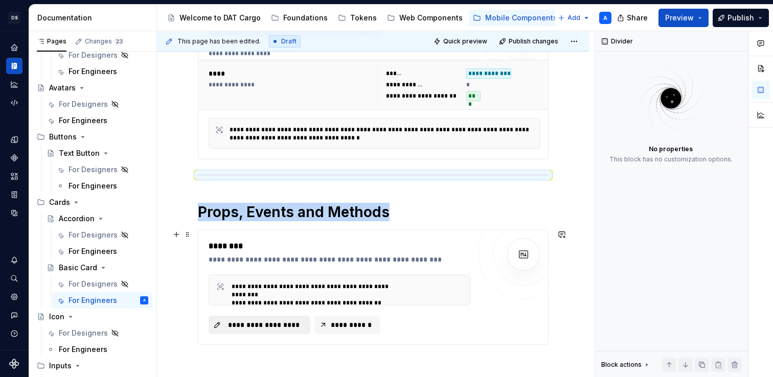
click at [237, 324] on span "**********" at bounding box center [264, 325] width 80 height 10
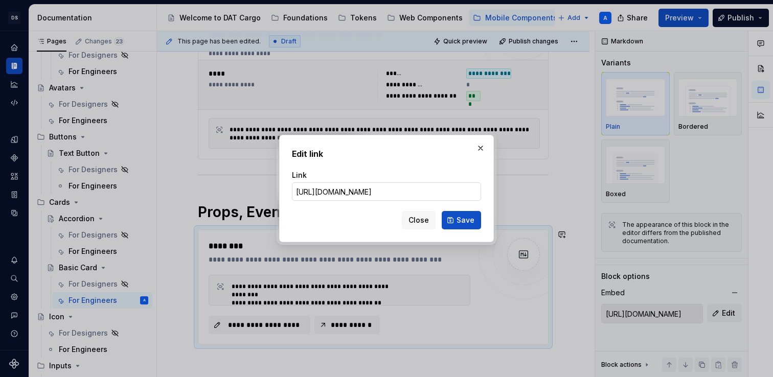
click at [335, 195] on input "https://shared-content-cargo.dat.com/docs/components/cg-card.md" at bounding box center [386, 192] width 189 height 18
drag, startPoint x: 465, startPoint y: 194, endPoint x: 399, endPoint y: 193, distance: 66.0
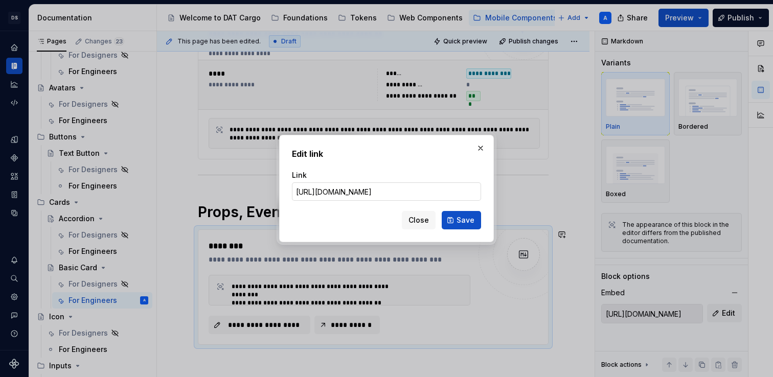
click at [399, 193] on input "[URL][DOMAIN_NAME]" at bounding box center [386, 192] width 189 height 18
type input "https://shared-content-cargo.dat.com/docs/react-native-components/cg-card.md"
click at [471, 221] on span "Save" at bounding box center [466, 220] width 18 height 10
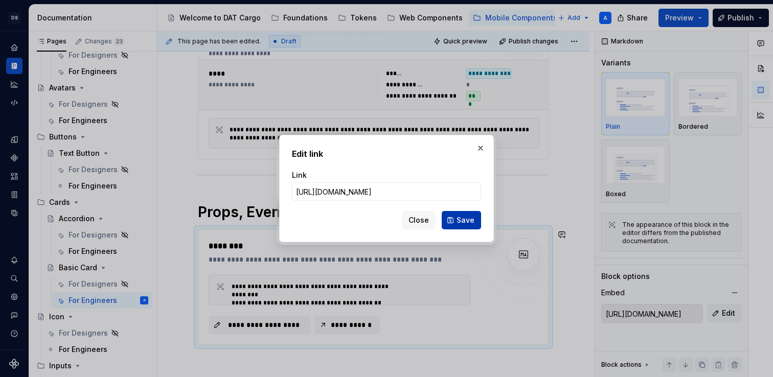
type input "https://shared-content-cargo.dat.com/docs/react-native-components/cg-card.md"
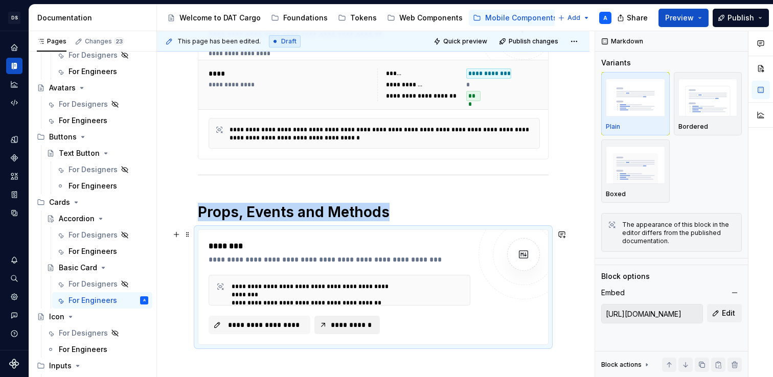
click at [349, 327] on span "**********" at bounding box center [351, 325] width 44 height 10
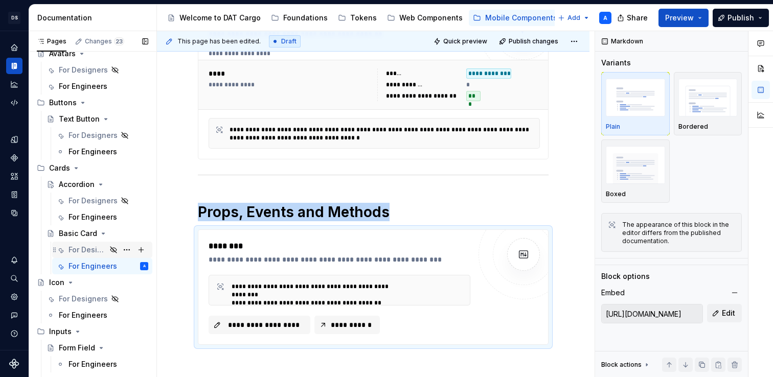
scroll to position [206, 0]
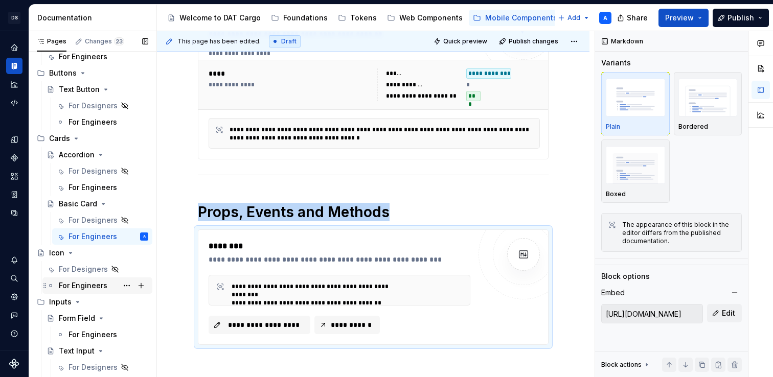
click at [102, 282] on div "For Engineers" at bounding box center [83, 286] width 49 height 10
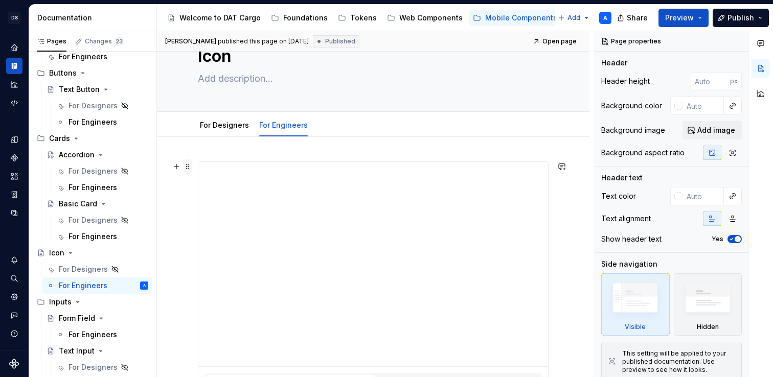
scroll to position [46, 0]
click at [187, 162] on span at bounding box center [188, 161] width 8 height 14
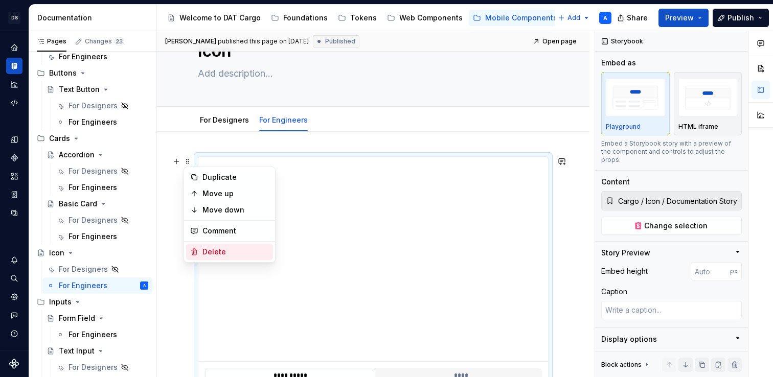
click at [207, 254] on div "Delete" at bounding box center [236, 252] width 66 height 10
type textarea "*"
type input "Cargo / Icon / Icon Grid"
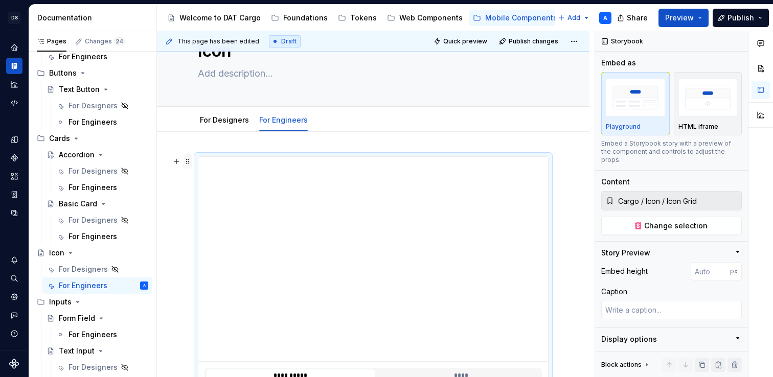
click at [188, 162] on span at bounding box center [188, 161] width 8 height 14
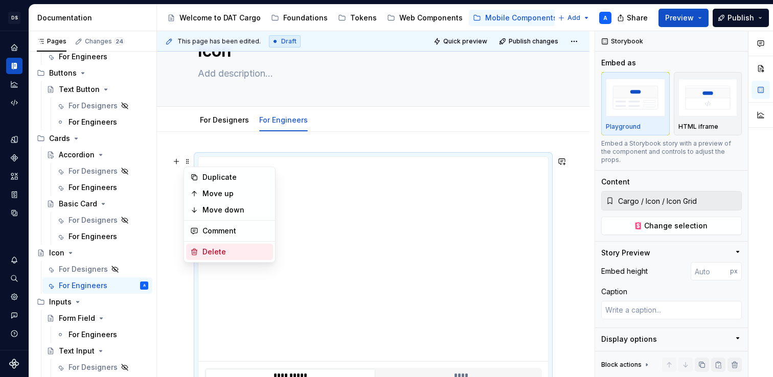
click at [212, 252] on div "Delete" at bounding box center [236, 252] width 66 height 10
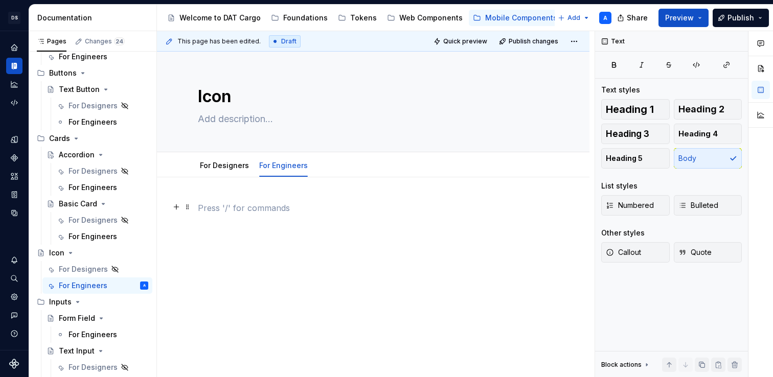
scroll to position [0, 0]
type textarea "*"
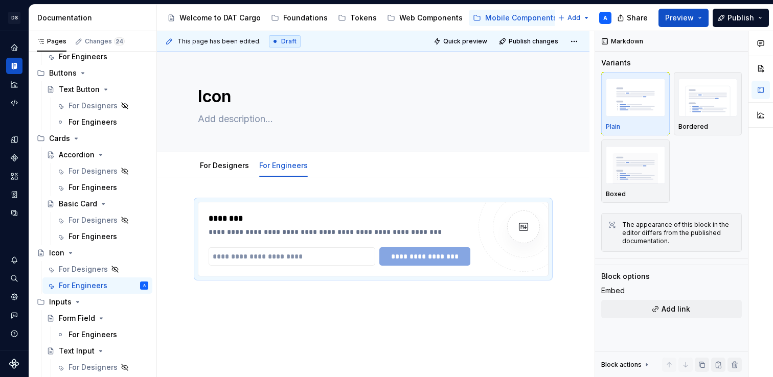
type textarea "*"
click at [260, 263] on input "text" at bounding box center [292, 257] width 167 height 18
paste input "**********"
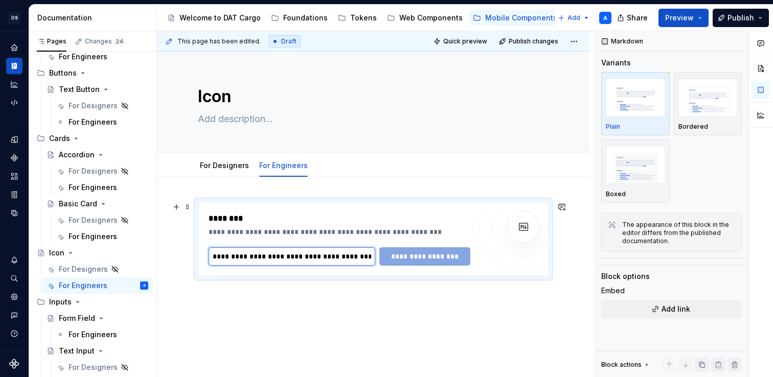
scroll to position [0, 164]
drag, startPoint x: 363, startPoint y: 258, endPoint x: 298, endPoint y: 258, distance: 65.0
click at [298, 258] on input "**********" at bounding box center [295, 257] width 172 height 18
type input "**********"
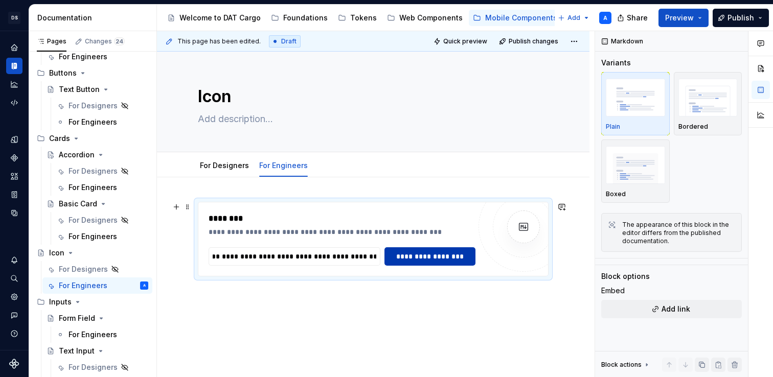
scroll to position [0, 0]
click at [402, 263] on button "**********" at bounding box center [430, 257] width 91 height 18
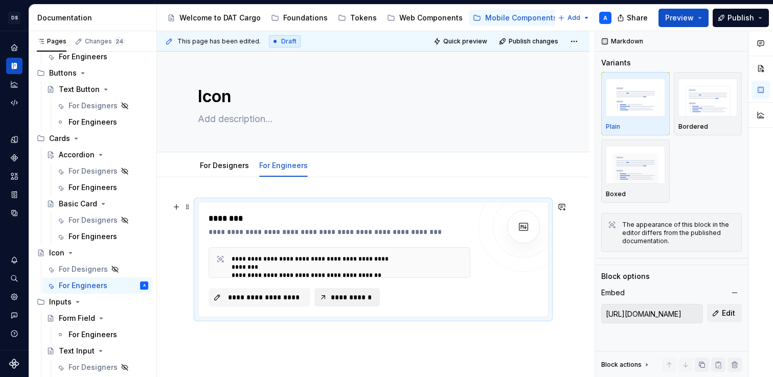
click at [340, 297] on span "**********" at bounding box center [351, 298] width 44 height 10
click at [185, 207] on span at bounding box center [188, 207] width 8 height 14
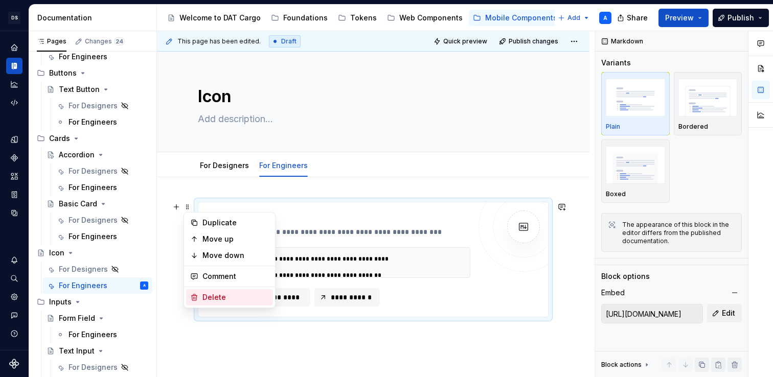
click at [210, 298] on div "Delete" at bounding box center [236, 298] width 66 height 10
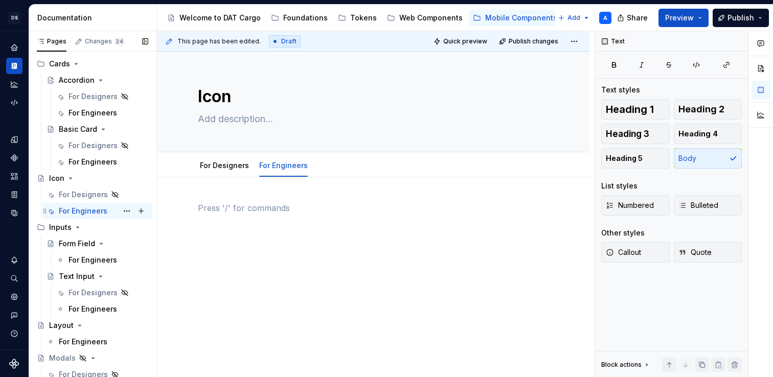
scroll to position [277, 0]
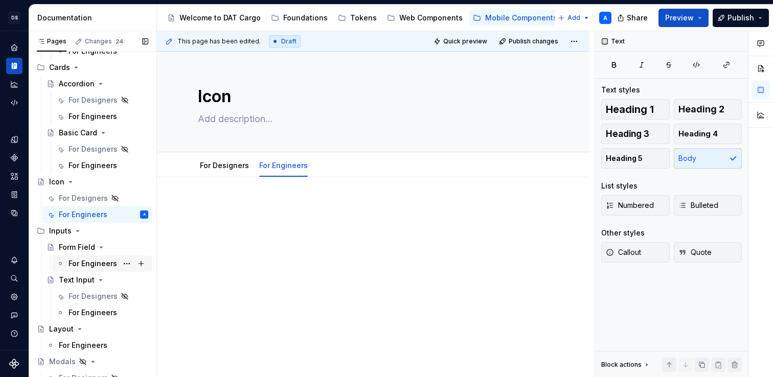
click at [100, 262] on div "For Engineers" at bounding box center [93, 264] width 49 height 10
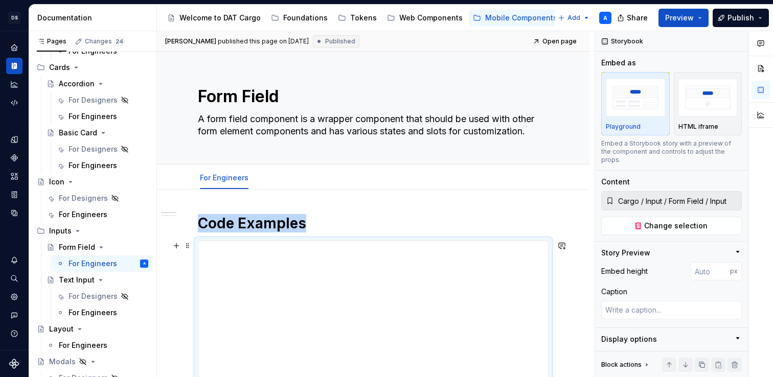
scroll to position [180, 0]
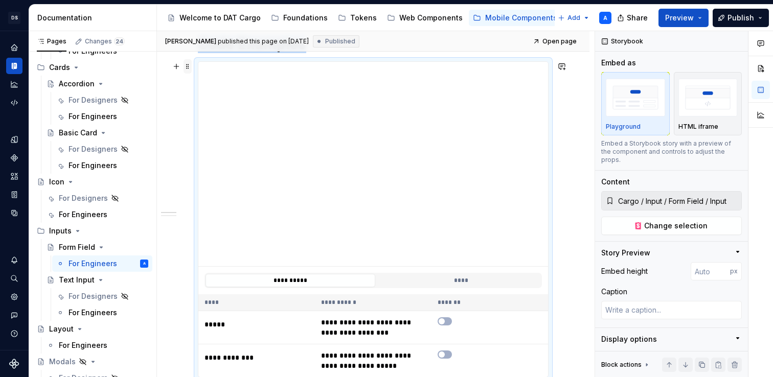
click at [188, 69] on span at bounding box center [188, 66] width 8 height 14
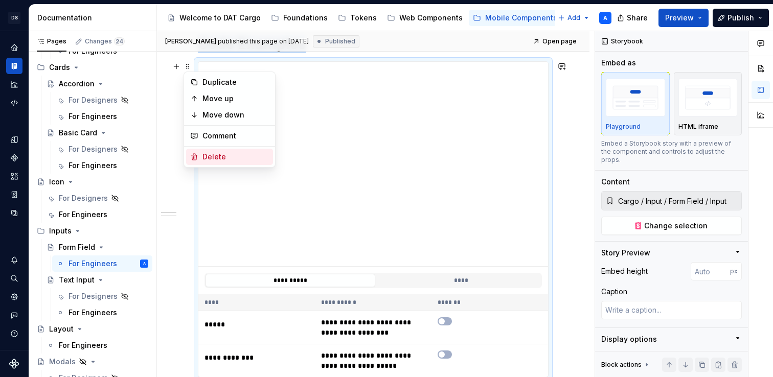
click at [211, 157] on div "Delete" at bounding box center [236, 157] width 66 height 10
type textarea "*"
type input "Cargo / Input / Form Field / Text Area"
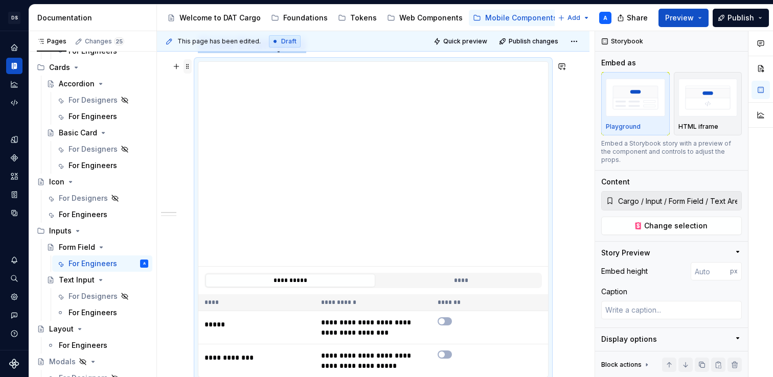
click at [187, 69] on span at bounding box center [188, 66] width 8 height 14
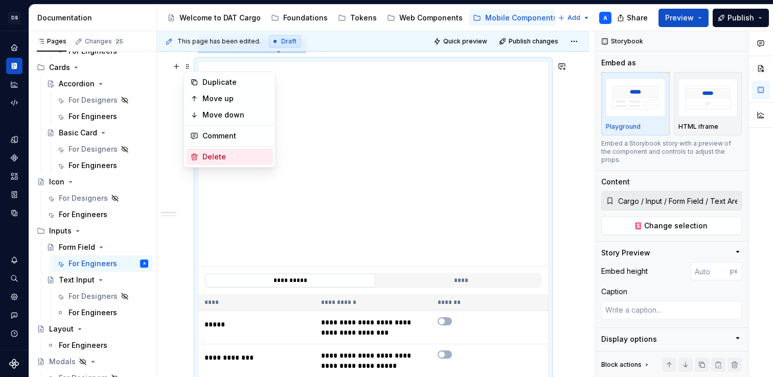
click at [210, 154] on div "Delete" at bounding box center [236, 157] width 66 height 10
type textarea "*"
type input "Cargo / Input / Form Field / Select"
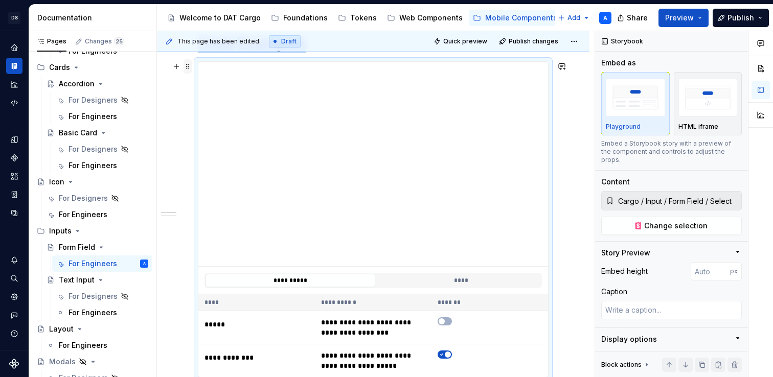
click at [186, 70] on span at bounding box center [188, 66] width 8 height 14
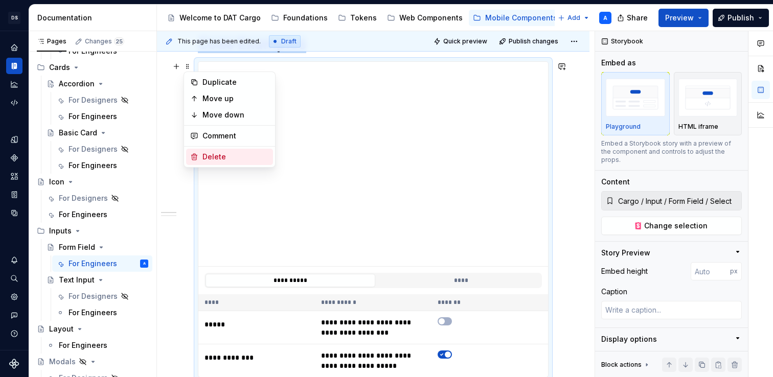
click at [204, 153] on div "Delete" at bounding box center [236, 157] width 66 height 10
type textarea "*"
type input "Cargo / Input / Form Field / Segment Container"
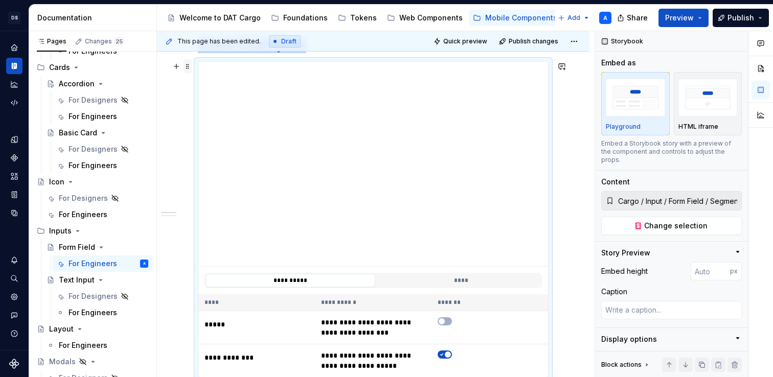
click at [186, 68] on span at bounding box center [188, 66] width 8 height 14
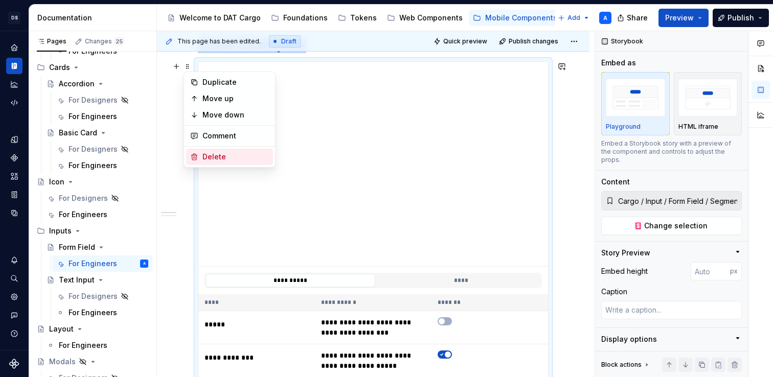
click at [209, 157] on div "Delete" at bounding box center [236, 157] width 66 height 10
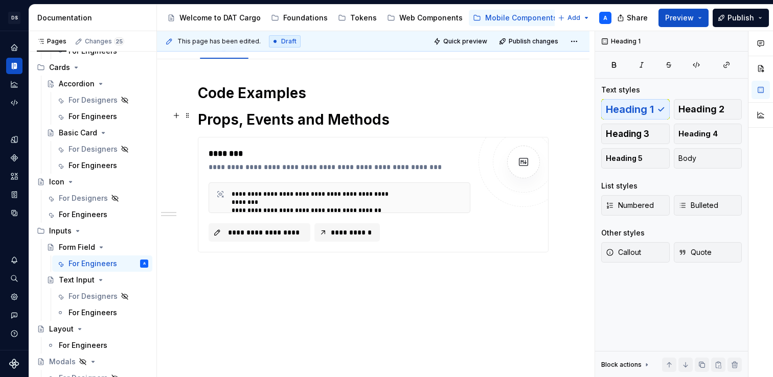
scroll to position [130, 0]
click at [223, 100] on h1 "Code Examples" at bounding box center [373, 93] width 351 height 18
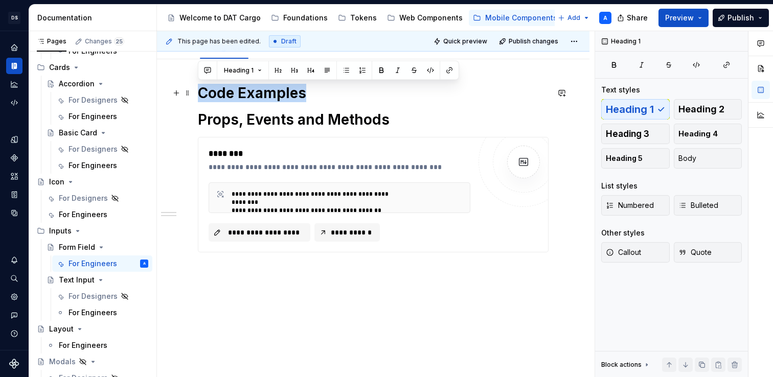
click at [223, 100] on h1 "Code Examples" at bounding box center [373, 93] width 351 height 18
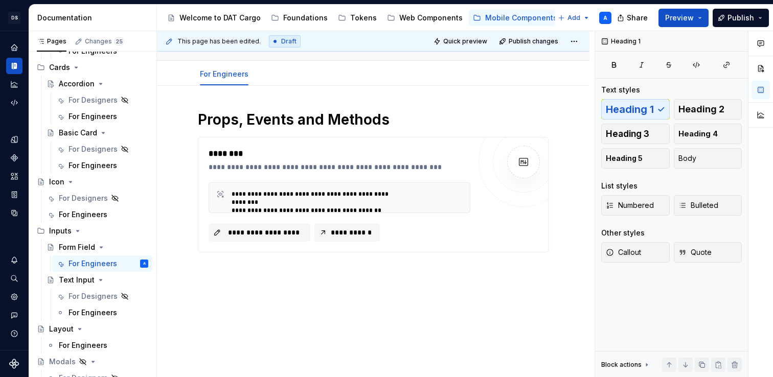
scroll to position [104, 0]
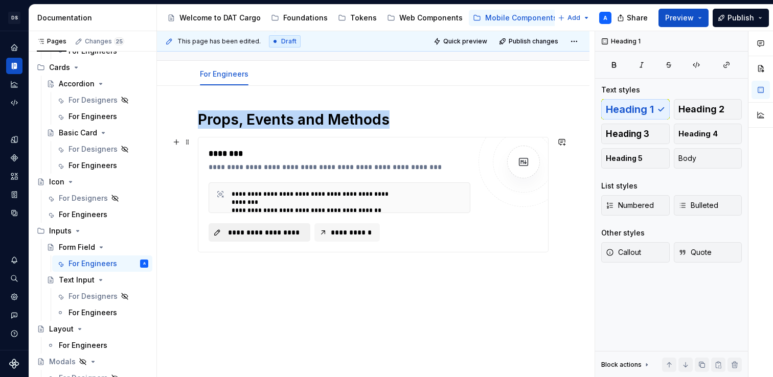
click at [259, 230] on span "**********" at bounding box center [264, 233] width 80 height 10
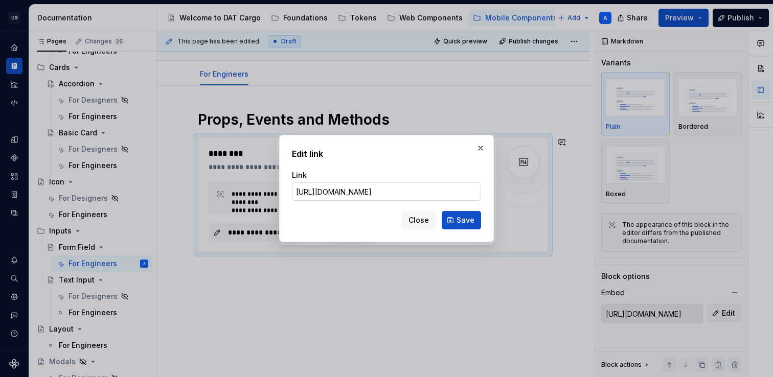
scroll to position [0, 147]
click at [463, 192] on input "[URL][DOMAIN_NAME]" at bounding box center [386, 192] width 189 height 18
drag, startPoint x: 466, startPoint y: 193, endPoint x: 400, endPoint y: 195, distance: 66.5
click at [400, 195] on input "[URL][DOMAIN_NAME]" at bounding box center [386, 192] width 189 height 18
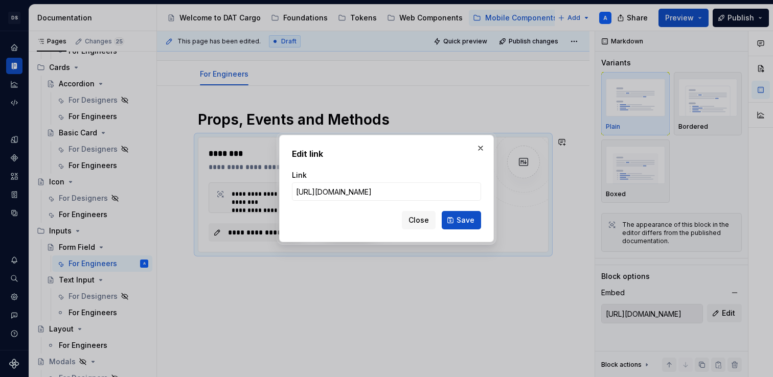
drag, startPoint x: 387, startPoint y: 190, endPoint x: 556, endPoint y: 202, distance: 169.2
click at [556, 202] on div "Edit link Link https://shared-content-cargo.dat.com/docs/react-native-component…" at bounding box center [386, 188] width 773 height 377
type input "https://shared-content-cargo.dat.com/docs/react-native-components/cg-form-field…"
click at [475, 222] on button "Save" at bounding box center [461, 220] width 39 height 18
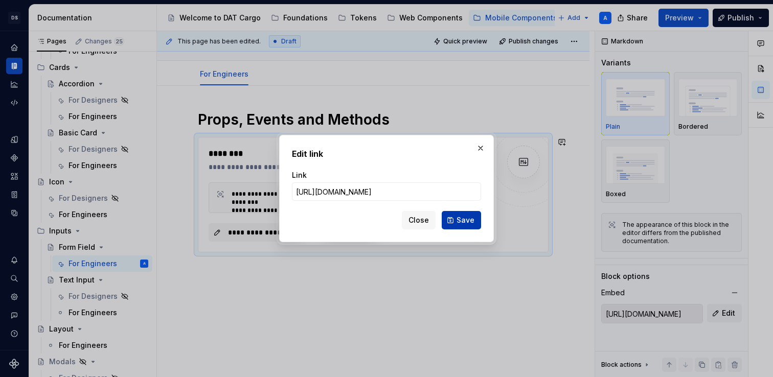
type input "https://shared-content-cargo.dat.com/docs/react-native-components/cg-form-field…"
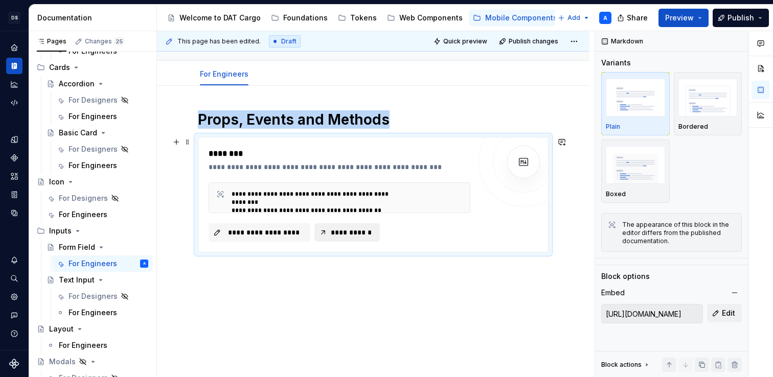
click at [366, 236] on span "**********" at bounding box center [351, 233] width 44 height 10
click at [106, 308] on div "For Engineers" at bounding box center [93, 313] width 49 height 10
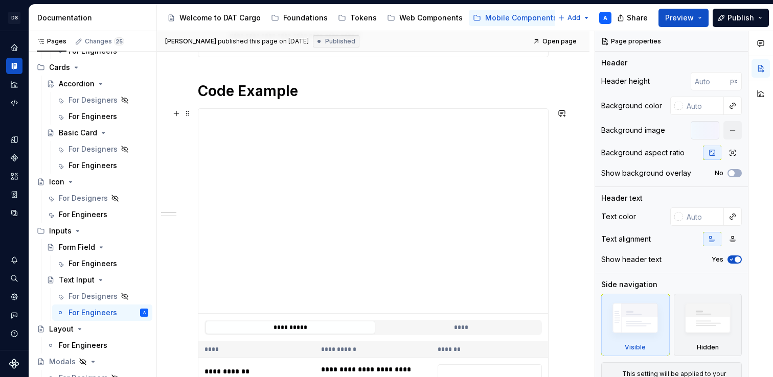
scroll to position [317, 0]
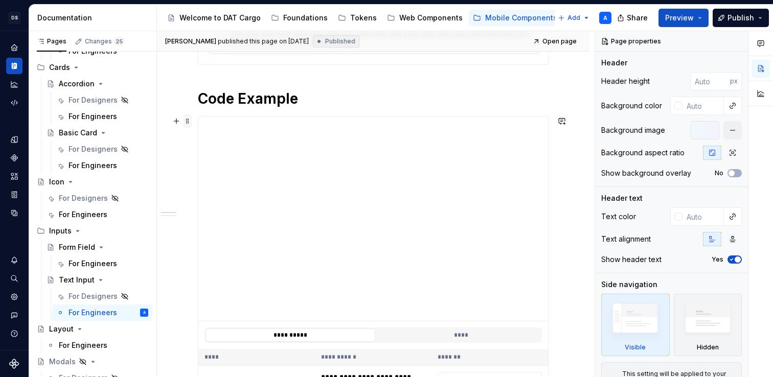
click at [188, 122] on span at bounding box center [188, 121] width 8 height 14
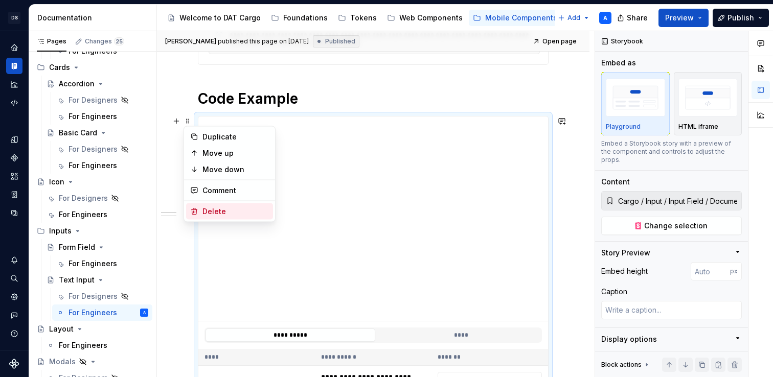
click at [210, 209] on div "Delete" at bounding box center [236, 212] width 66 height 10
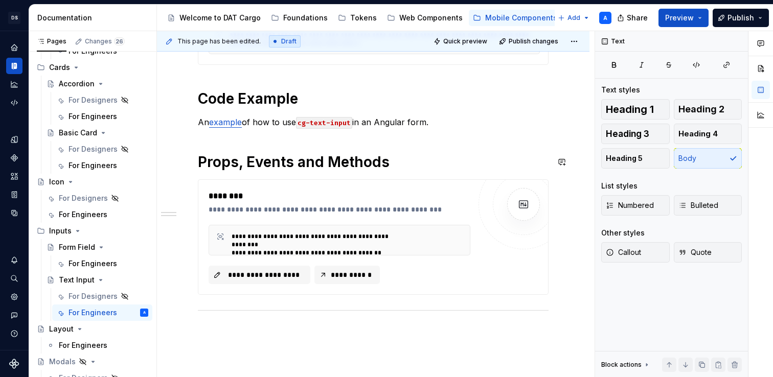
type textarea "*"
click at [187, 123] on span at bounding box center [188, 122] width 8 height 14
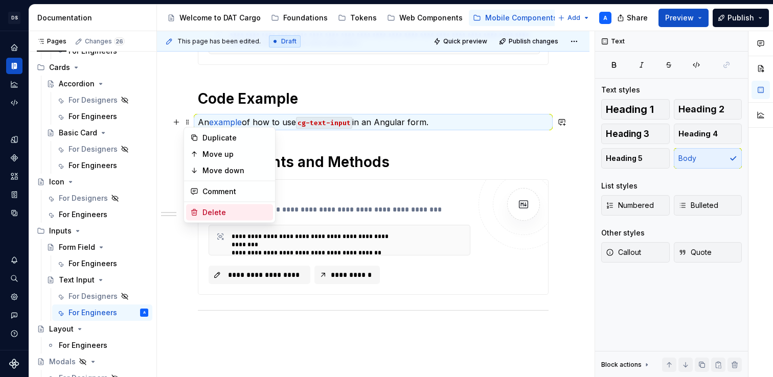
click at [210, 209] on div "Delete" at bounding box center [236, 213] width 66 height 10
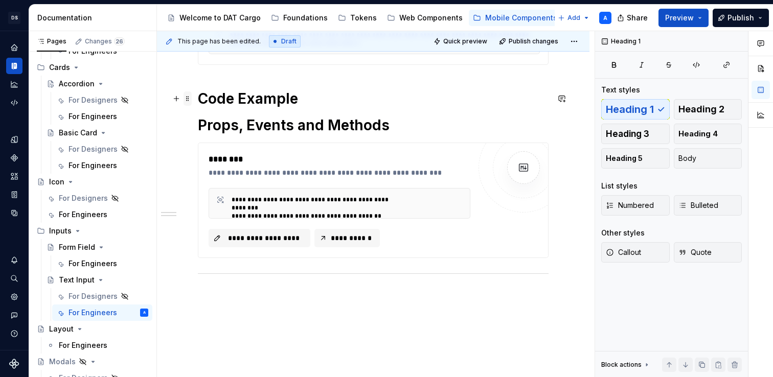
click at [191, 98] on span at bounding box center [188, 99] width 8 height 14
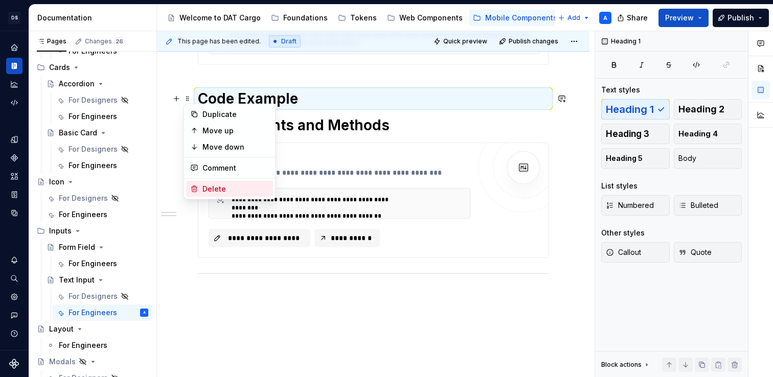
click at [212, 187] on div "Delete" at bounding box center [236, 189] width 66 height 10
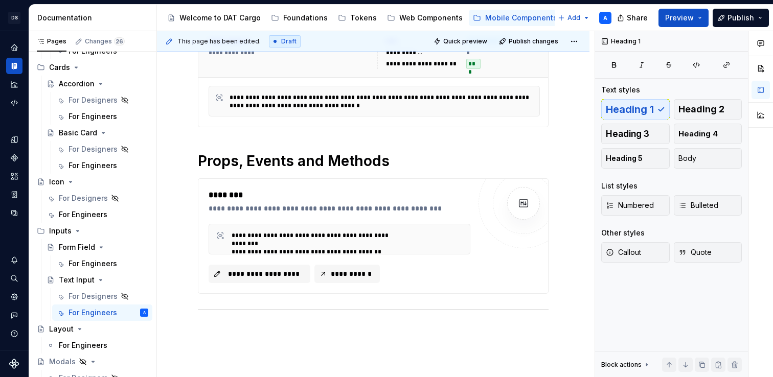
scroll to position [266, 0]
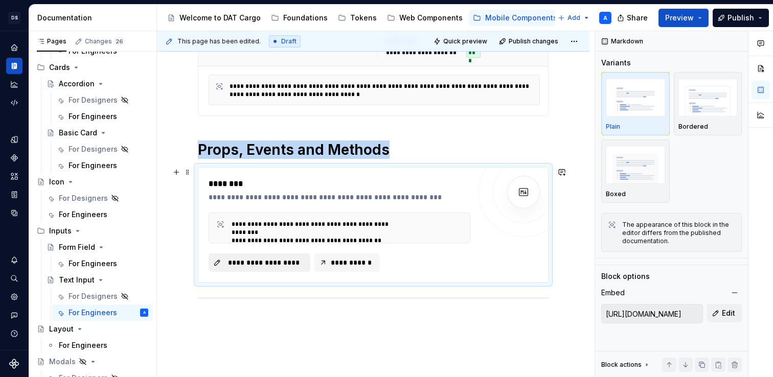
click at [251, 260] on span "**********" at bounding box center [264, 263] width 80 height 10
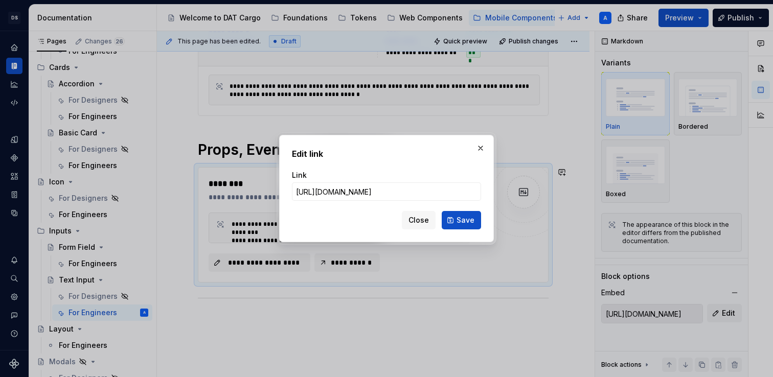
scroll to position [0, 147]
drag, startPoint x: 464, startPoint y: 193, endPoint x: 399, endPoint y: 193, distance: 65.5
click at [399, 193] on input "[URL][DOMAIN_NAME]" at bounding box center [386, 192] width 189 height 18
drag, startPoint x: 445, startPoint y: 194, endPoint x: 459, endPoint y: 191, distance: 14.3
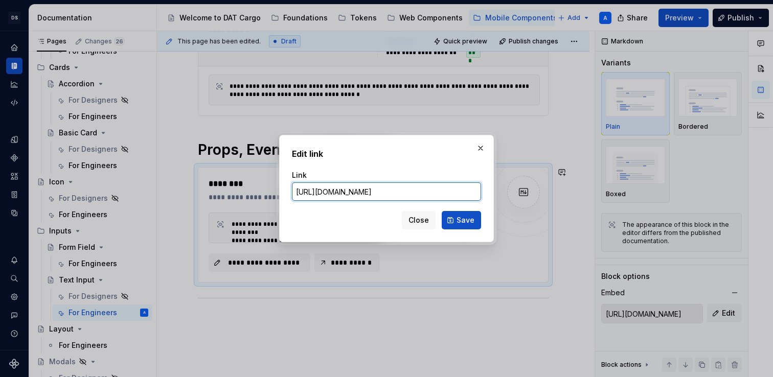
click at [459, 191] on input "https://shared-content-cargo.dat.com/docs/react-native-components/cg-text-input…" at bounding box center [386, 192] width 189 height 18
drag, startPoint x: 464, startPoint y: 193, endPoint x: 431, endPoint y: 191, distance: 32.8
click at [432, 191] on input "https://shared-content-cargo.dat.com/docs/react-native-components/cg-text-input…" at bounding box center [386, 192] width 189 height 18
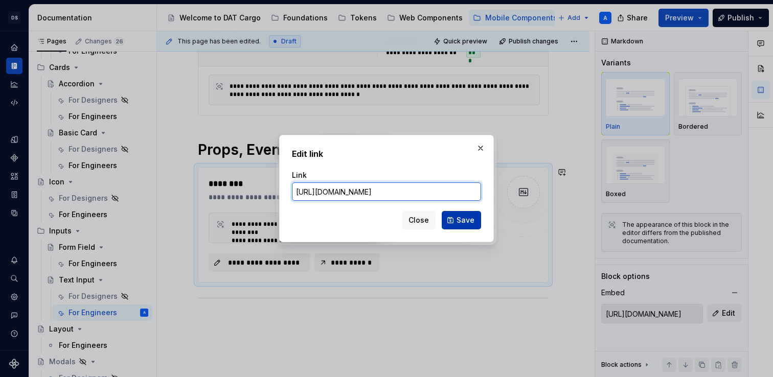
type input "https://shared-content-cargo.dat.com/docs/react-native-components/cg-input-fiel…"
click at [456, 219] on button "Save" at bounding box center [461, 220] width 39 height 18
type input "https://shared-content-cargo.dat.com/docs/react-native-components/cg-input-fiel…"
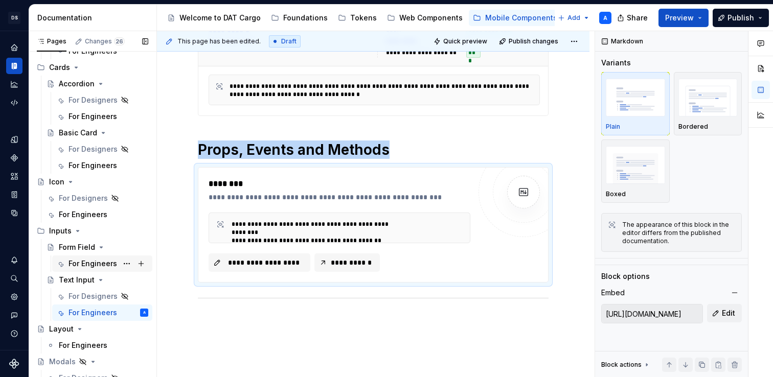
click at [100, 264] on div "For Engineers" at bounding box center [93, 264] width 49 height 10
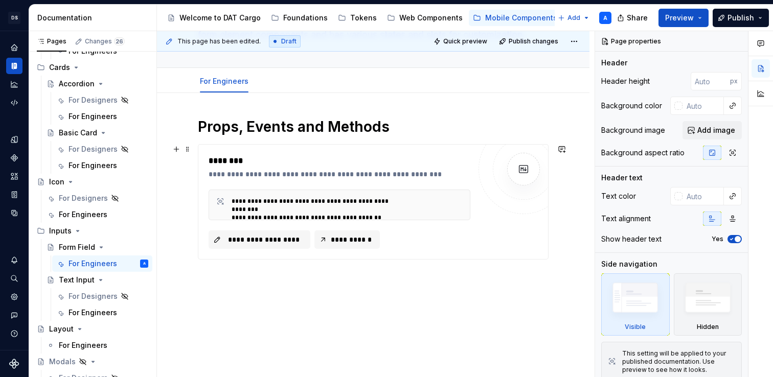
scroll to position [103, 0]
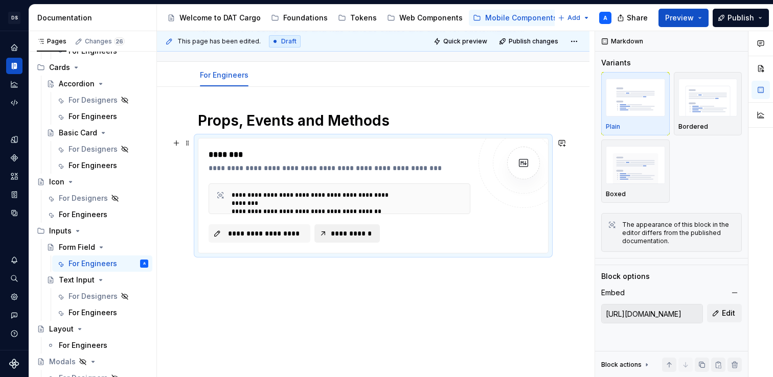
click at [327, 231] on button "**********" at bounding box center [347, 234] width 65 height 18
click at [101, 317] on div "For Engineers" at bounding box center [93, 313] width 49 height 10
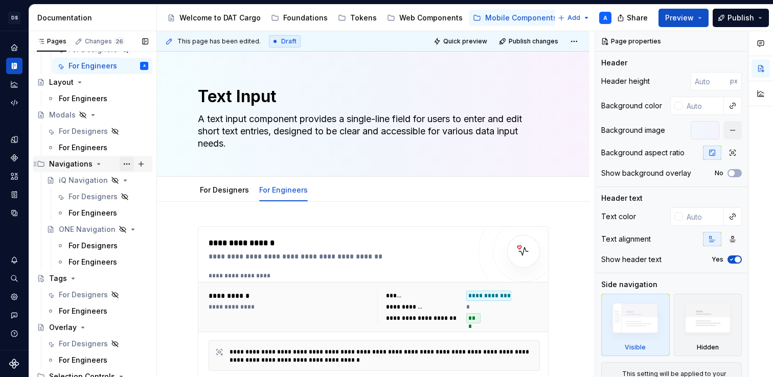
scroll to position [530, 0]
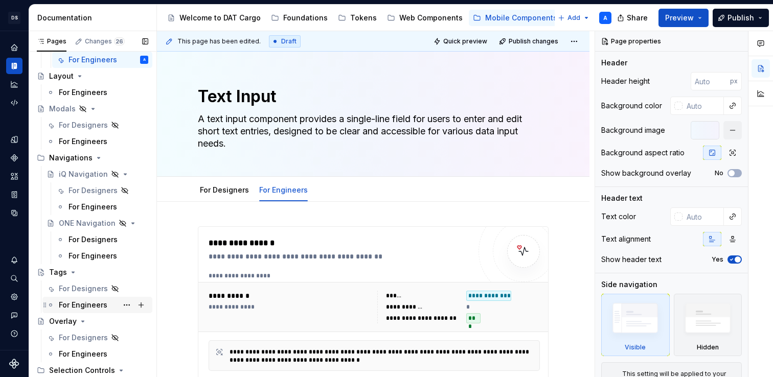
click at [103, 305] on div "For Engineers" at bounding box center [83, 305] width 49 height 10
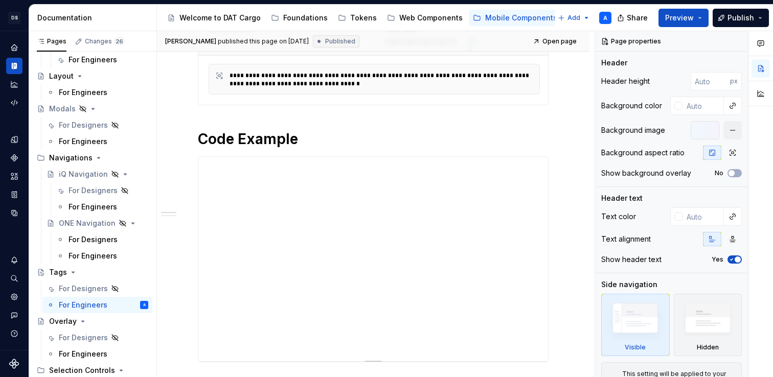
scroll to position [267, 0]
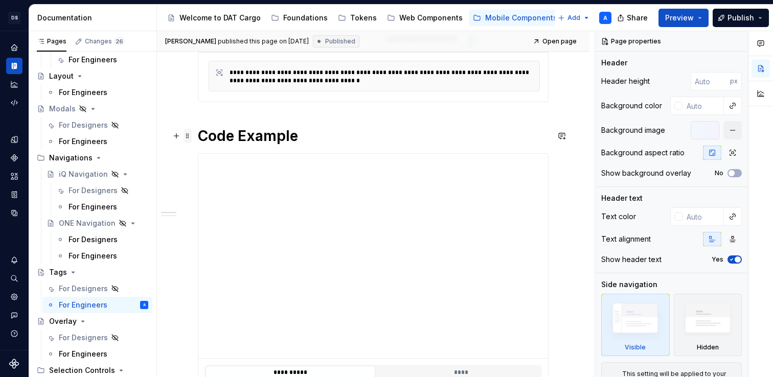
click at [184, 138] on span at bounding box center [188, 136] width 8 height 14
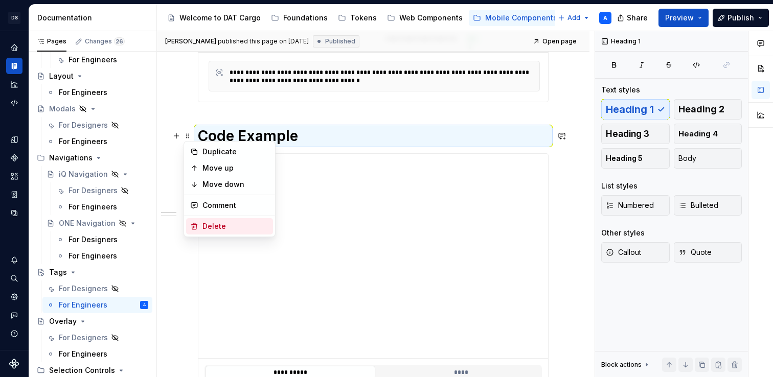
click at [207, 232] on div "Delete" at bounding box center [229, 226] width 87 height 16
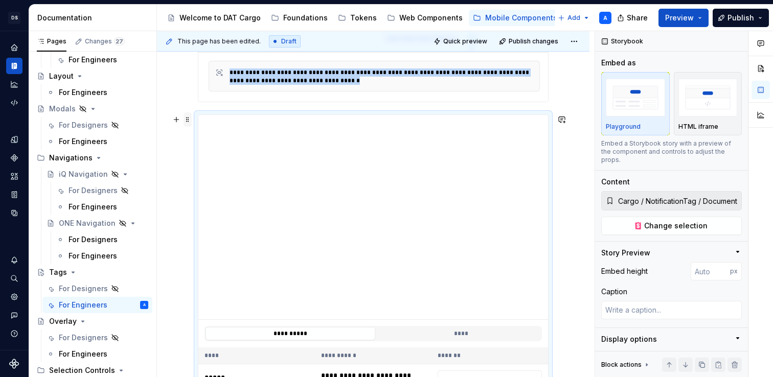
type textarea "*"
click at [187, 121] on span at bounding box center [188, 120] width 8 height 14
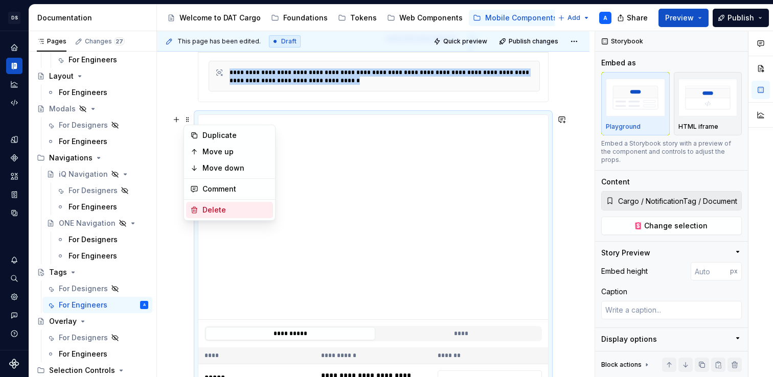
click at [201, 209] on div "Delete" at bounding box center [229, 210] width 87 height 16
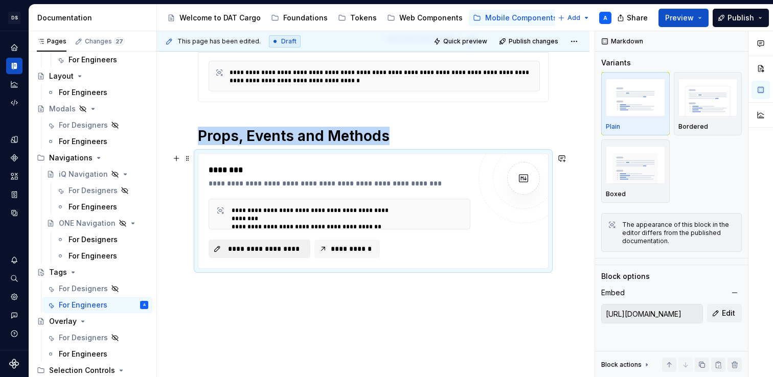
click at [246, 249] on span "**********" at bounding box center [264, 249] width 80 height 10
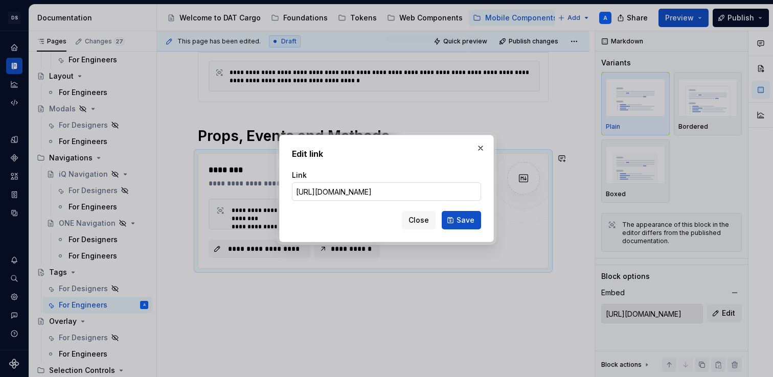
click at [414, 192] on input "https://shared-content-cargo.dat.com/docs/components/cg-notification-tag.md" at bounding box center [386, 192] width 189 height 18
drag, startPoint x: 465, startPoint y: 192, endPoint x: 399, endPoint y: 192, distance: 66.0
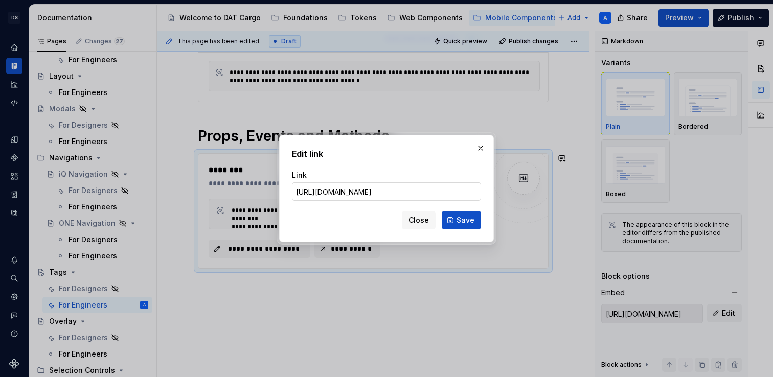
click at [399, 192] on input "[URL][DOMAIN_NAME]" at bounding box center [386, 192] width 189 height 18
type input "https://shared-content-cargo.dat.com/docs/react-native-components/cg-tags.md"
click at [460, 225] on span "Save" at bounding box center [466, 220] width 18 height 10
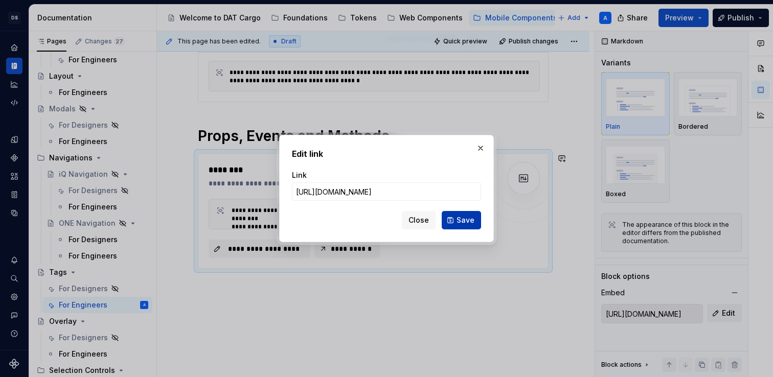
type input "https://shared-content-cargo.dat.com/docs/react-native-components/cg-tags.md"
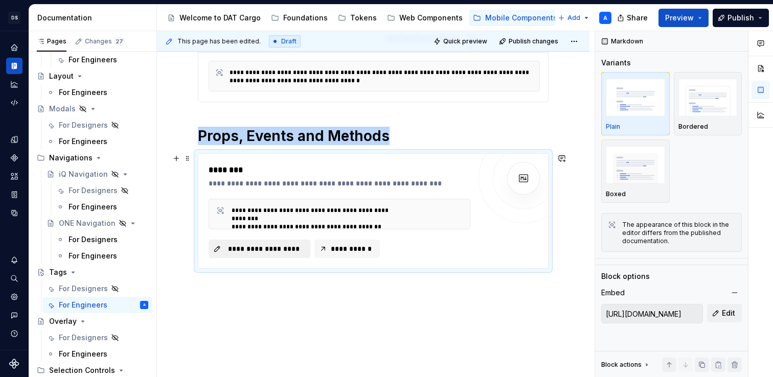
click at [288, 246] on span "**********" at bounding box center [264, 249] width 80 height 10
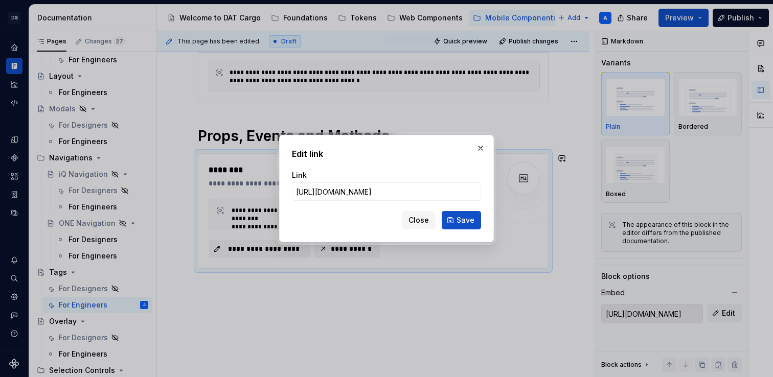
scroll to position [0, 97]
drag, startPoint x: 417, startPoint y: 195, endPoint x: 527, endPoint y: 188, distance: 110.7
click at [538, 188] on div "Edit link Link https://shared-content-cargo.dat.com/docs/react-native-component…" at bounding box center [386, 188] width 773 height 377
click at [465, 193] on input "https://shared-content-cargo.dat.com/docs/react-native-components/cg-tags.md" at bounding box center [386, 192] width 189 height 18
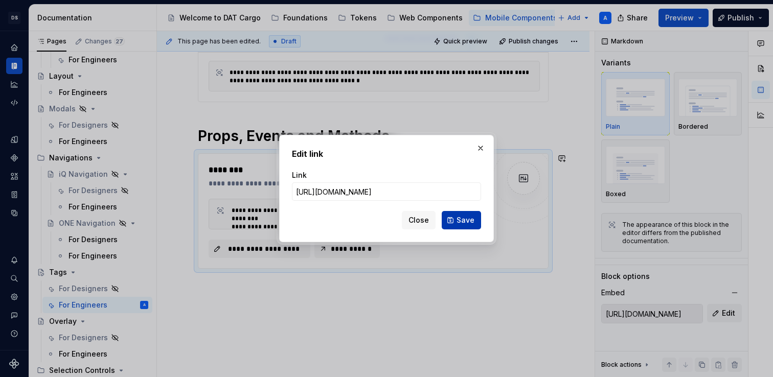
type input "https://shared-content-cargo.dat.com/docs/react-native-components/cg-tag.md"
click at [472, 218] on span "Save" at bounding box center [466, 220] width 18 height 10
type input "https://shared-content-cargo.dat.com/docs/react-native-components/cg-tag.md"
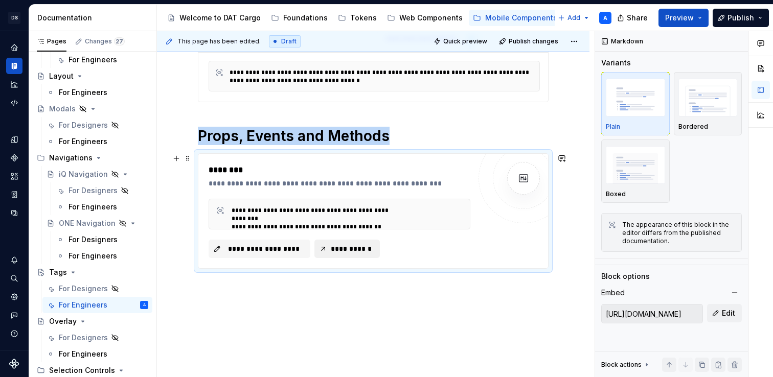
click at [351, 247] on span "**********" at bounding box center [351, 249] width 44 height 10
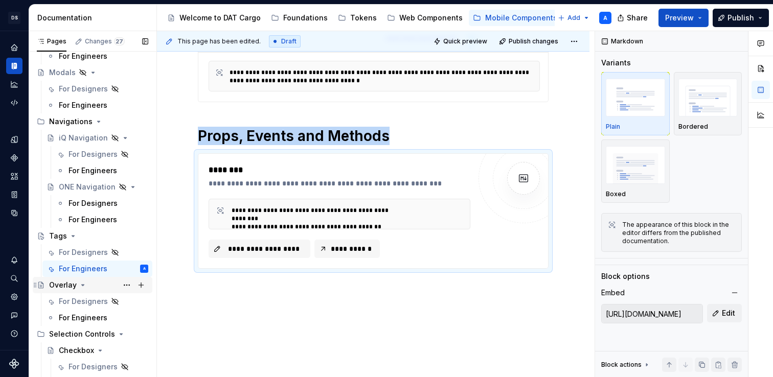
scroll to position [572, 0]
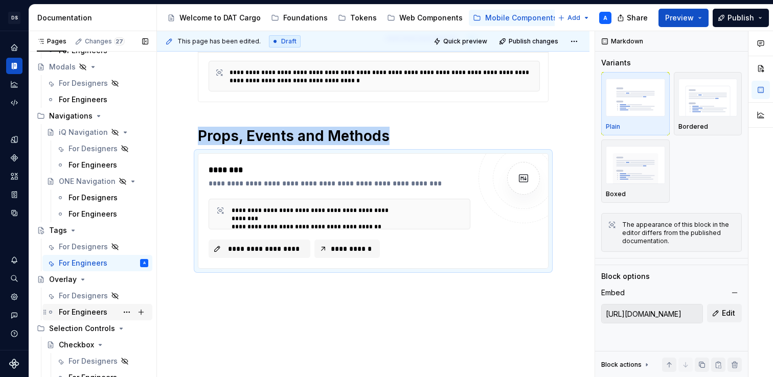
click at [101, 311] on div "For Engineers" at bounding box center [83, 312] width 49 height 10
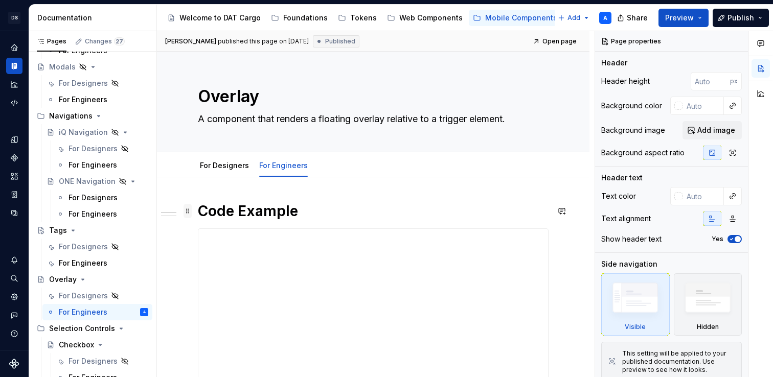
click at [190, 213] on span at bounding box center [188, 211] width 8 height 14
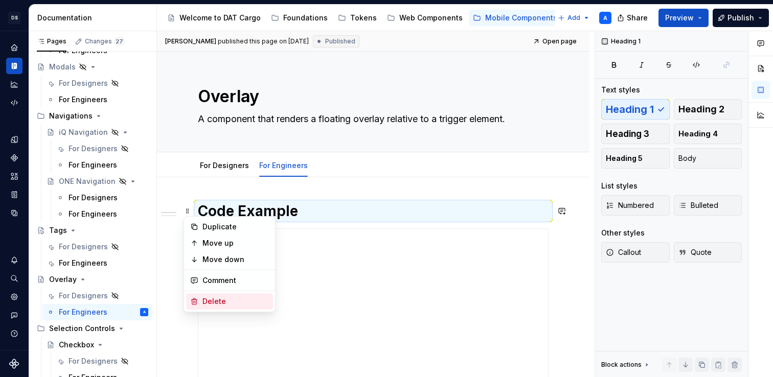
click at [199, 297] on div "Delete" at bounding box center [229, 302] width 87 height 16
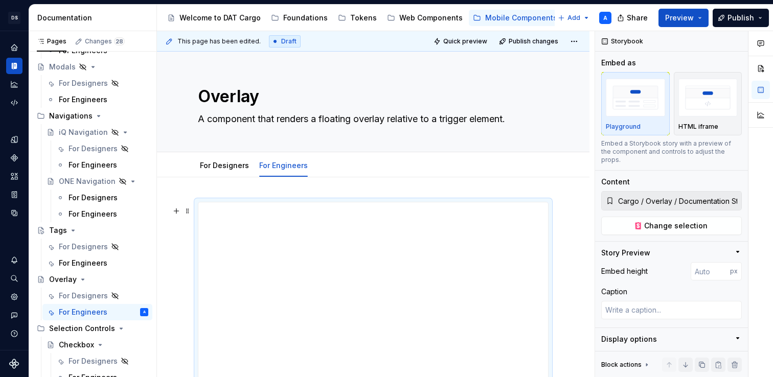
scroll to position [30, 0]
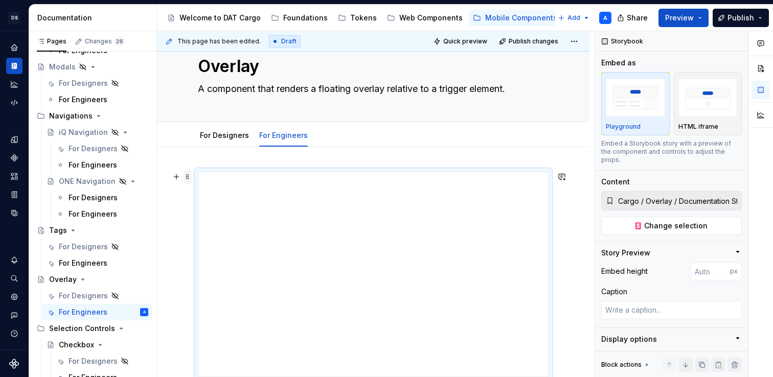
click at [188, 176] on span at bounding box center [188, 177] width 8 height 14
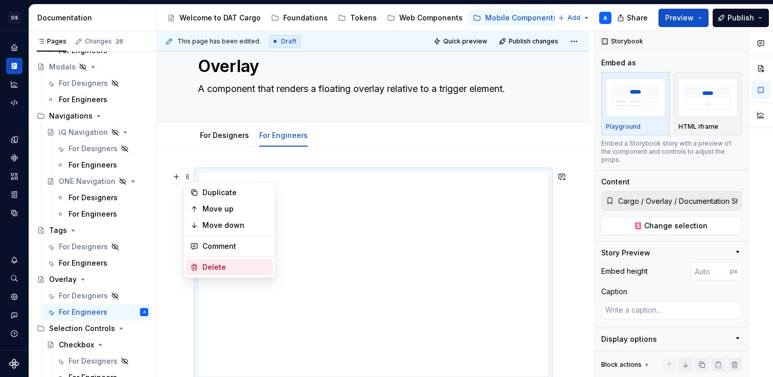
click at [205, 261] on div "Delete" at bounding box center [229, 267] width 87 height 16
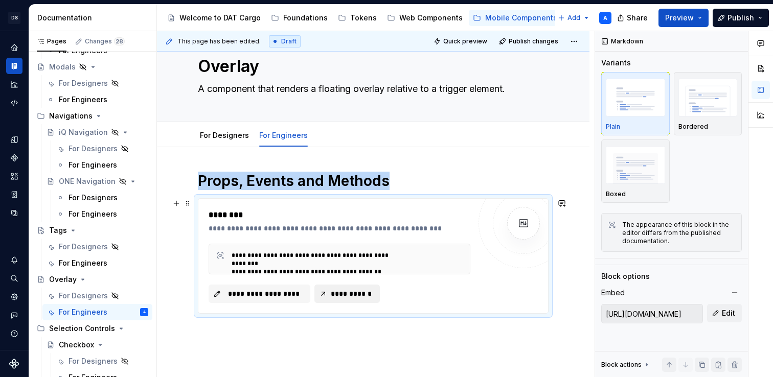
click at [328, 295] on button "**********" at bounding box center [347, 294] width 65 height 18
type textarea "*"
click at [275, 298] on span "**********" at bounding box center [264, 294] width 80 height 10
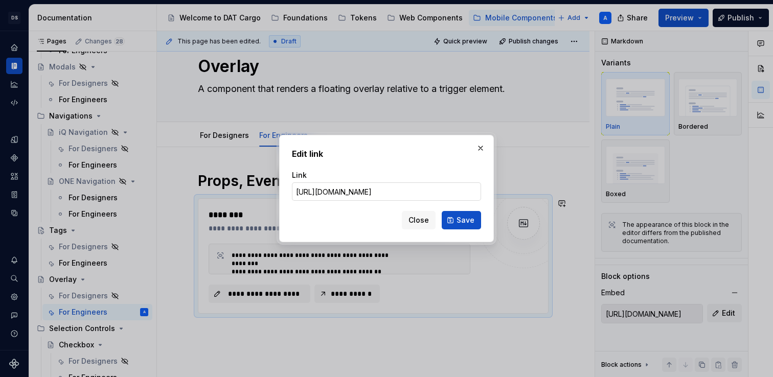
click at [417, 189] on input "https://shared-content-cargo.dat.com/docs/components/cg-overlay.md" at bounding box center [386, 192] width 189 height 18
click at [404, 195] on input "https://shared-content-cargo.dat.com/docs/components/cg-overlay.md" at bounding box center [386, 192] width 189 height 18
type input "[URL][DOMAIN_NAME]"
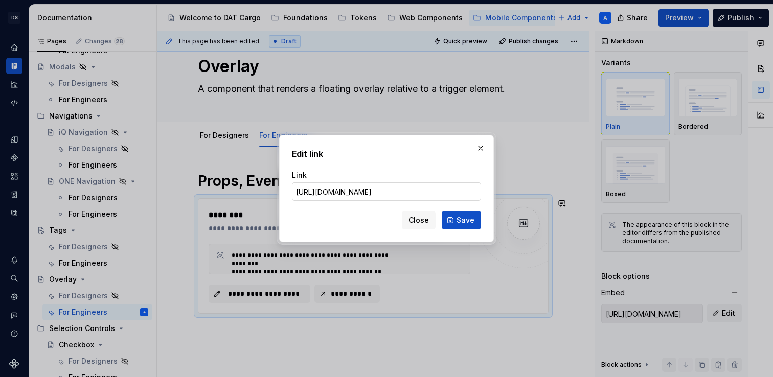
scroll to position [0, 147]
type textarea "*"
drag, startPoint x: 465, startPoint y: 193, endPoint x: 399, endPoint y: 192, distance: 65.5
click at [399, 192] on input "[URL][DOMAIN_NAME]" at bounding box center [386, 192] width 189 height 18
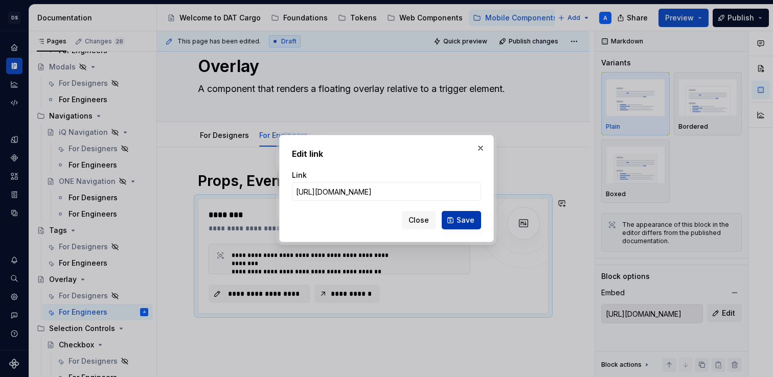
type input "https://shared-content-cargo.dat.com/docs/react-native-components/cg-overlay.md"
click at [459, 221] on span "Save" at bounding box center [466, 220] width 18 height 10
type input "https://shared-content-cargo.dat.com/docs/react-native-components/cg-overlay.md"
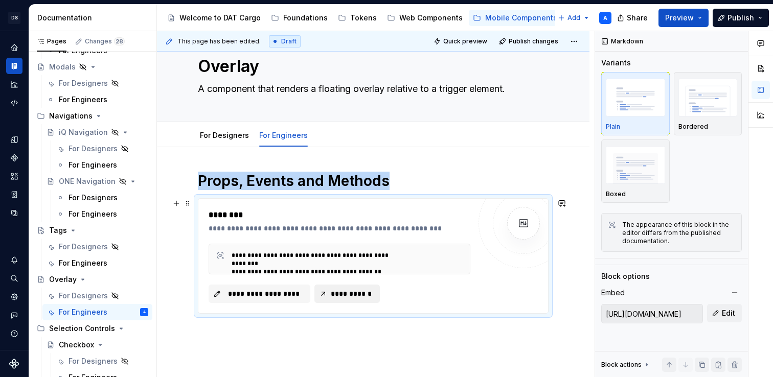
click at [328, 296] on button "**********" at bounding box center [347, 294] width 65 height 18
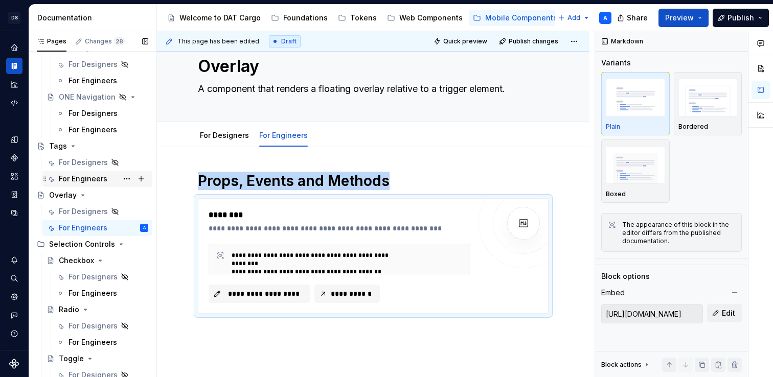
scroll to position [665, 0]
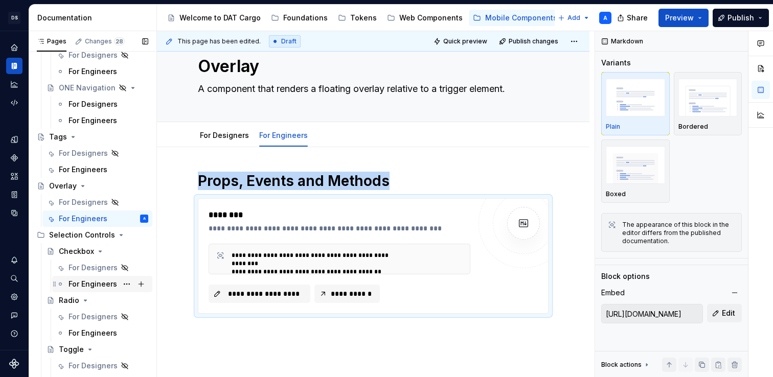
click at [111, 283] on div "For Engineers" at bounding box center [93, 284] width 49 height 10
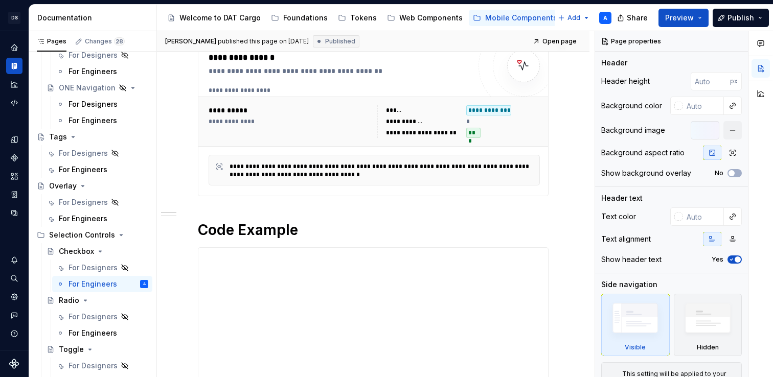
scroll to position [178, 0]
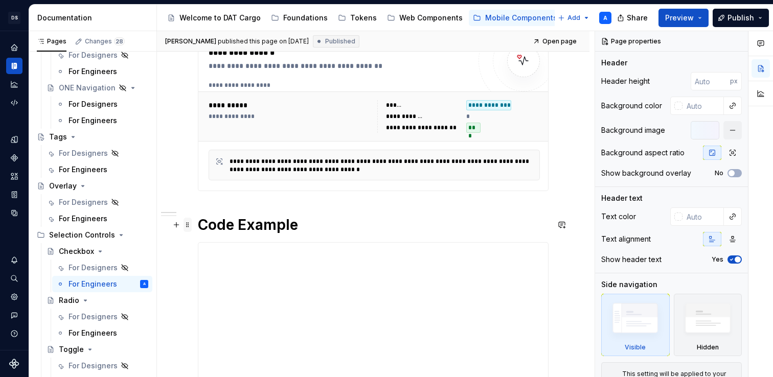
click at [185, 225] on span at bounding box center [188, 225] width 8 height 14
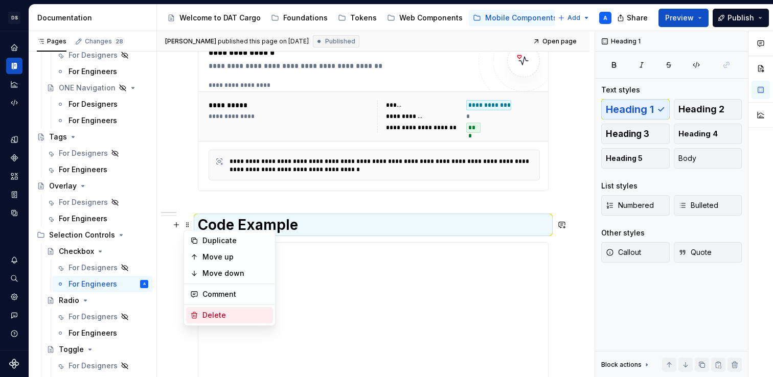
click at [207, 315] on div "Delete" at bounding box center [236, 315] width 66 height 10
type textarea "*"
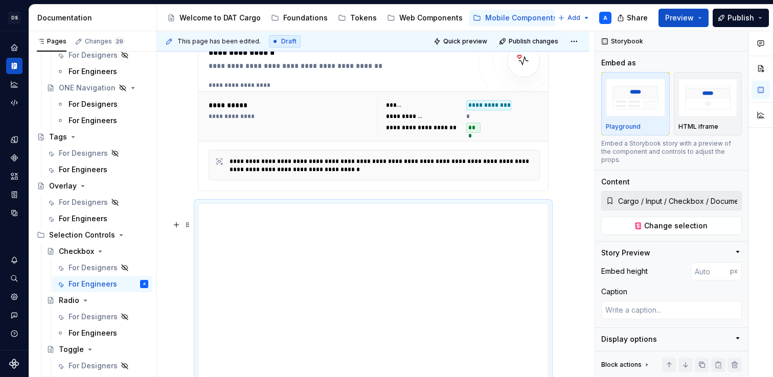
scroll to position [210, 0]
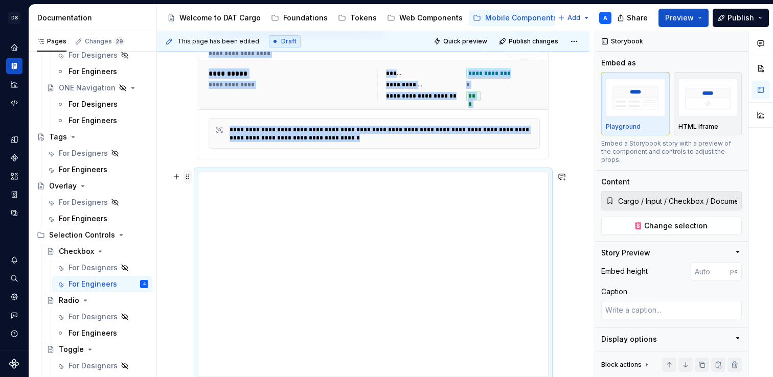
click at [186, 175] on span at bounding box center [188, 177] width 8 height 14
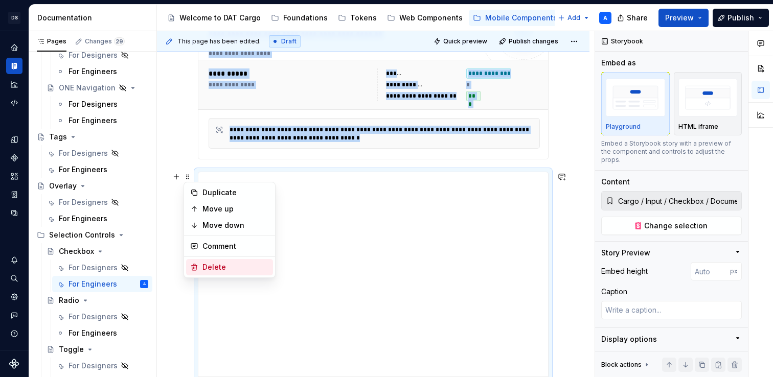
click at [203, 271] on div "Delete" at bounding box center [236, 267] width 66 height 10
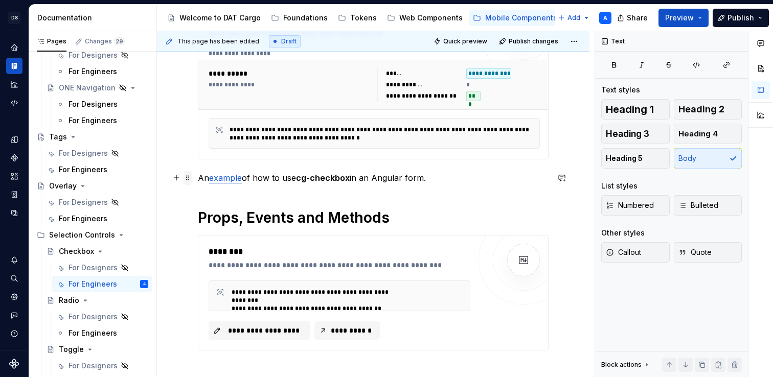
click at [187, 177] on span at bounding box center [188, 178] width 8 height 14
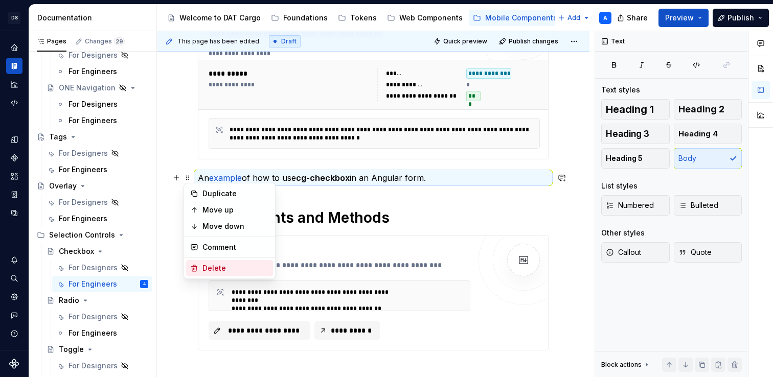
click at [207, 276] on div "Delete" at bounding box center [229, 268] width 87 height 16
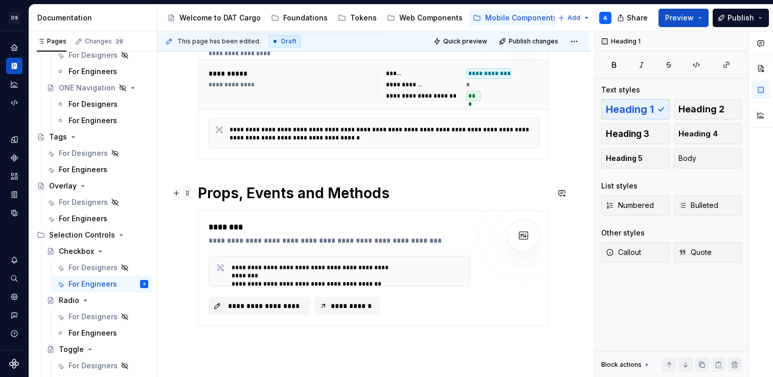
click at [189, 193] on span at bounding box center [188, 193] width 8 height 14
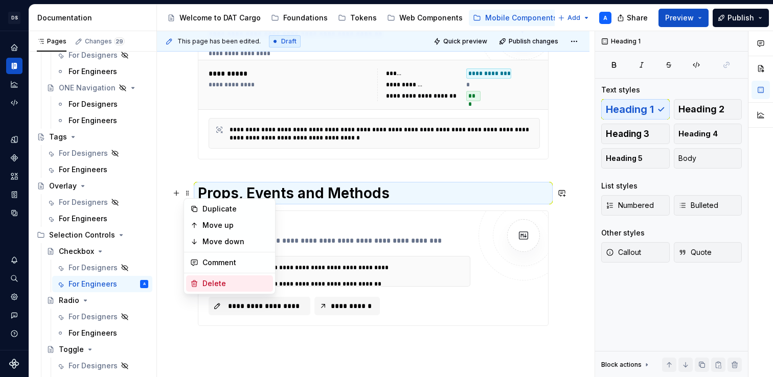
click at [209, 287] on div "Delete" at bounding box center [236, 284] width 66 height 10
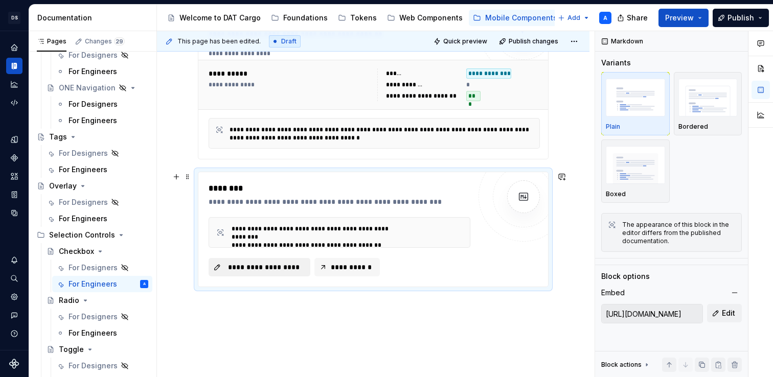
click at [248, 273] on button "**********" at bounding box center [260, 267] width 102 height 18
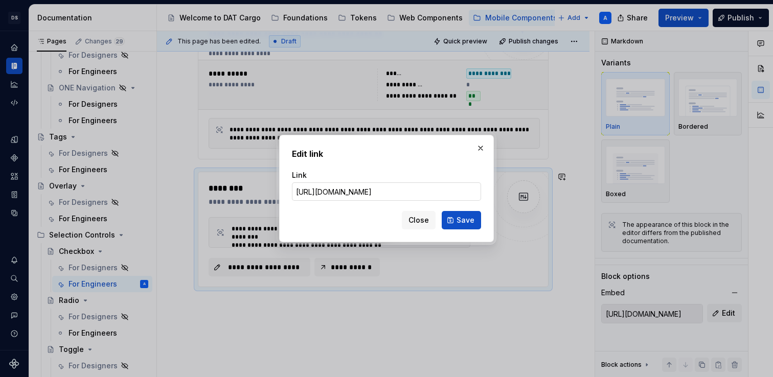
click at [363, 192] on input "https://shared-content-cargo.dat.com/docs/components/cg-checkbox.md" at bounding box center [386, 192] width 189 height 18
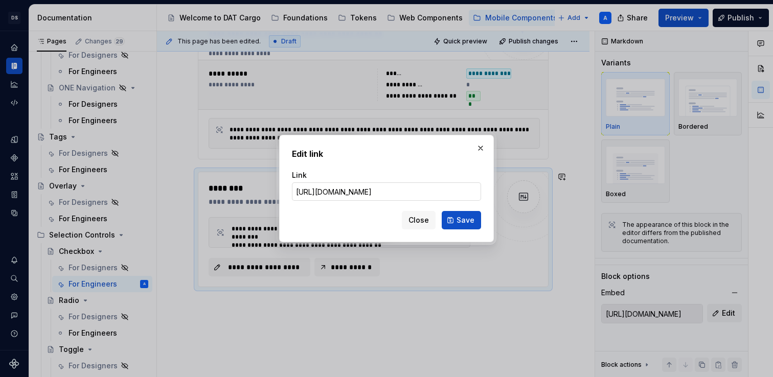
drag, startPoint x: 464, startPoint y: 194, endPoint x: 399, endPoint y: 193, distance: 65.0
click at [399, 193] on input "[URL][DOMAIN_NAME]" at bounding box center [386, 192] width 189 height 18
drag, startPoint x: 431, startPoint y: 194, endPoint x: 505, endPoint y: 194, distance: 74.7
click at [508, 194] on div "Edit link Link https://shared-content-cargo.dat.com/docs/react-native-component…" at bounding box center [386, 188] width 773 height 377
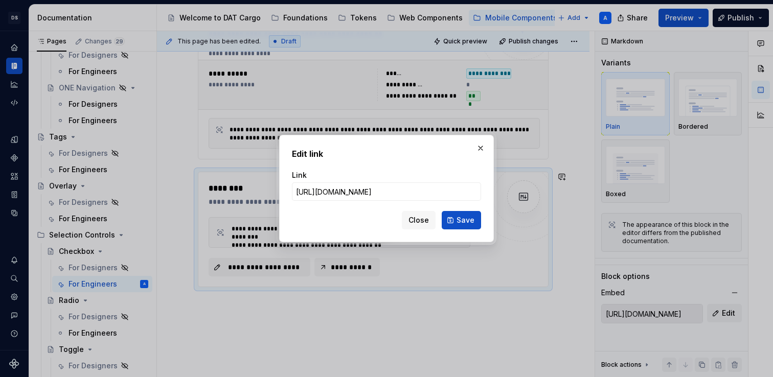
scroll to position [0, 115]
drag, startPoint x: 462, startPoint y: 192, endPoint x: 488, endPoint y: 210, distance: 31.3
click at [507, 195] on div "Edit link Link https://shared-content-cargo.dat.com/docs/react-native-component…" at bounding box center [386, 188] width 773 height 377
type input "https://shared-content-cargo.dat.com/docs/react-native-components/cg-checkbox.md"
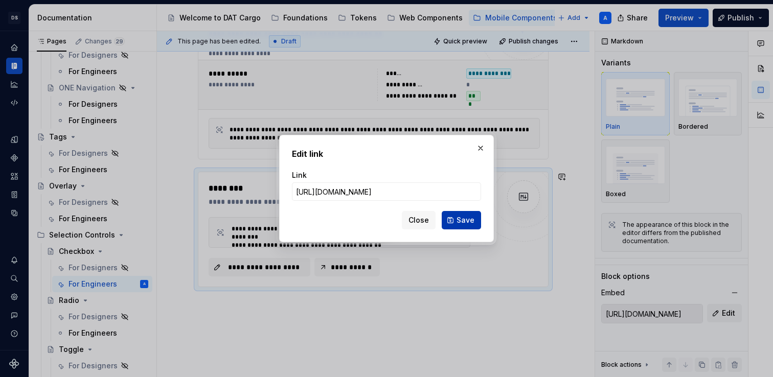
click at [466, 224] on span "Save" at bounding box center [466, 220] width 18 height 10
type input "https://shared-content-cargo.dat.com/docs/react-native-components/cg-checkbox.md"
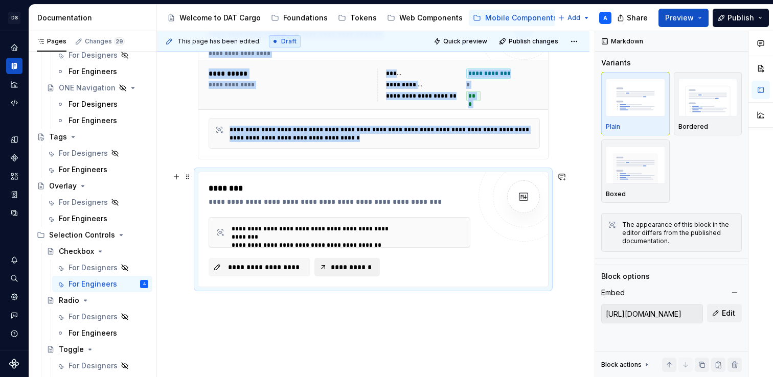
click at [359, 271] on span "**********" at bounding box center [351, 267] width 44 height 10
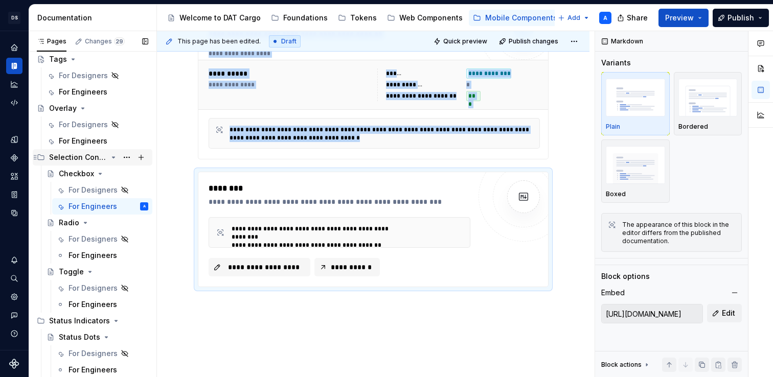
scroll to position [748, 0]
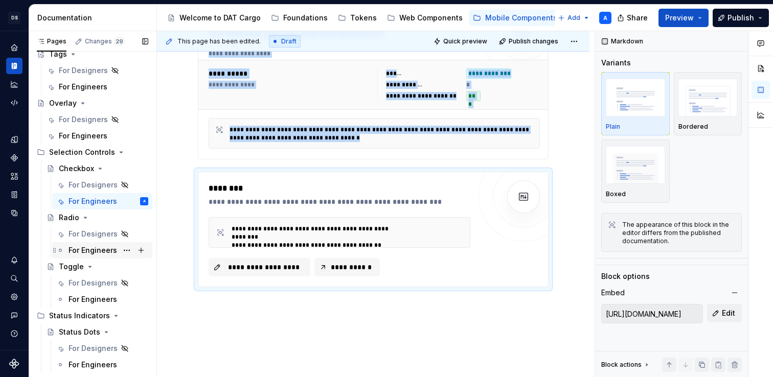
click at [105, 253] on div "For Engineers" at bounding box center [93, 250] width 49 height 10
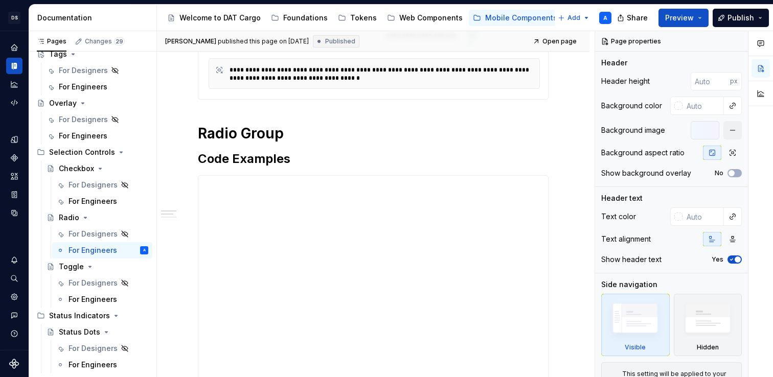
scroll to position [284, 0]
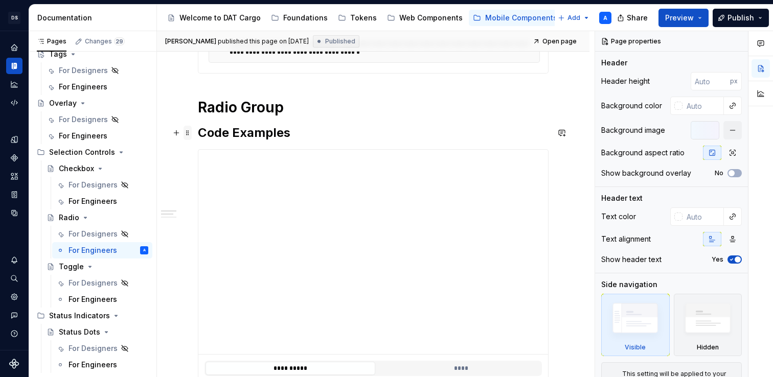
click at [187, 135] on span at bounding box center [188, 133] width 8 height 14
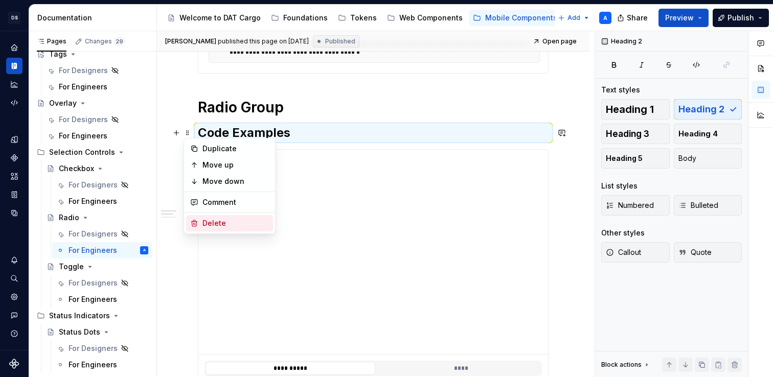
click at [203, 218] on div "Delete" at bounding box center [236, 223] width 66 height 10
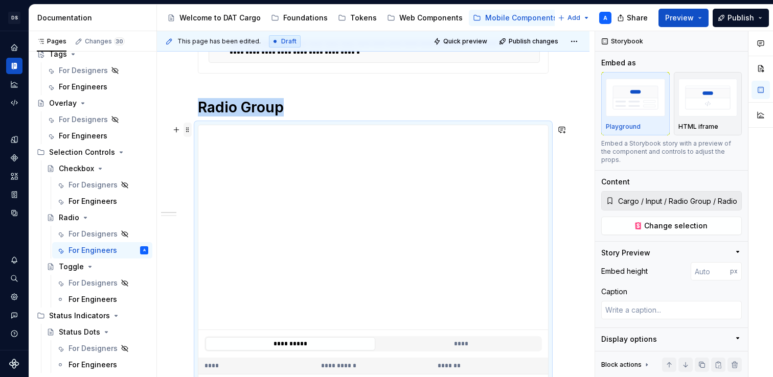
click at [186, 130] on span at bounding box center [188, 130] width 8 height 14
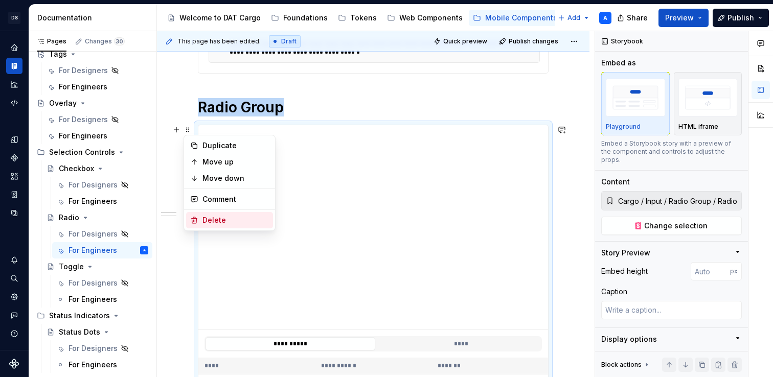
click at [210, 221] on div "Delete" at bounding box center [236, 220] width 66 height 10
type textarea "*"
type input "Cargo / Input / Radio Group / Radio Button / Radio"
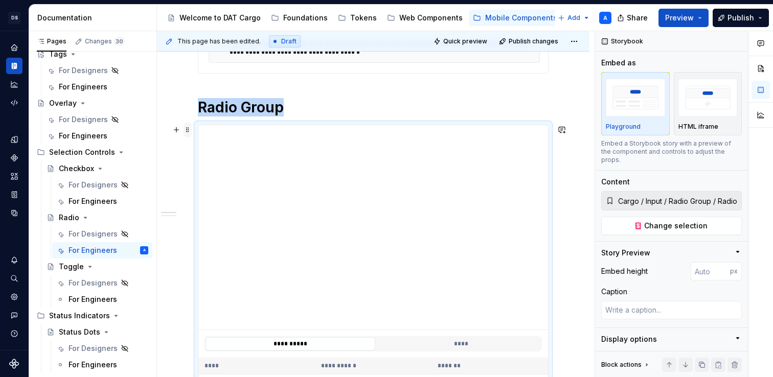
type textarea "*"
click at [188, 133] on span at bounding box center [188, 130] width 8 height 14
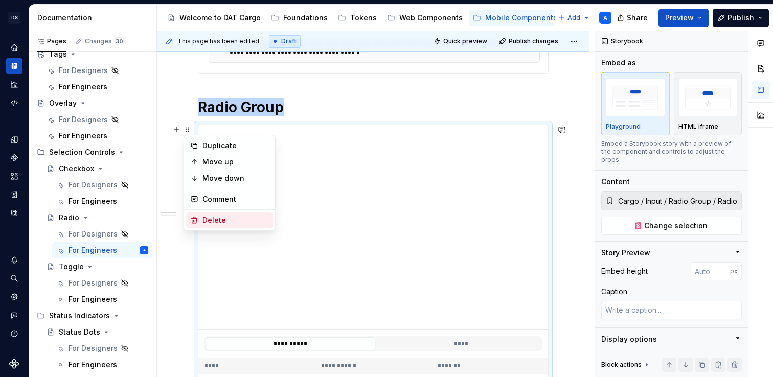
click at [204, 213] on div "Delete" at bounding box center [229, 220] width 87 height 16
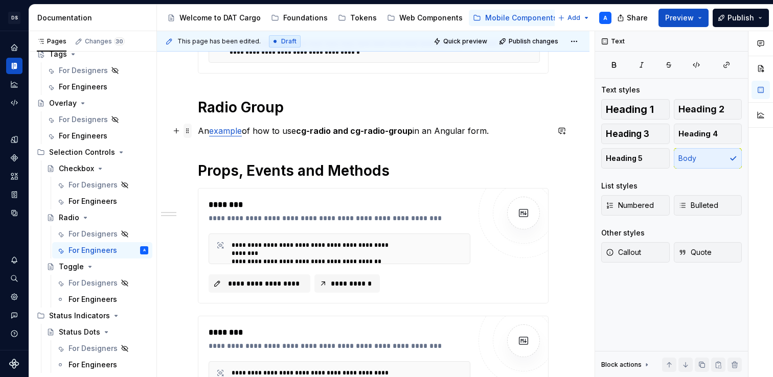
click at [188, 129] on span at bounding box center [188, 131] width 8 height 14
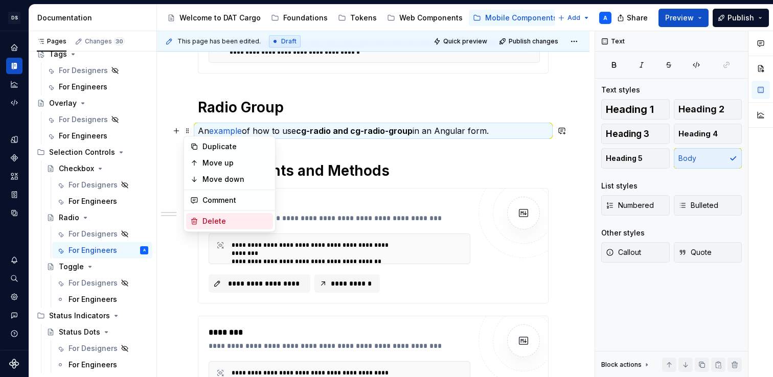
click at [210, 219] on div "Delete" at bounding box center [236, 221] width 66 height 10
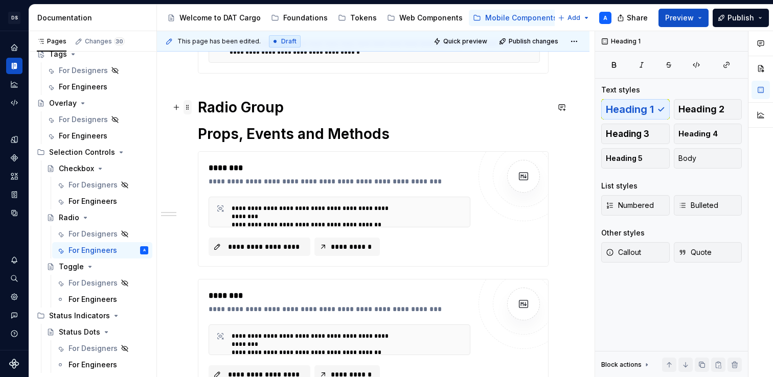
click at [188, 107] on span at bounding box center [188, 107] width 8 height 14
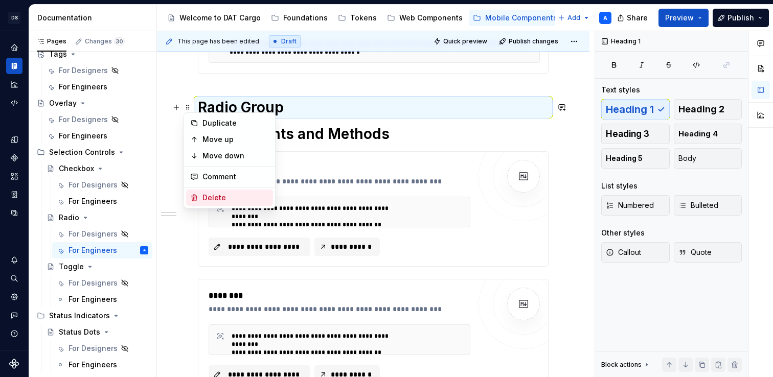
click at [209, 191] on div "Delete" at bounding box center [229, 198] width 87 height 16
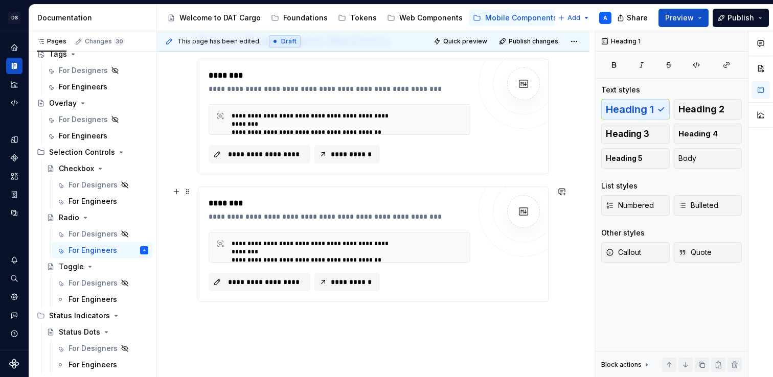
scroll to position [399, 0]
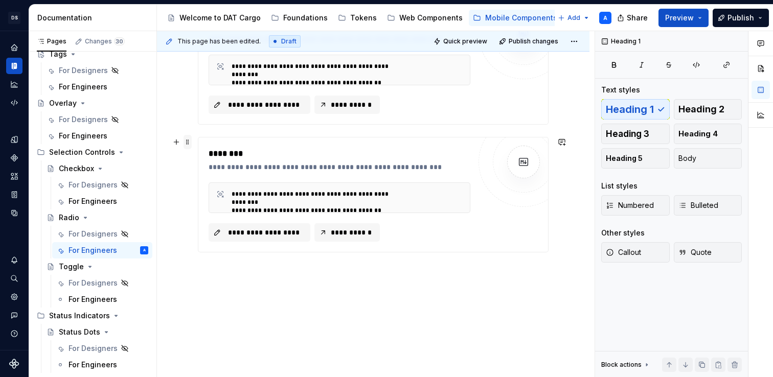
click at [187, 142] on span at bounding box center [188, 142] width 8 height 14
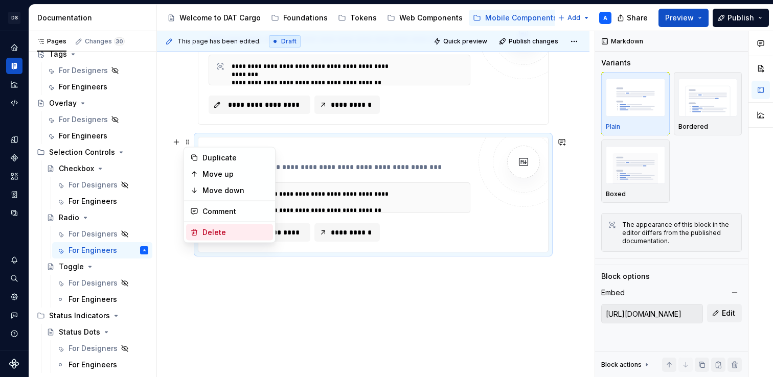
click at [208, 228] on div "Delete" at bounding box center [236, 233] width 66 height 10
type input "https://shared-content-cargo.dat.com/docs/components/cg-radio-group.md"
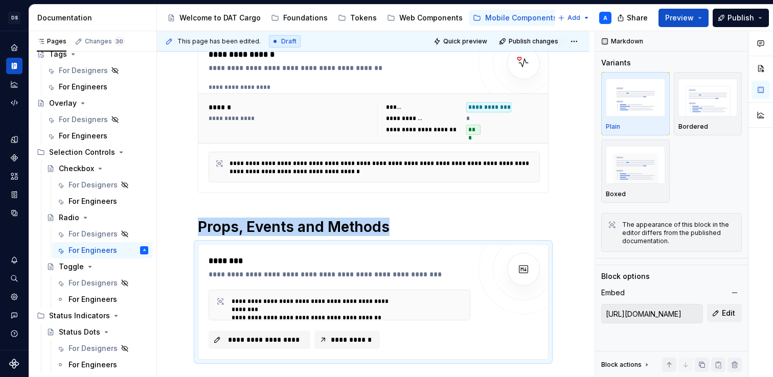
scroll to position [168, 0]
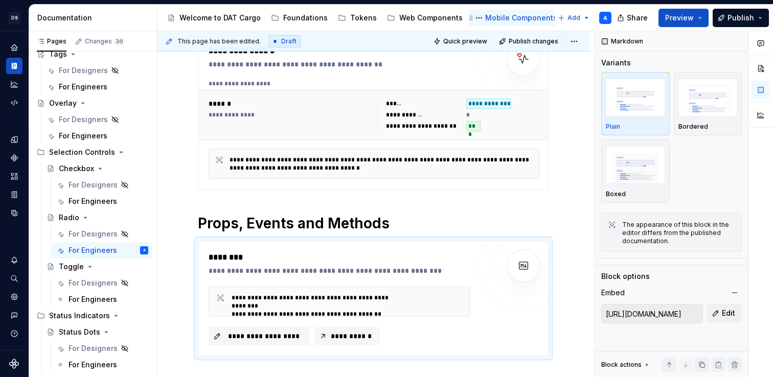
type textarea "*"
